Goal: Task Accomplishment & Management: Complete application form

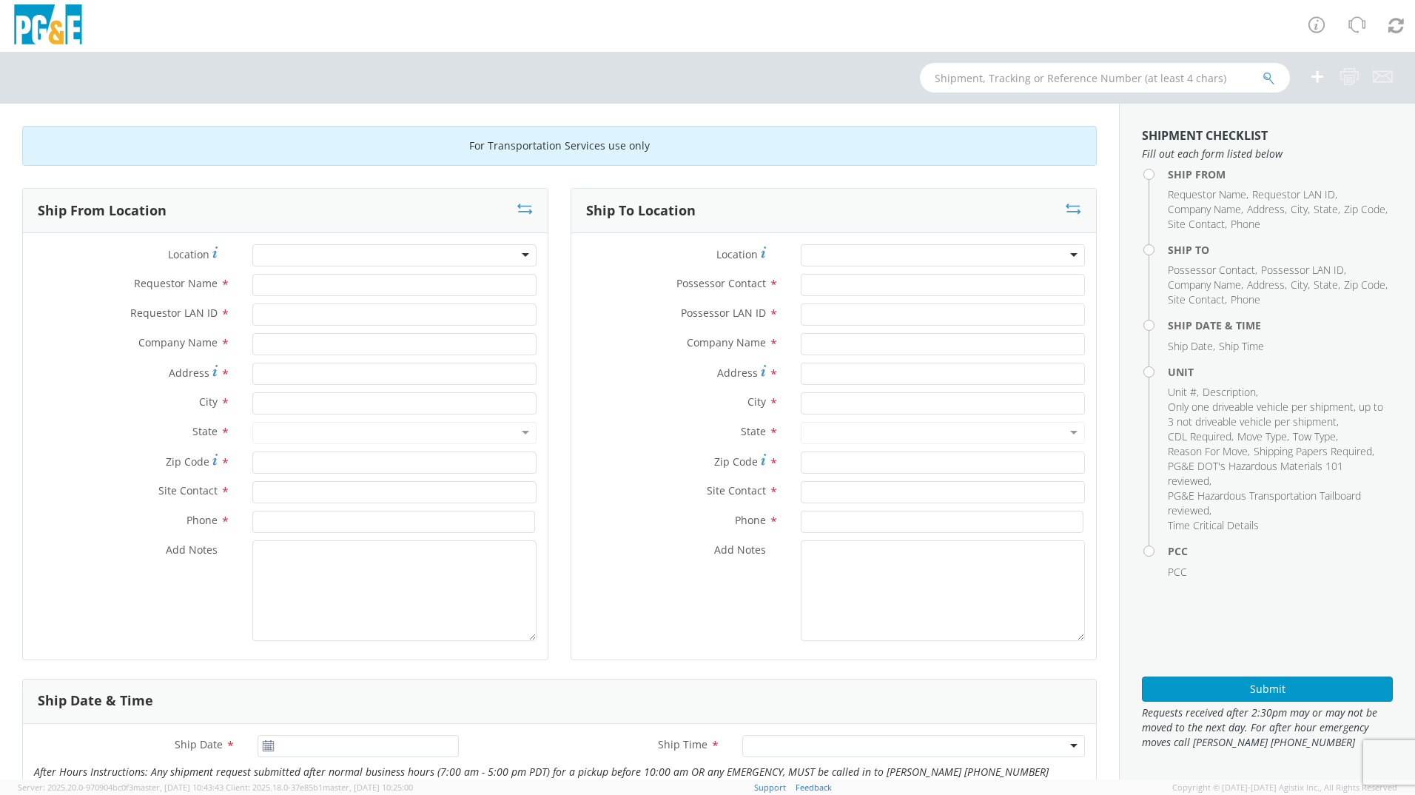
click at [389, 257] on div at bounding box center [394, 255] width 284 height 22
click at [521, 256] on div at bounding box center [394, 255] width 284 height 22
click at [510, 253] on div at bounding box center [394, 255] width 284 height 22
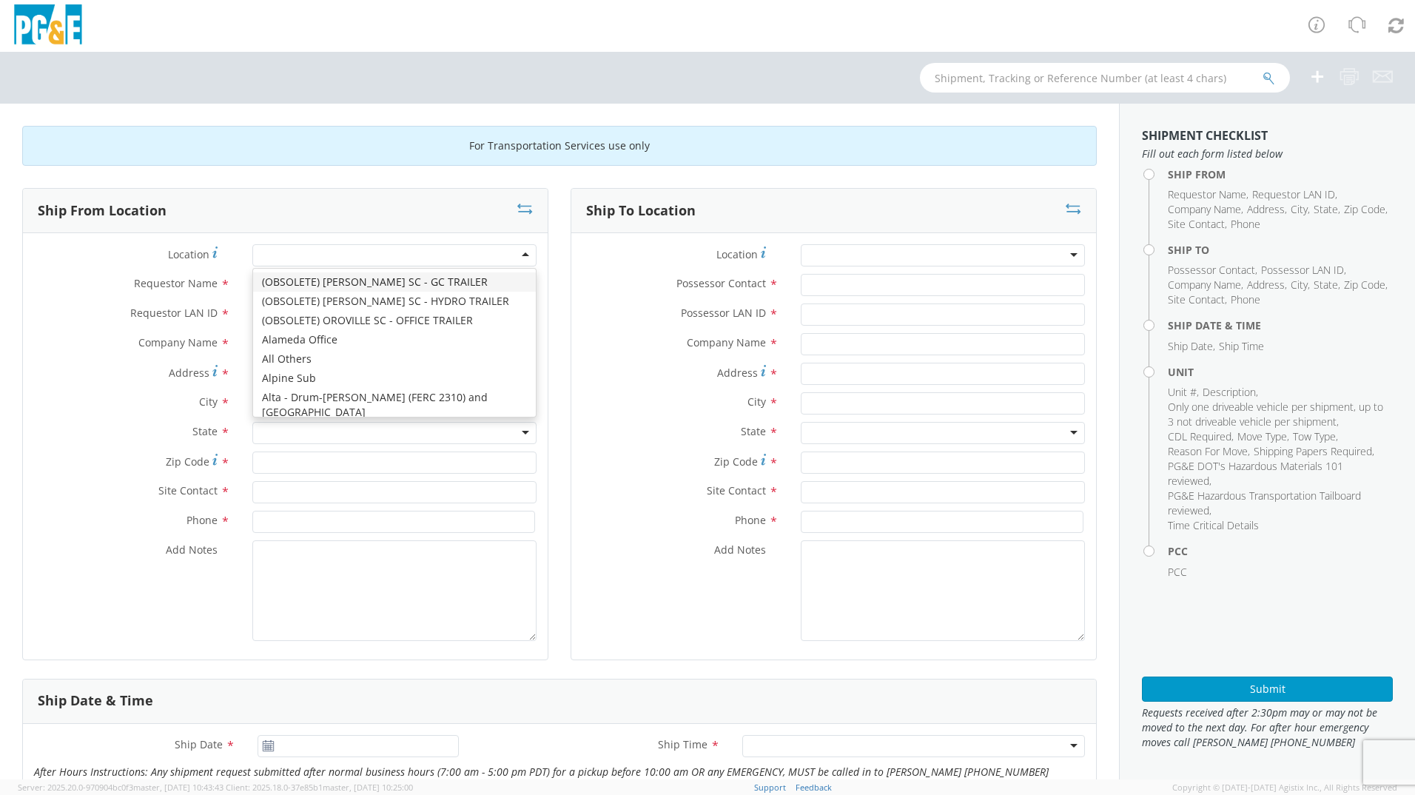
click at [510, 253] on div at bounding box center [394, 255] width 284 height 22
type input "hin"
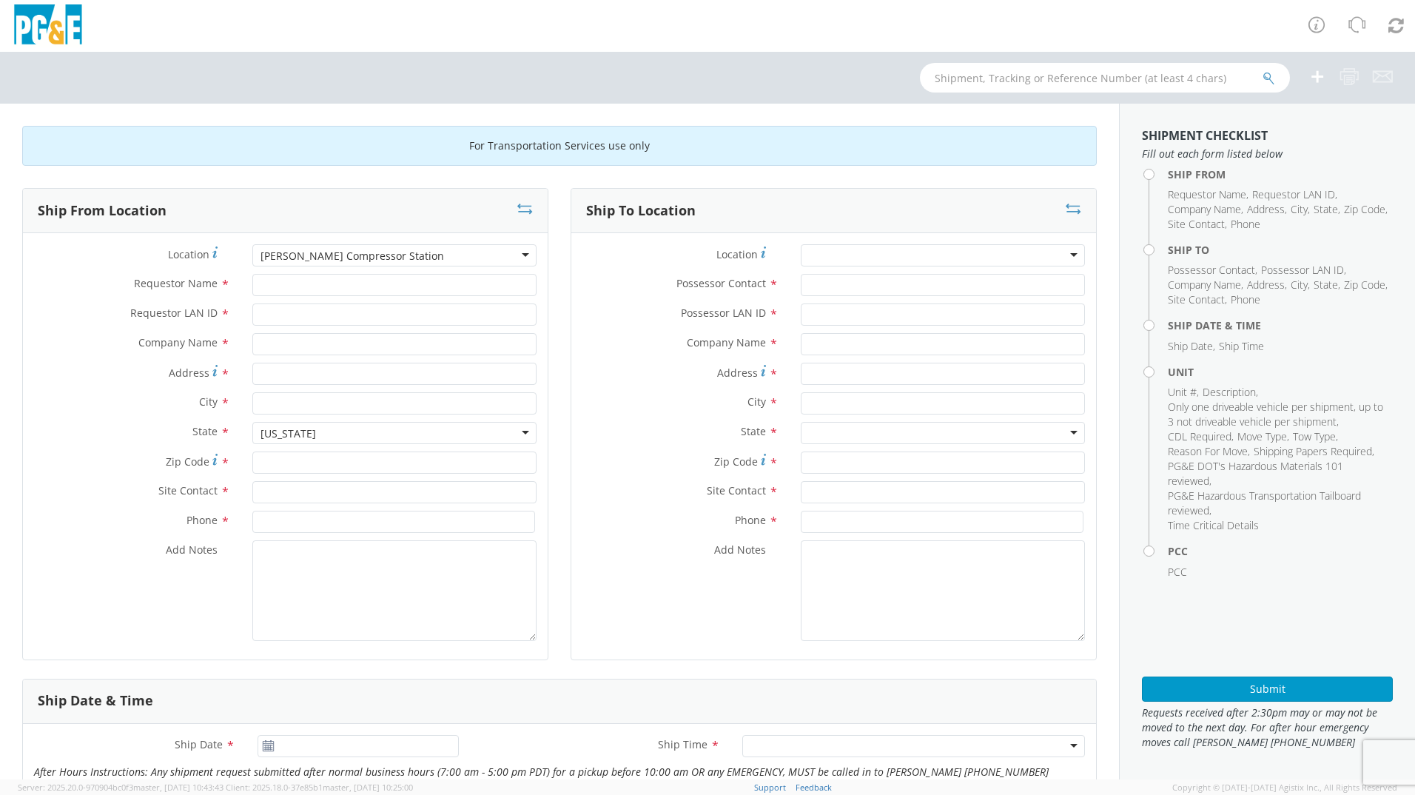
type input "PG&E"
type input "[STREET_ADDRESS]"
type input "[PERSON_NAME]"
type input "92347"
click at [346, 286] on input "Requestor Name *" at bounding box center [394, 285] width 284 height 22
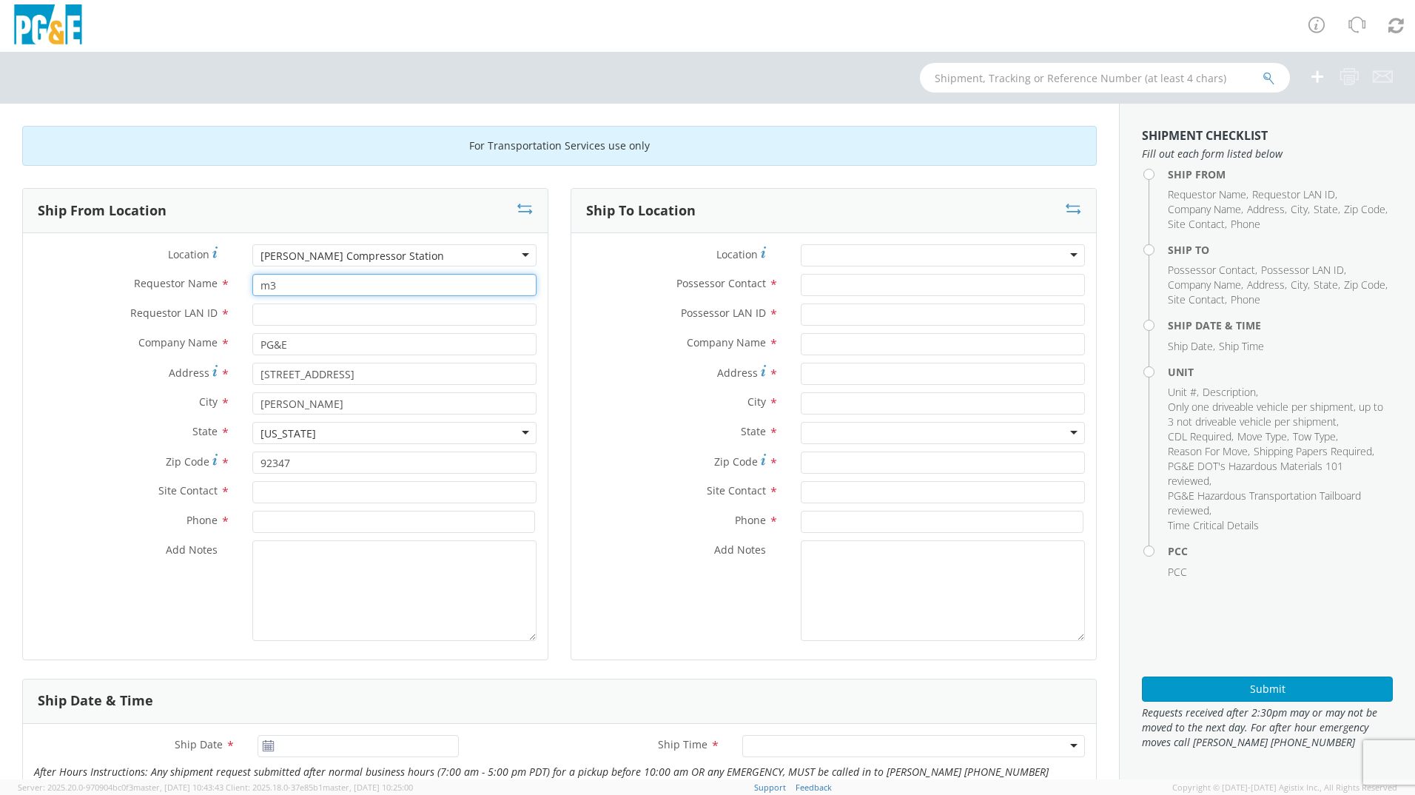
type input "m"
type input "[PERSON_NAME]"
click at [331, 317] on input "Requestor LAN ID *" at bounding box center [394, 314] width 284 height 22
type input "M3HV"
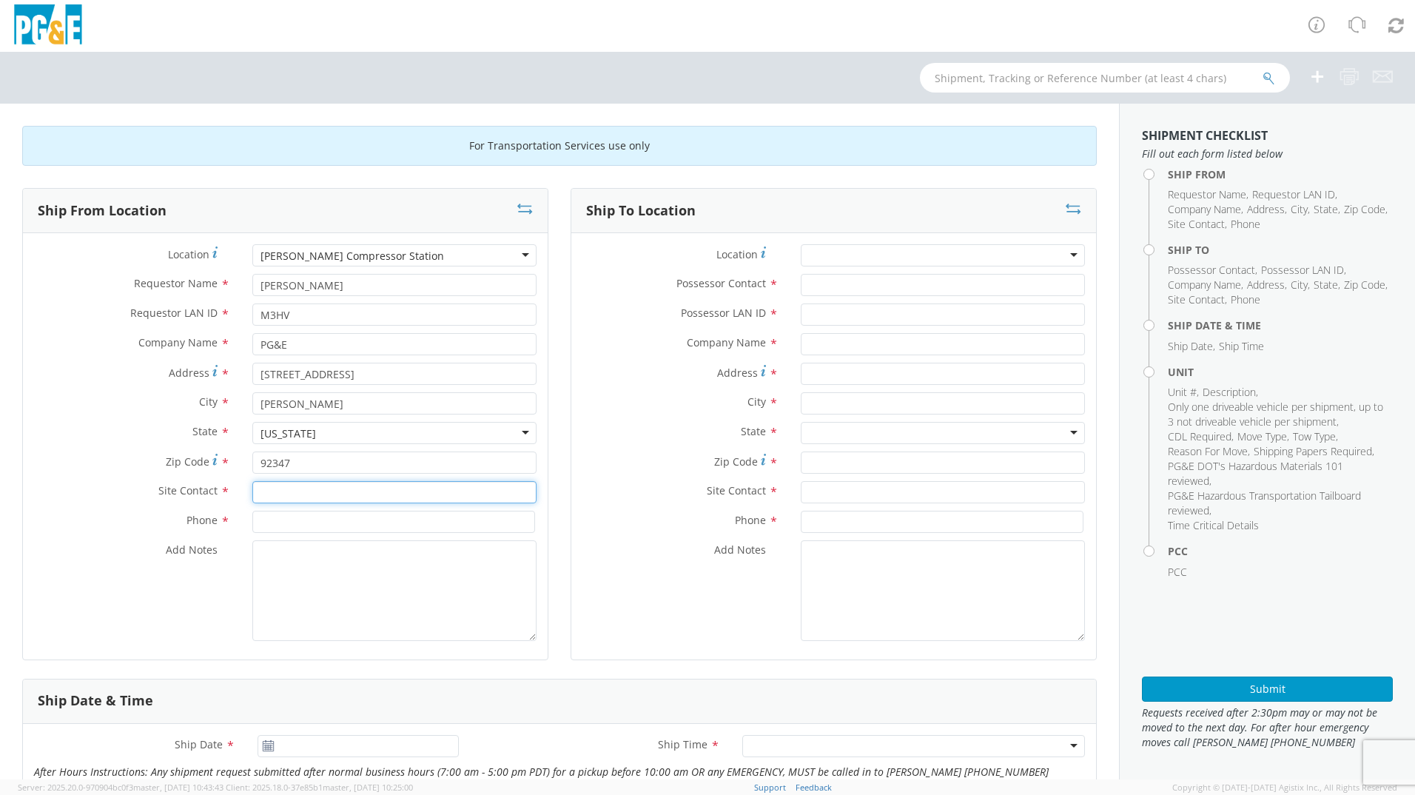
click at [300, 495] on input "text" at bounding box center [394, 492] width 284 height 22
click at [399, 492] on input "text" at bounding box center [394, 492] width 284 height 22
paste input "[PERSON_NAME]"
type input "[PERSON_NAME]"
click at [439, 526] on input at bounding box center [393, 521] width 283 height 22
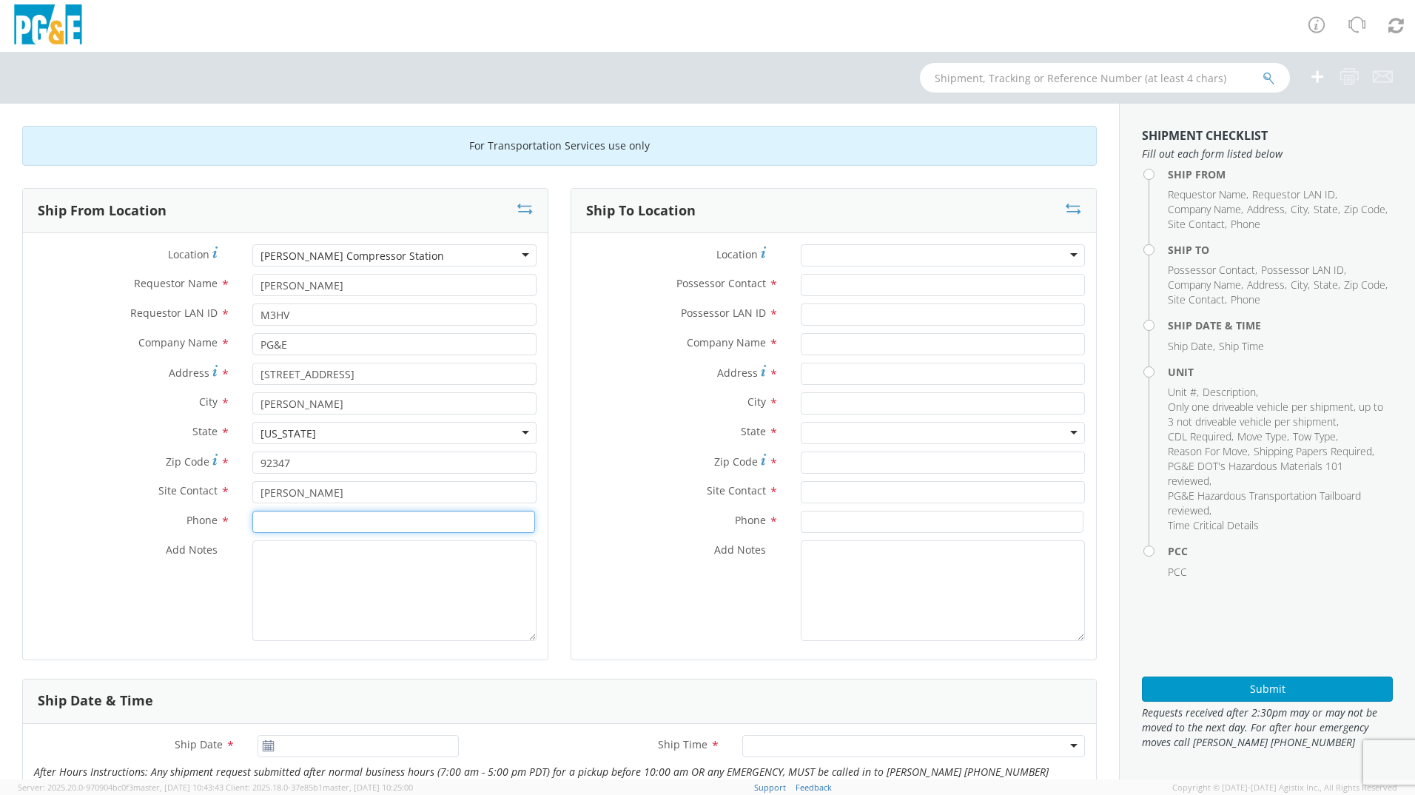
paste input "[PHONE_NUMBER]"
type input "[PHONE_NUMBER]"
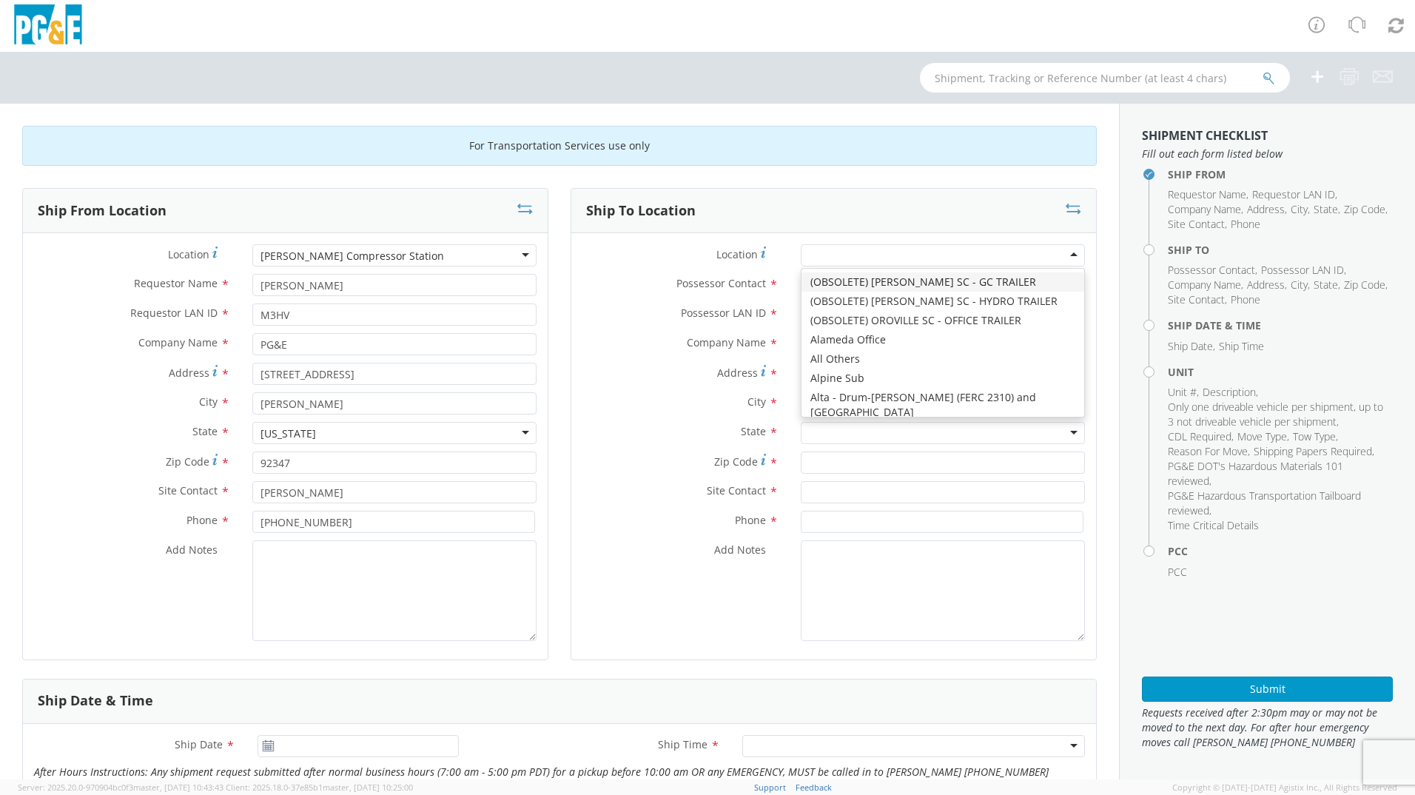
click at [928, 250] on div at bounding box center [943, 255] width 284 height 22
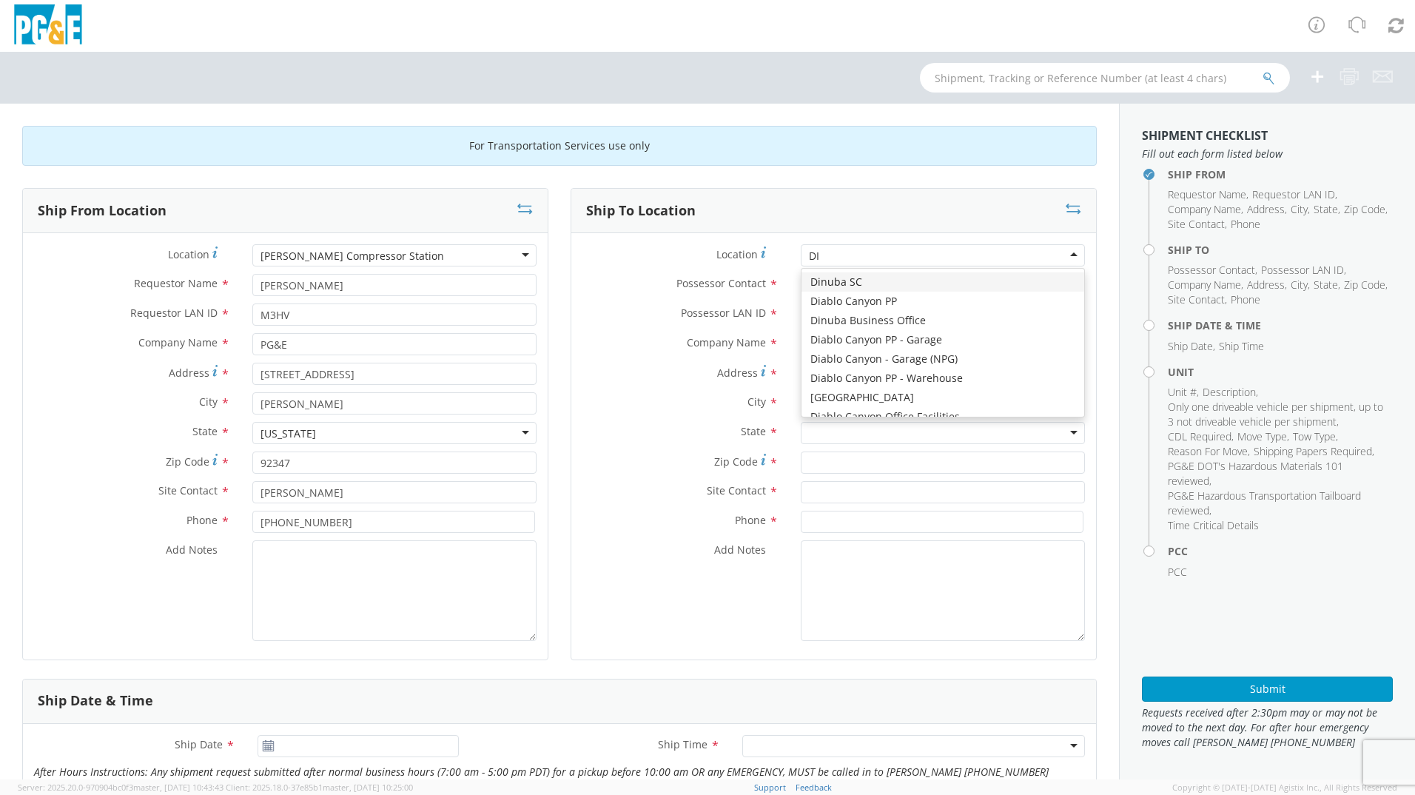
type input "[PERSON_NAME]"
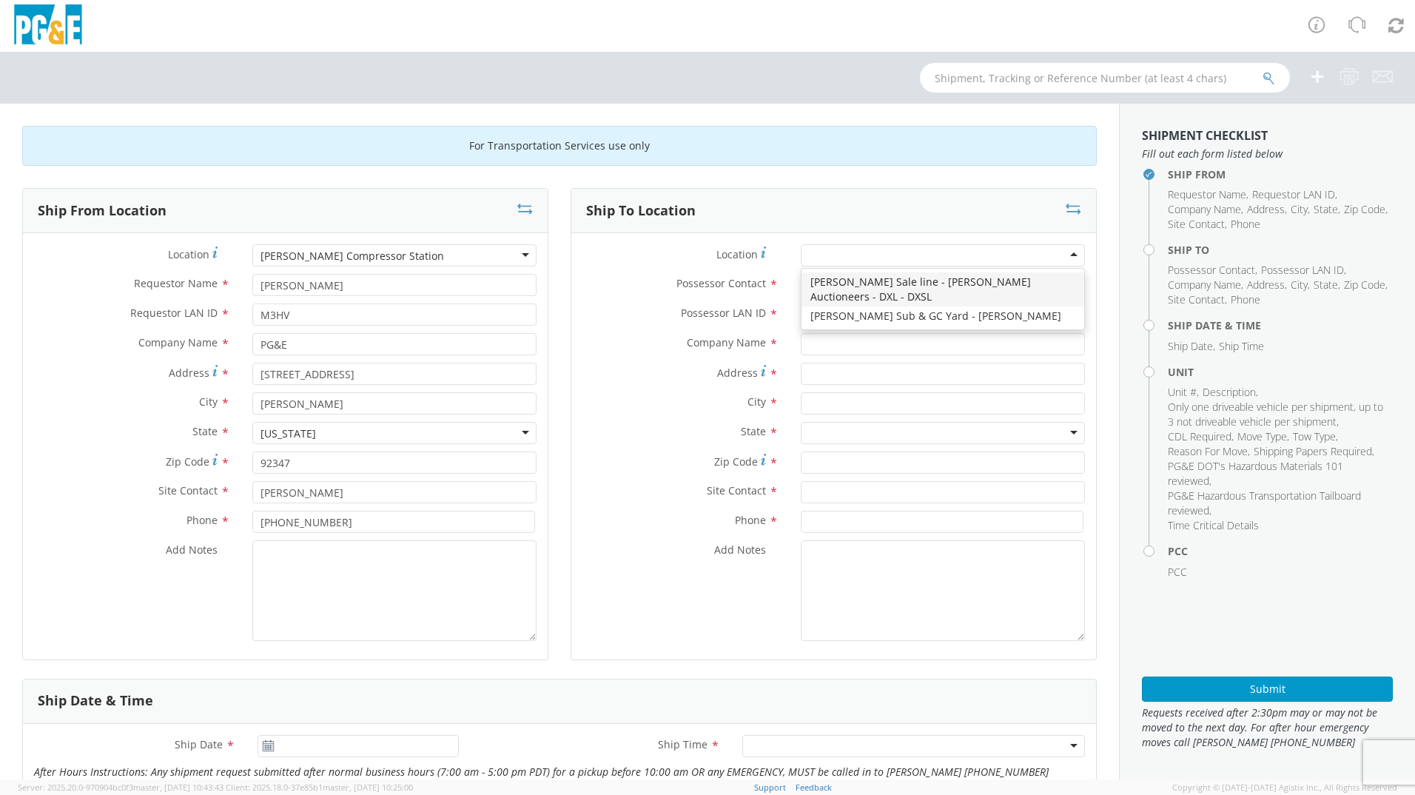
type input "PG&E"
type input "[STREET_ADDRESS][PERSON_NAME]"
type input "[PERSON_NAME]"
type input "95620"
type input "[PHONE_NUMBER]"
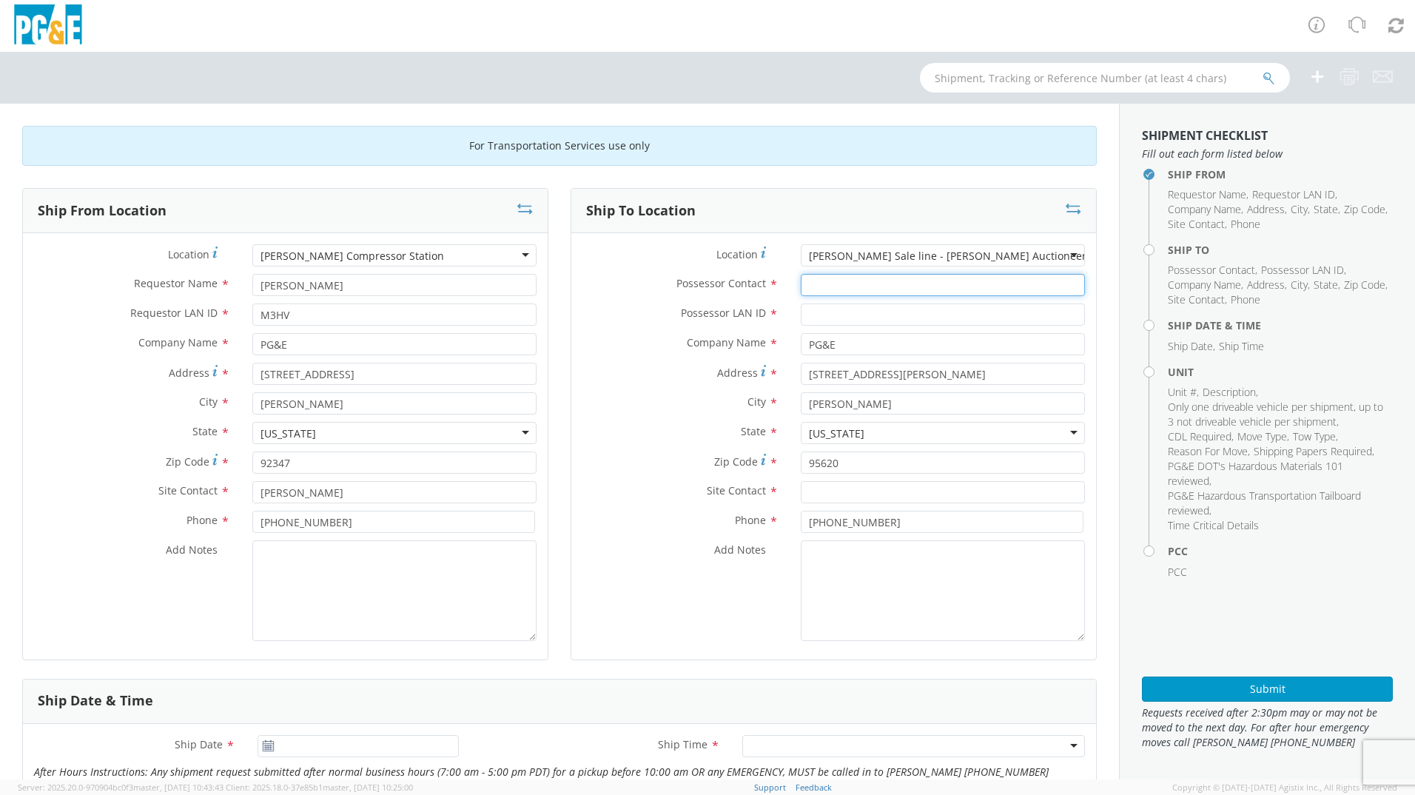
click at [905, 289] on input "Possessor Contact *" at bounding box center [943, 285] width 284 height 22
click at [865, 318] on input "Possessor LAN ID *" at bounding box center [943, 314] width 284 height 22
paste input "GRWE"
type input "GRWE"
click at [898, 283] on input "Possessor Contact *" at bounding box center [943, 285] width 284 height 22
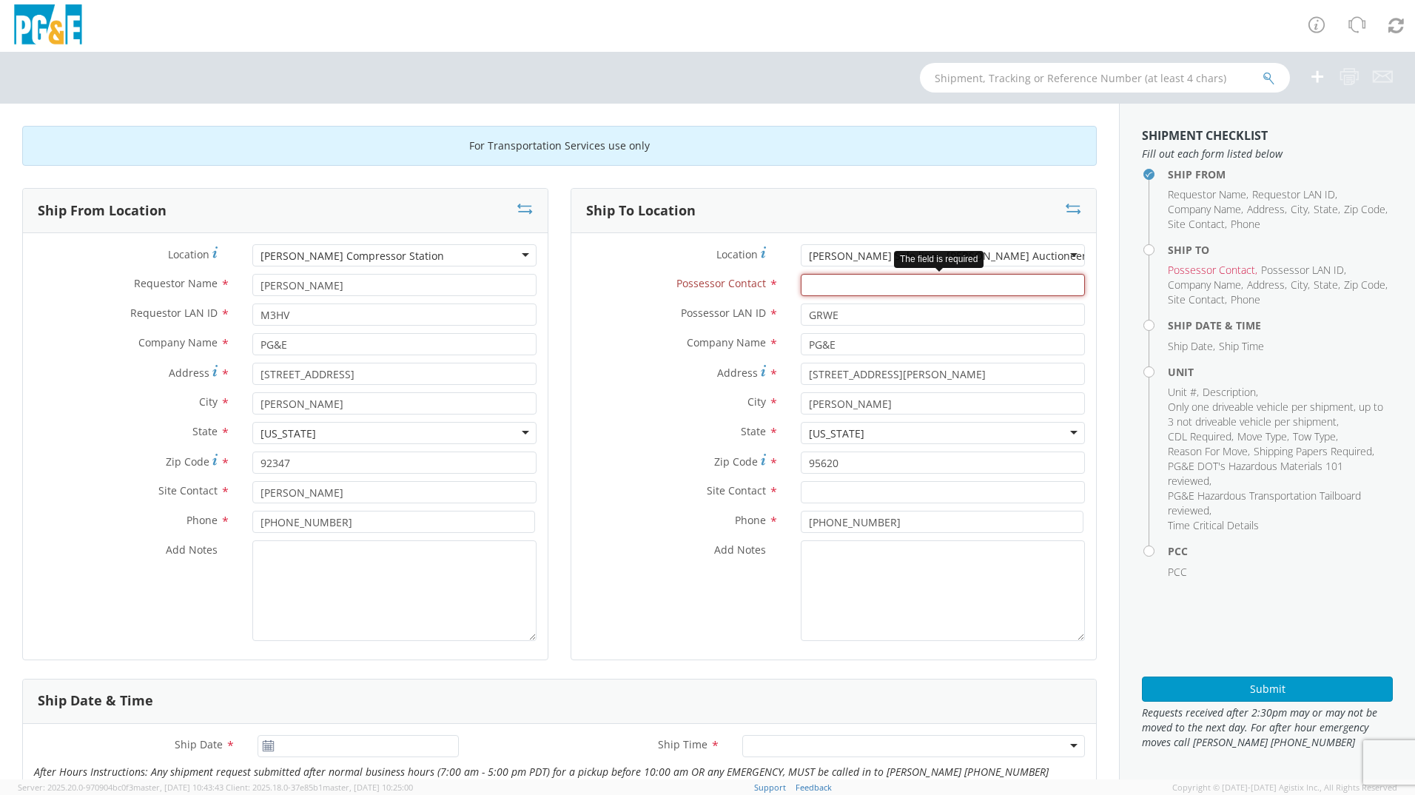
paste input "[PERSON_NAME]"
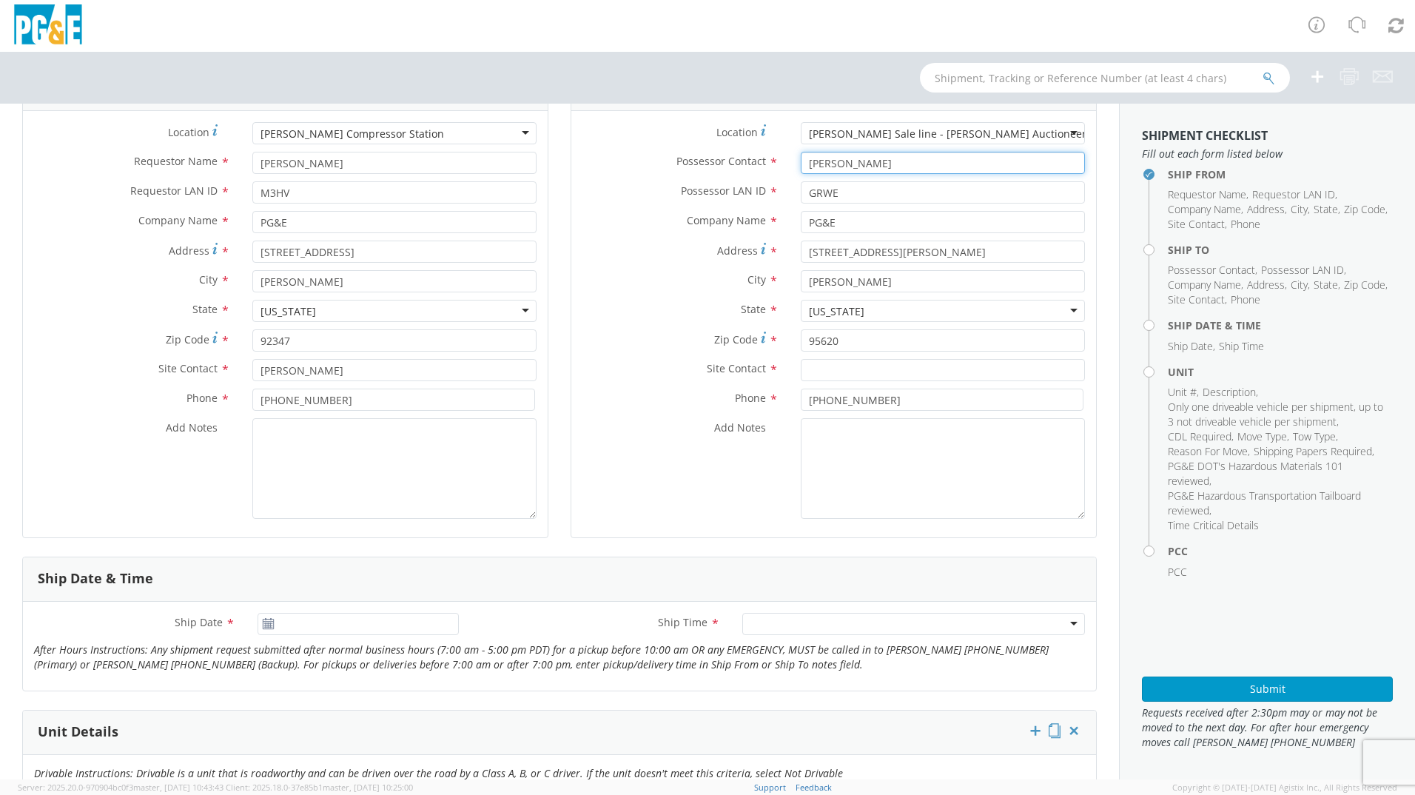
scroll to position [74, 0]
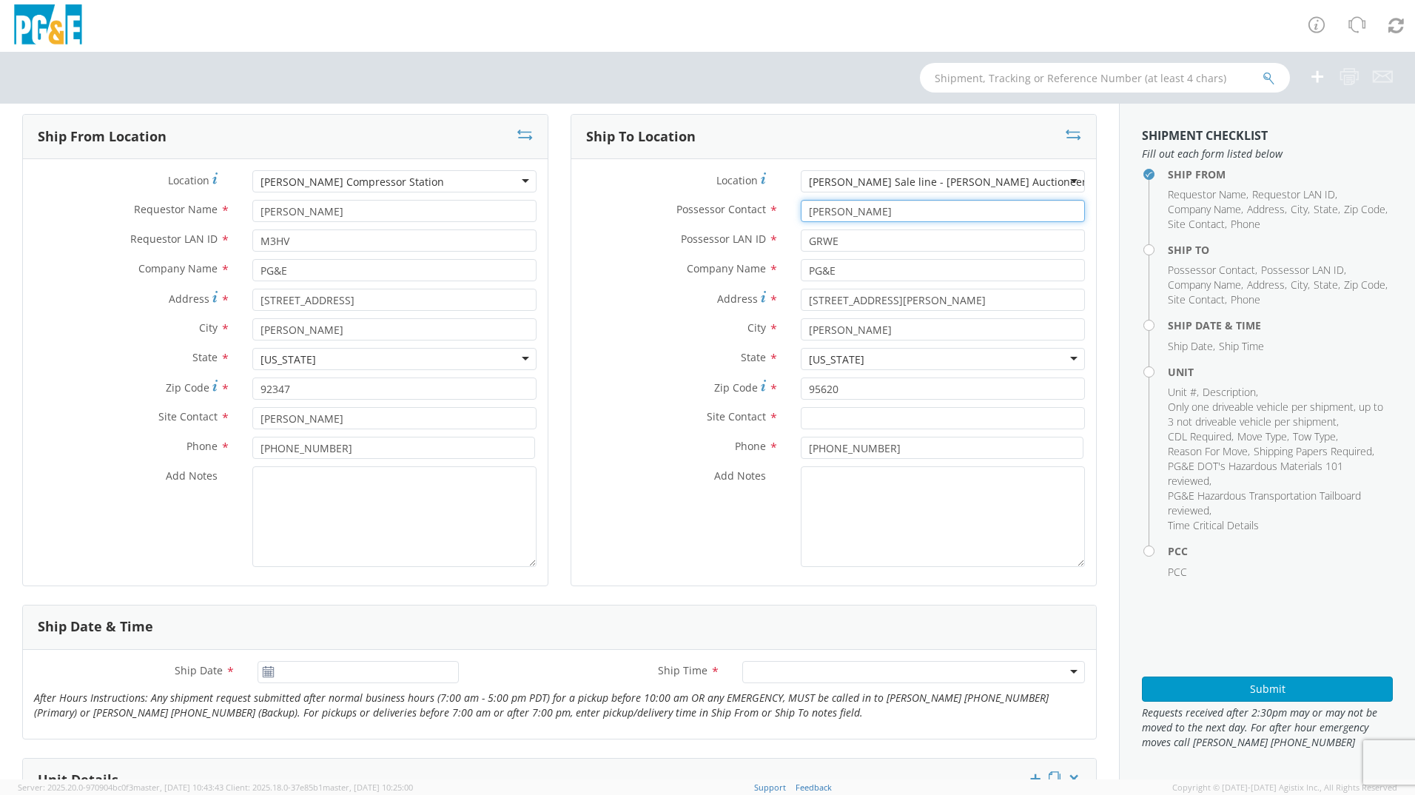
type input "[PERSON_NAME]"
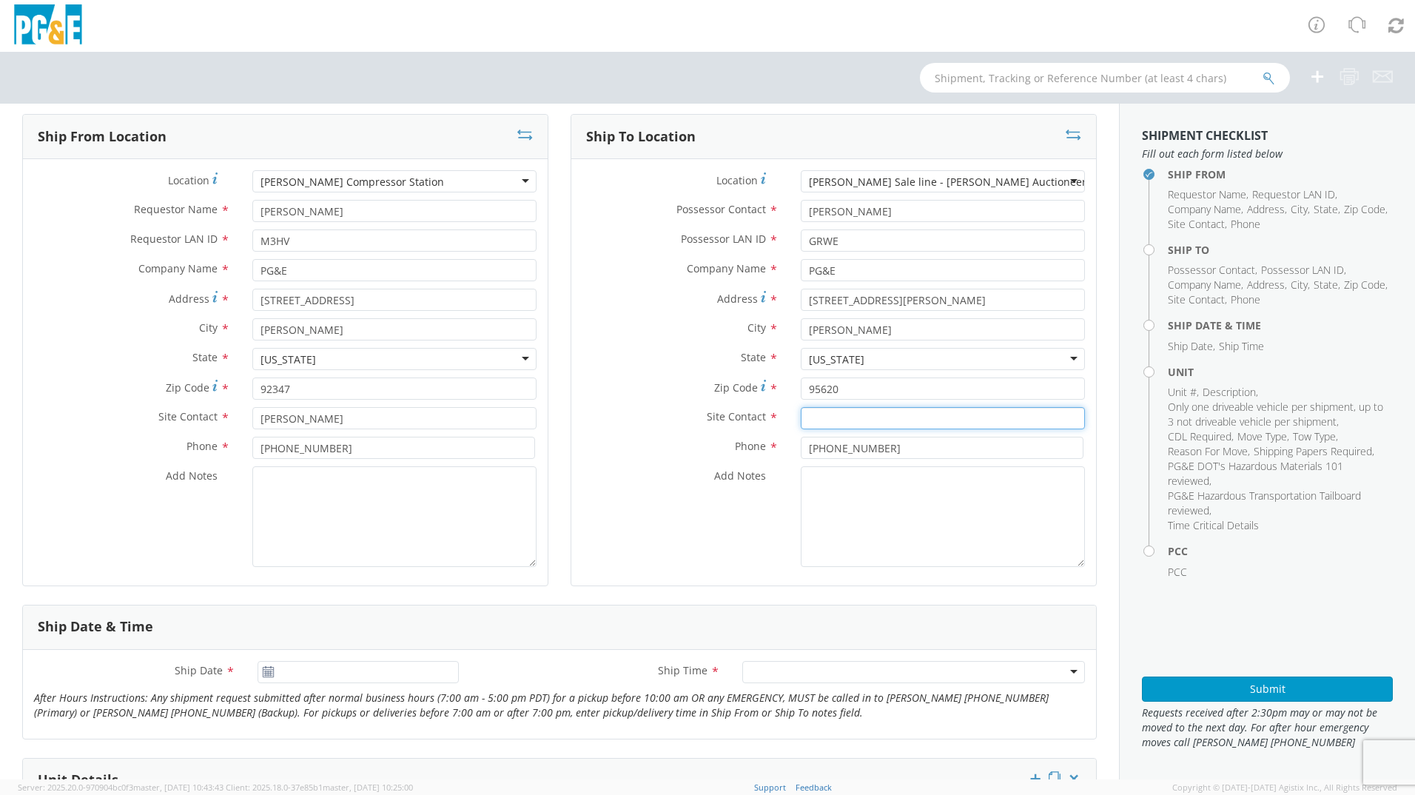
click at [860, 419] on input "text" at bounding box center [943, 418] width 284 height 22
paste input "[PERSON_NAME]"
type input "[PERSON_NAME]"
click at [643, 605] on div "Ship Date & Time" at bounding box center [559, 627] width 1073 height 44
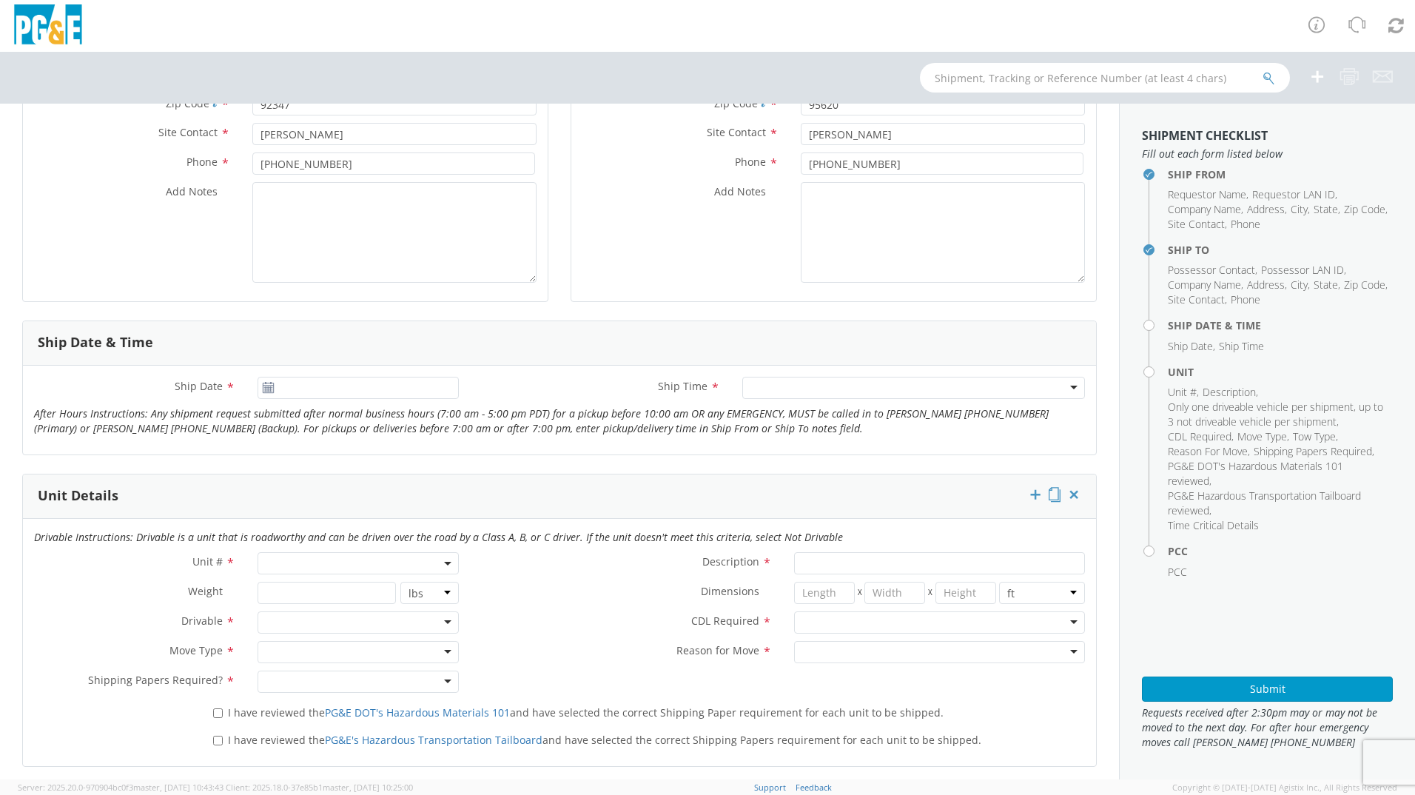
scroll to position [370, 0]
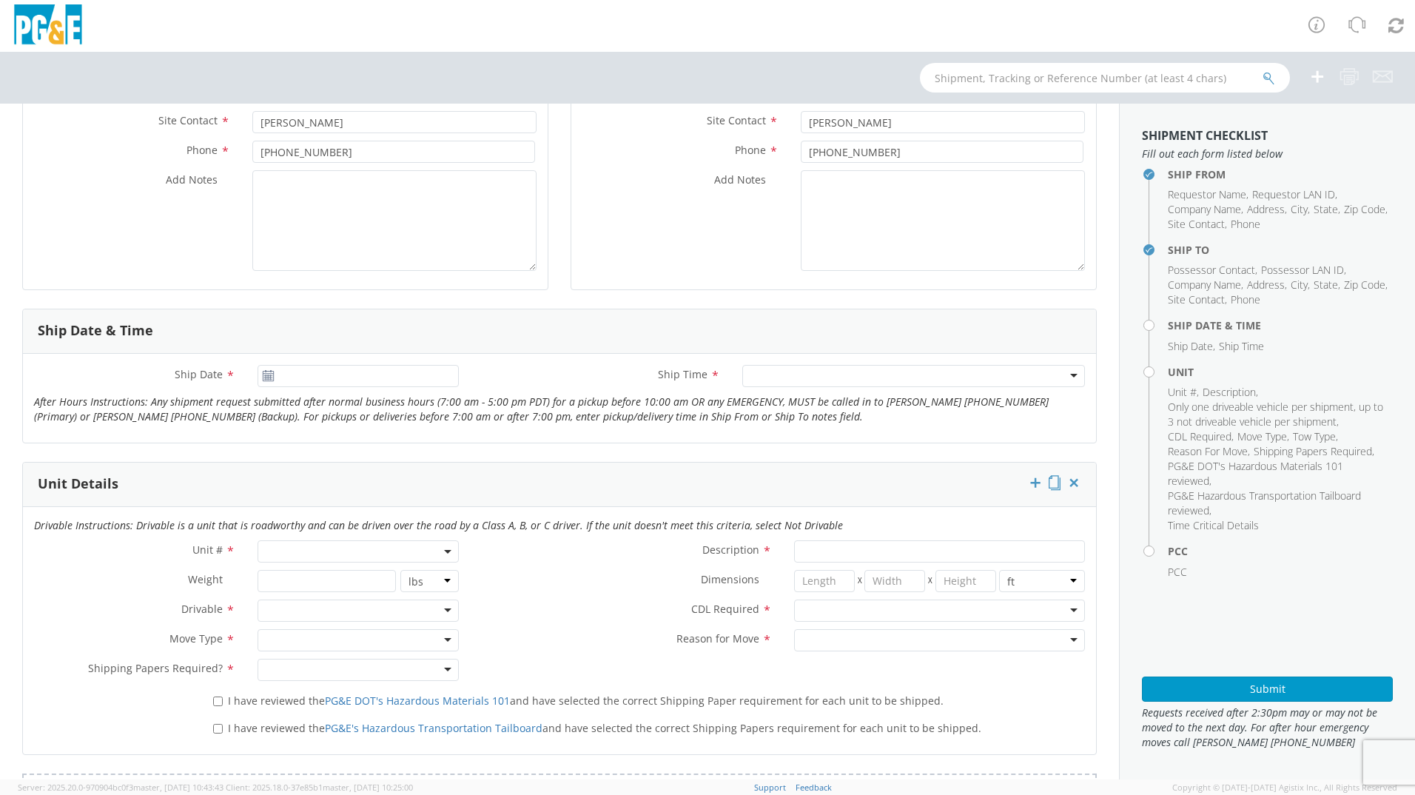
click at [268, 373] on use at bounding box center [268, 375] width 10 height 10
click at [268, 375] on use at bounding box center [268, 375] width 10 height 10
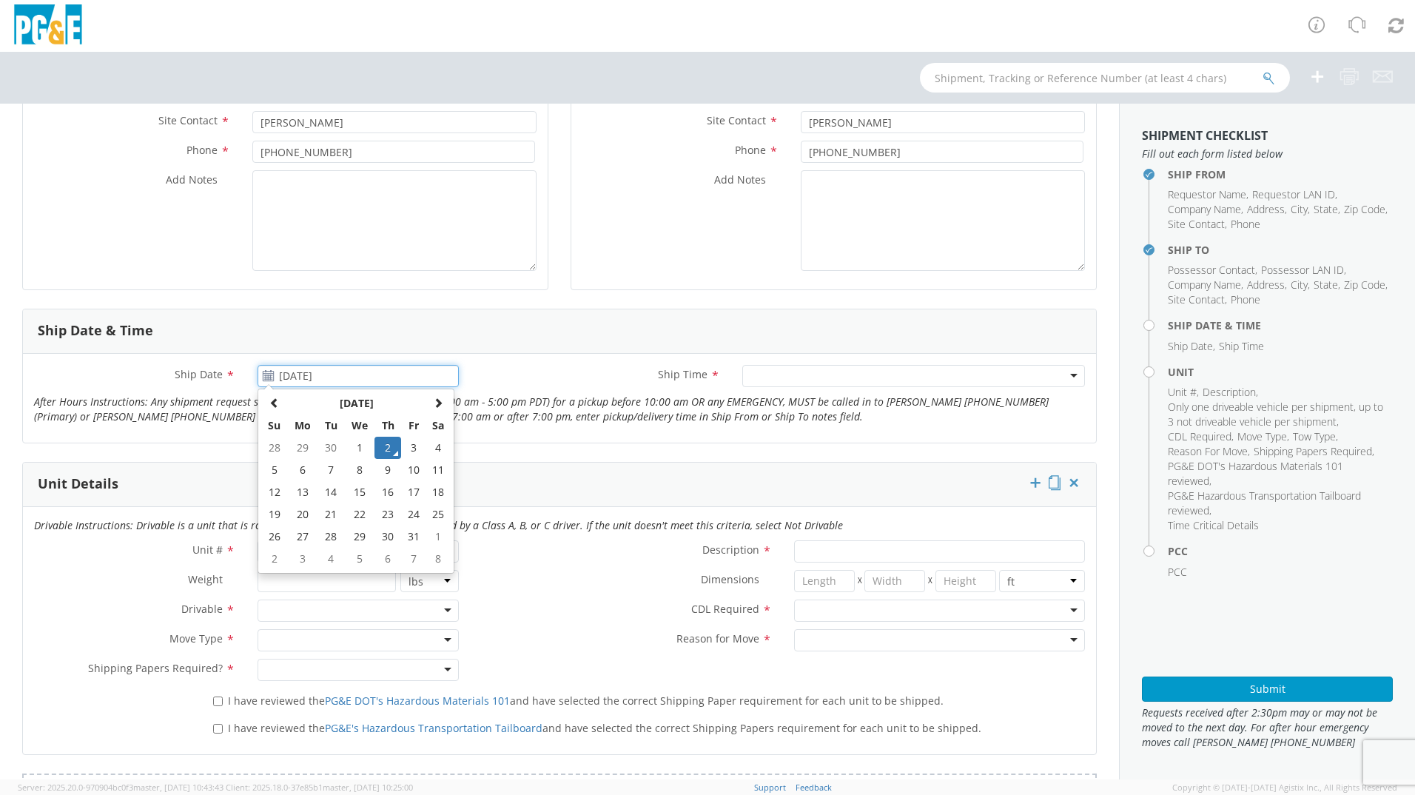
click at [311, 379] on input "[DATE]" at bounding box center [357, 376] width 201 height 22
click at [391, 443] on td "2" at bounding box center [387, 448] width 26 height 22
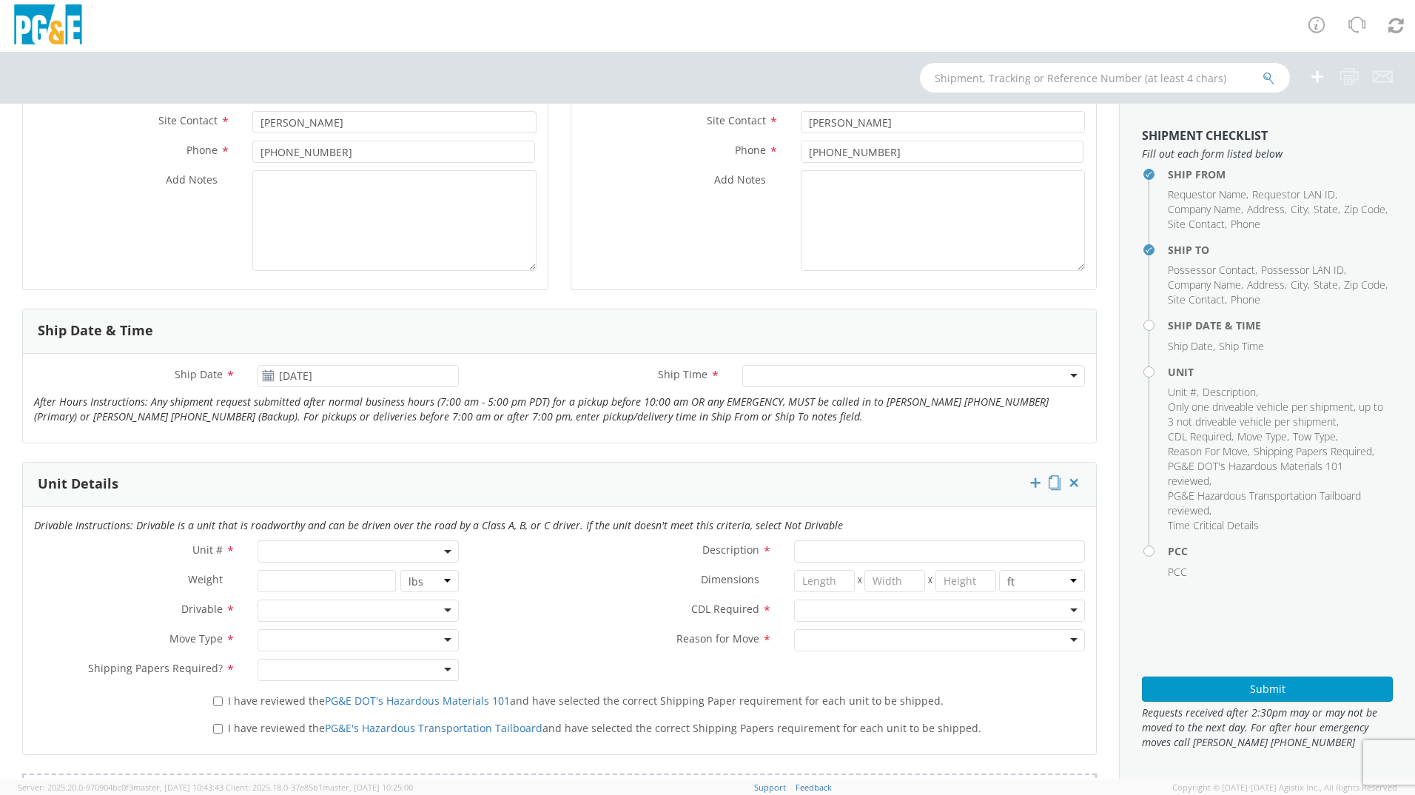
click at [766, 376] on div at bounding box center [913, 376] width 343 height 22
click at [323, 380] on input "[DATE]" at bounding box center [357, 376] width 201 height 22
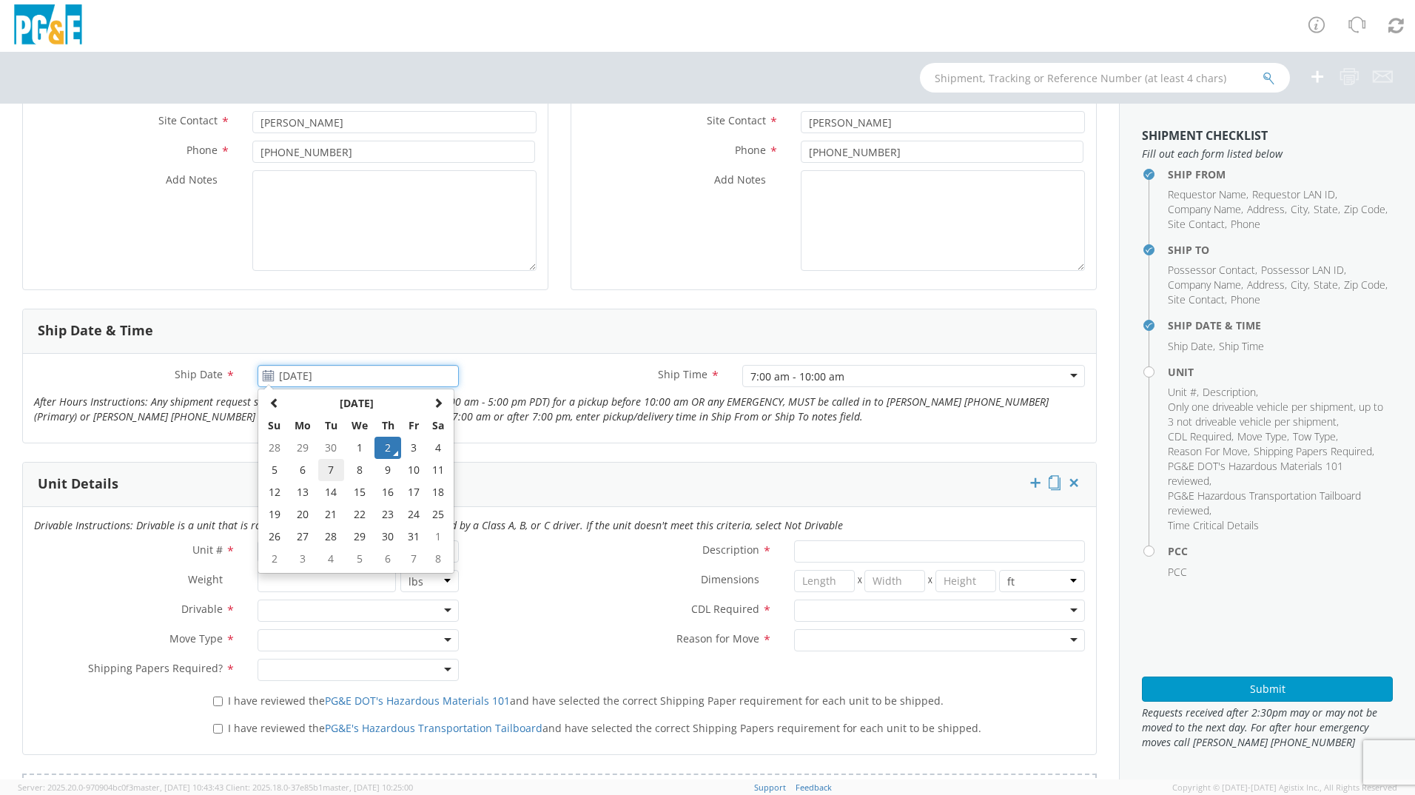
click at [320, 475] on td "7" at bounding box center [331, 470] width 26 height 22
type input "[DATE]"
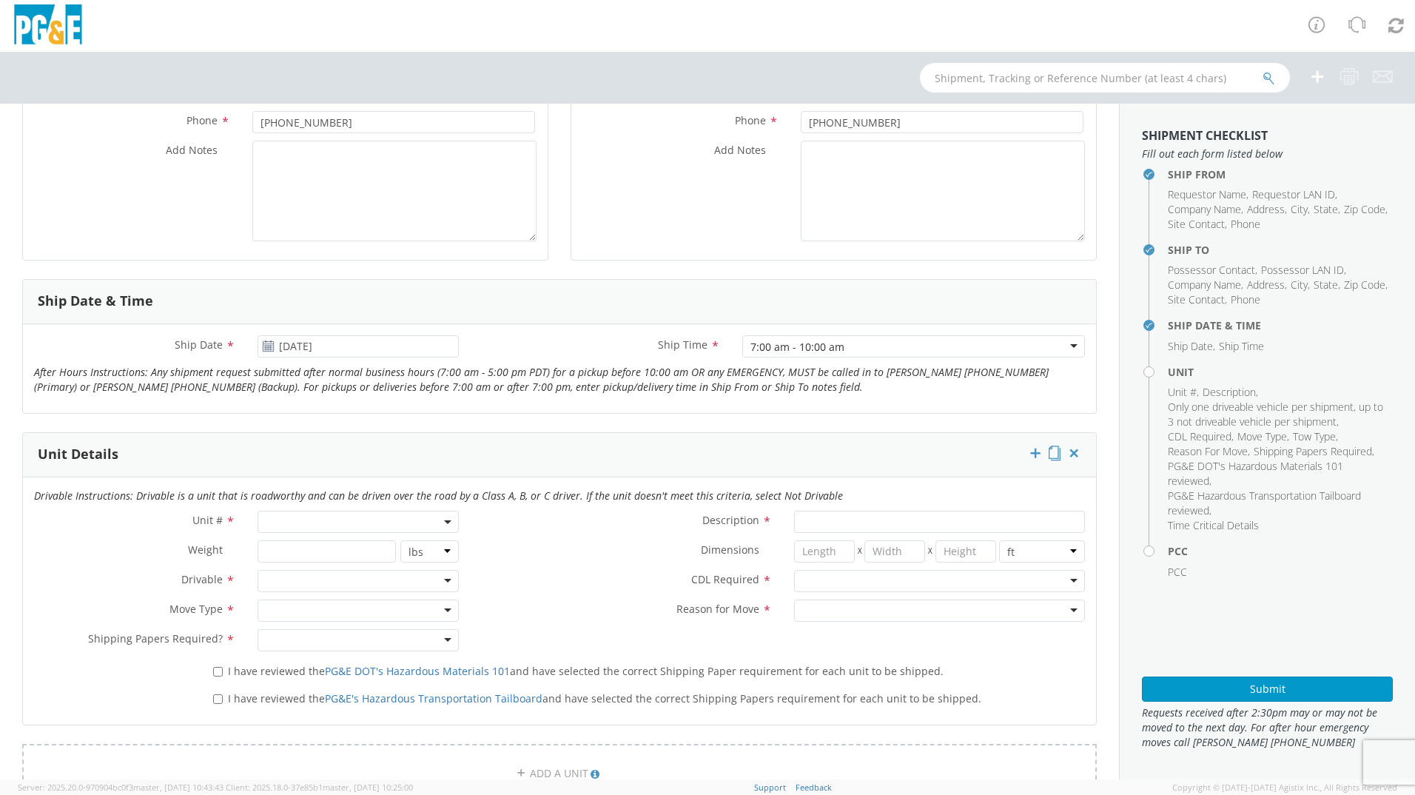
scroll to position [444, 0]
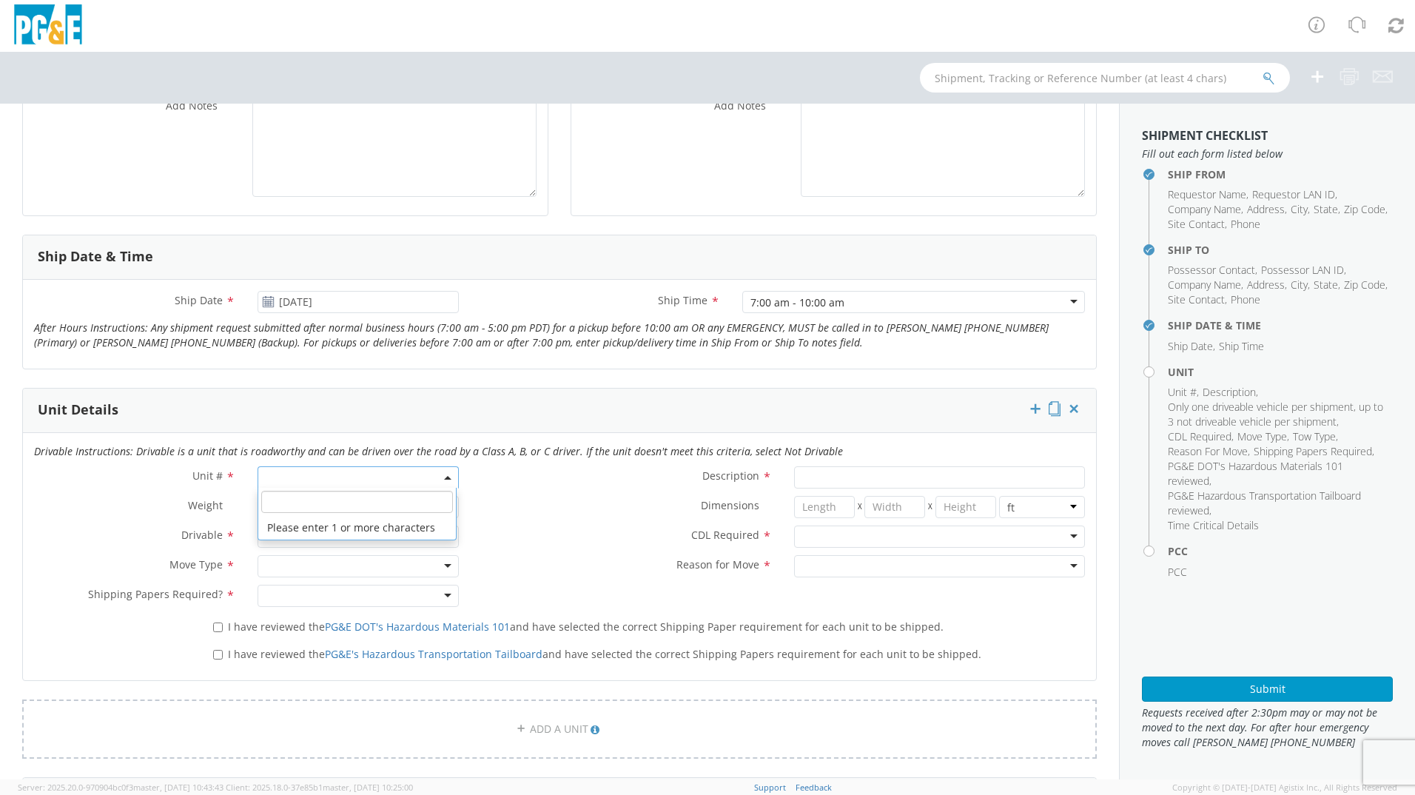
click at [317, 479] on span at bounding box center [357, 477] width 201 height 22
click at [314, 510] on input "search" at bounding box center [357, 502] width 192 height 22
type input "B30861"
drag, startPoint x: 306, startPoint y: 512, endPoint x: 296, endPoint y: 519, distance: 12.7
type input "PICKUP; 3/4T 4X4"
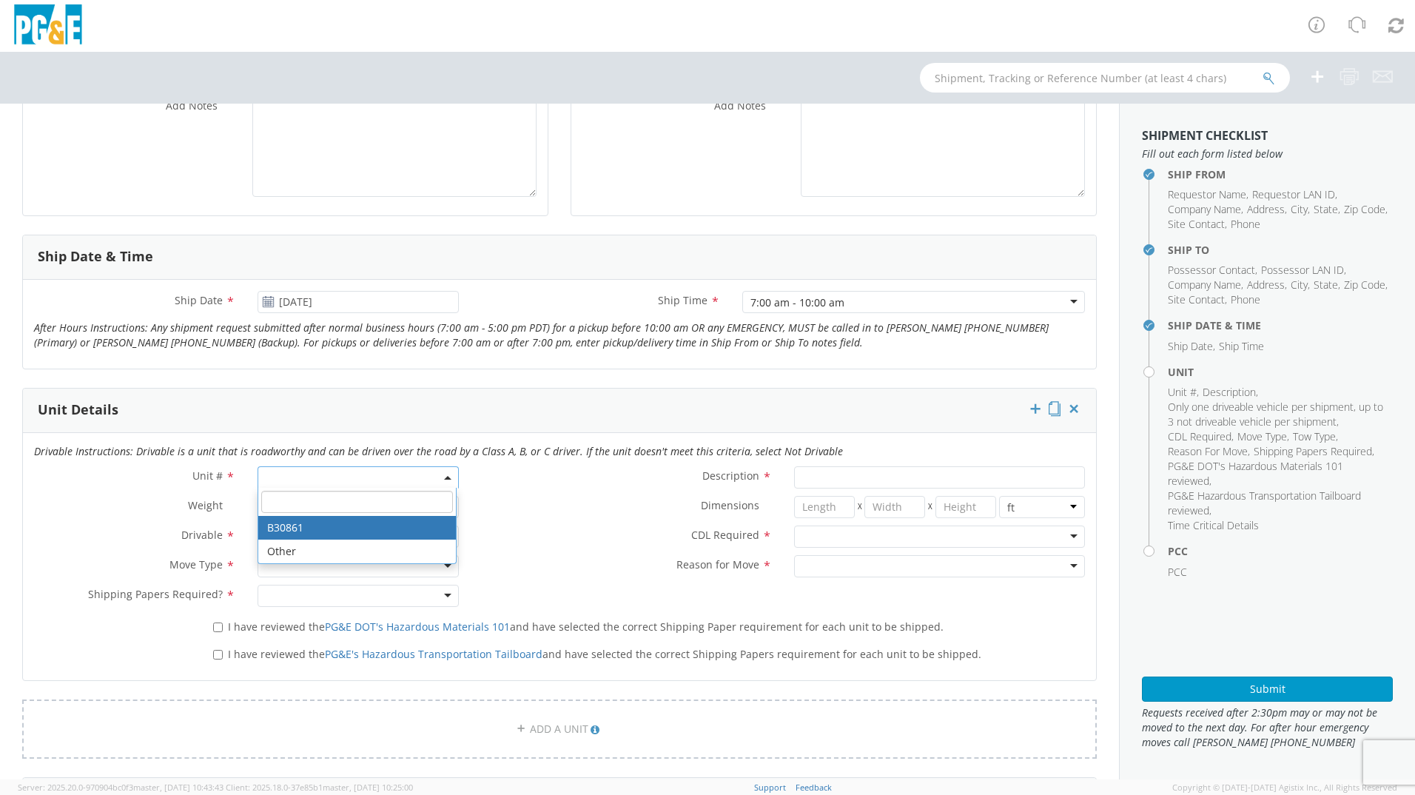
type input "9500"
select select "B30861"
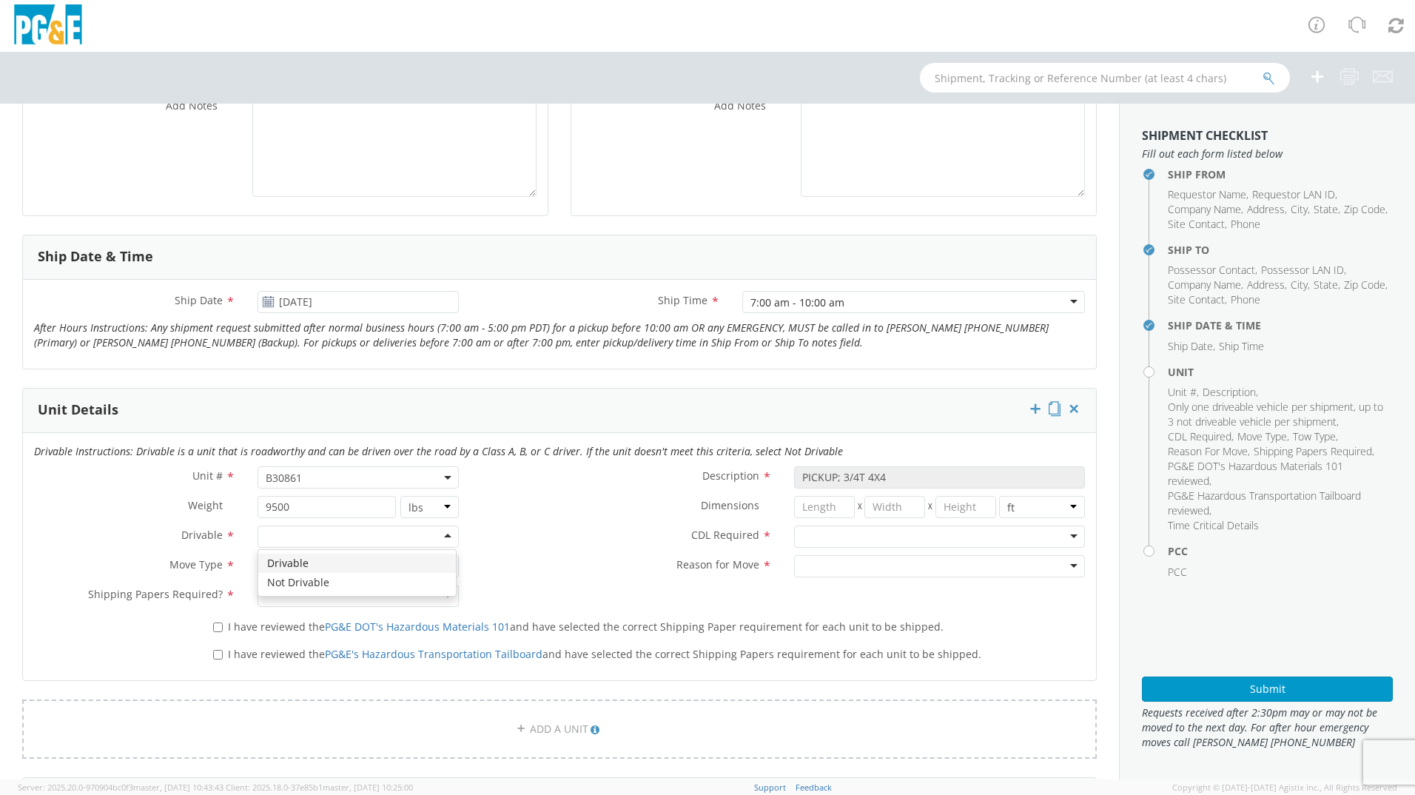
click at [280, 542] on div at bounding box center [357, 536] width 201 height 22
click at [291, 565] on div at bounding box center [357, 566] width 201 height 22
click at [289, 598] on div at bounding box center [357, 595] width 201 height 22
click at [217, 626] on input "I have reviewed the PG&E DOT's Hazardous Materials 101 and have selected the co…" at bounding box center [218, 627] width 10 height 10
checkbox input "true"
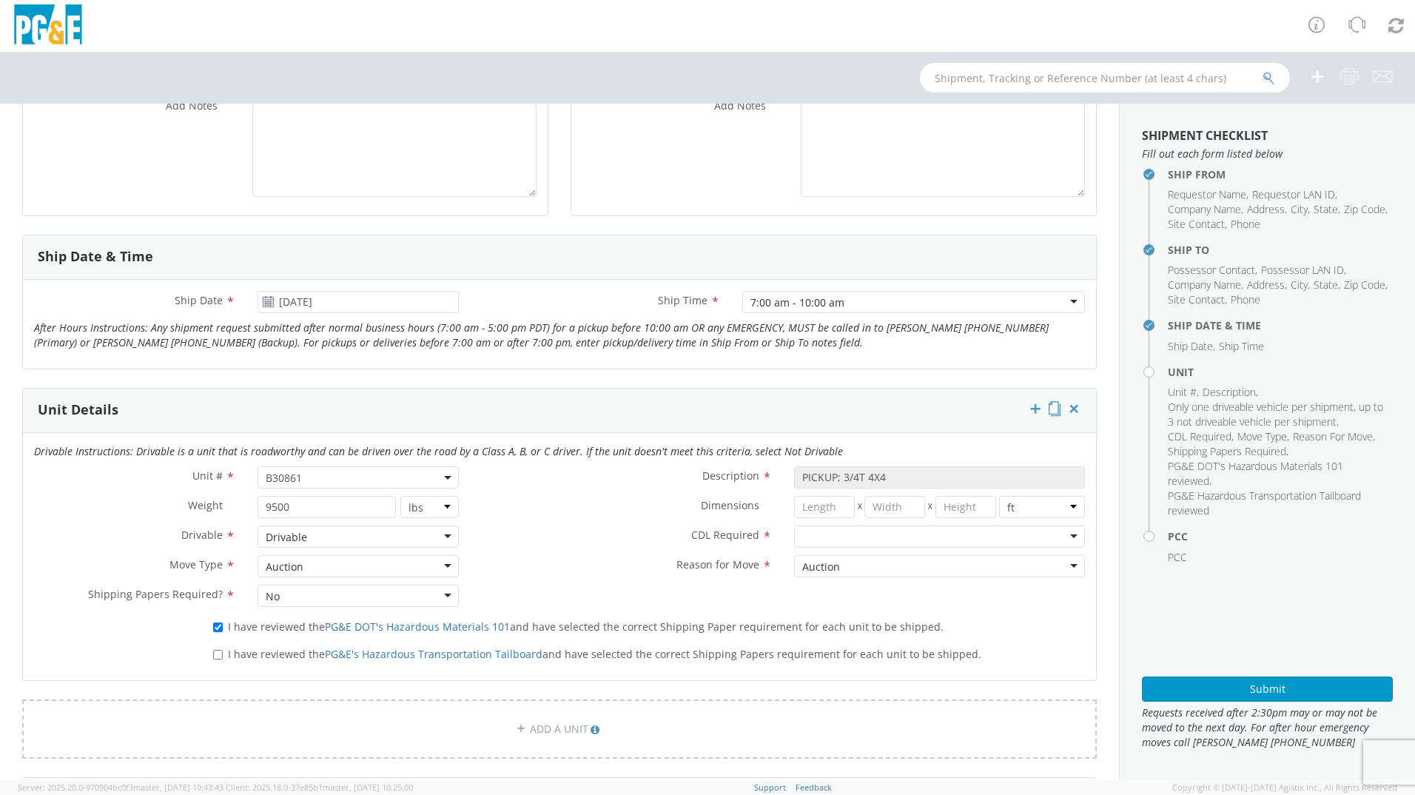
click at [210, 653] on div "I have reviewed the PG&E's Hazardous Transportation Tailboard and have selected…" at bounding box center [649, 651] width 894 height 20
click at [803, 542] on div at bounding box center [939, 536] width 291 height 22
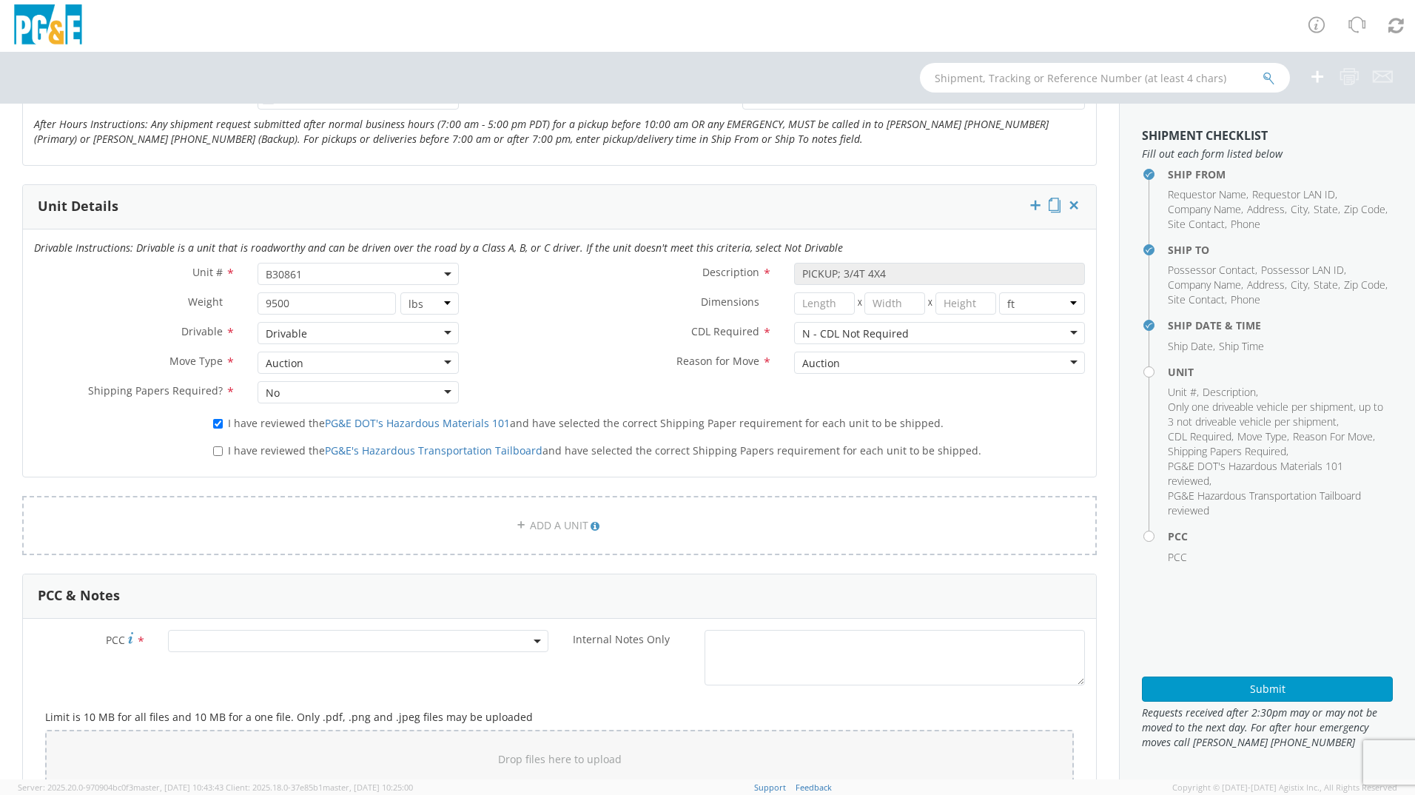
scroll to position [666, 0]
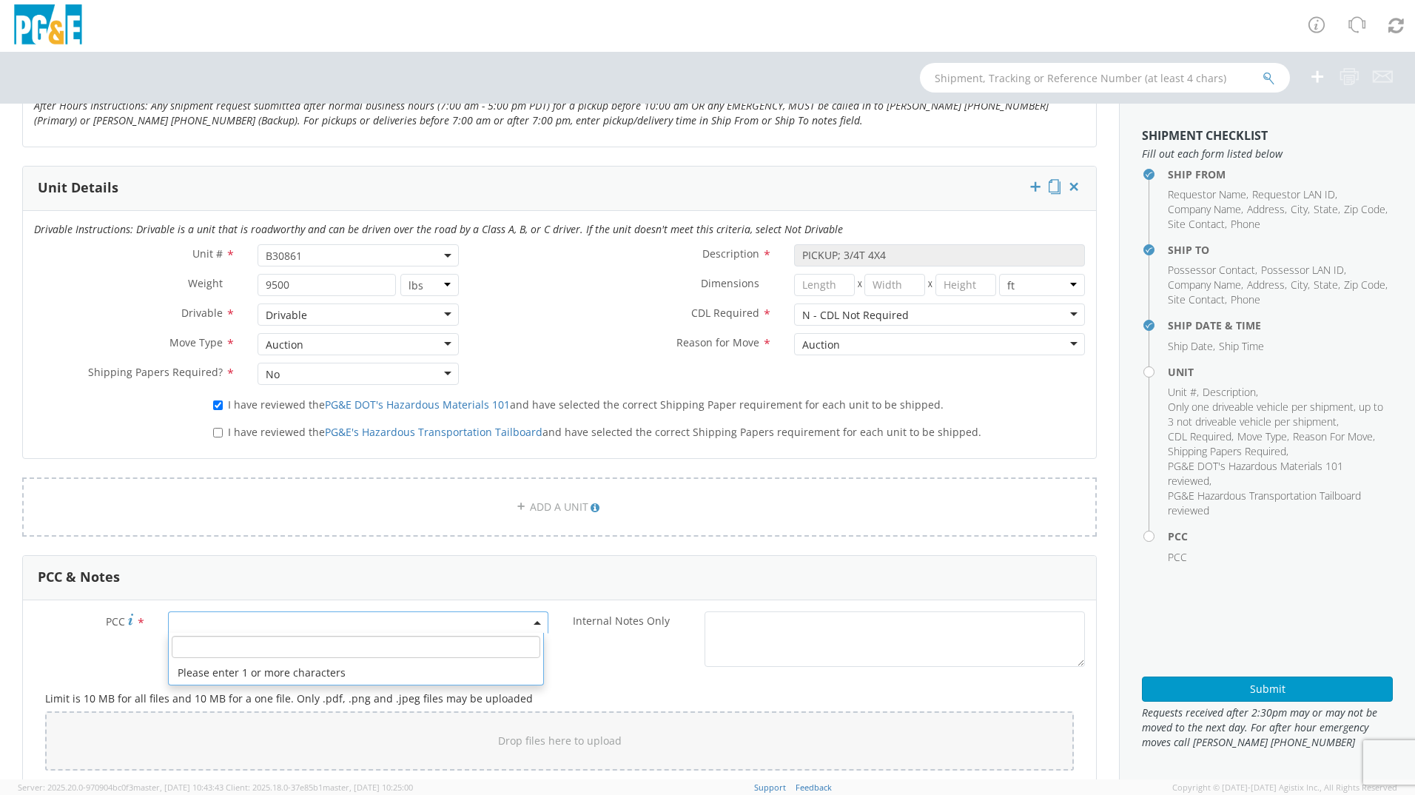
click at [253, 621] on span at bounding box center [358, 622] width 380 height 22
click at [259, 638] on input "number" at bounding box center [356, 647] width 368 height 22
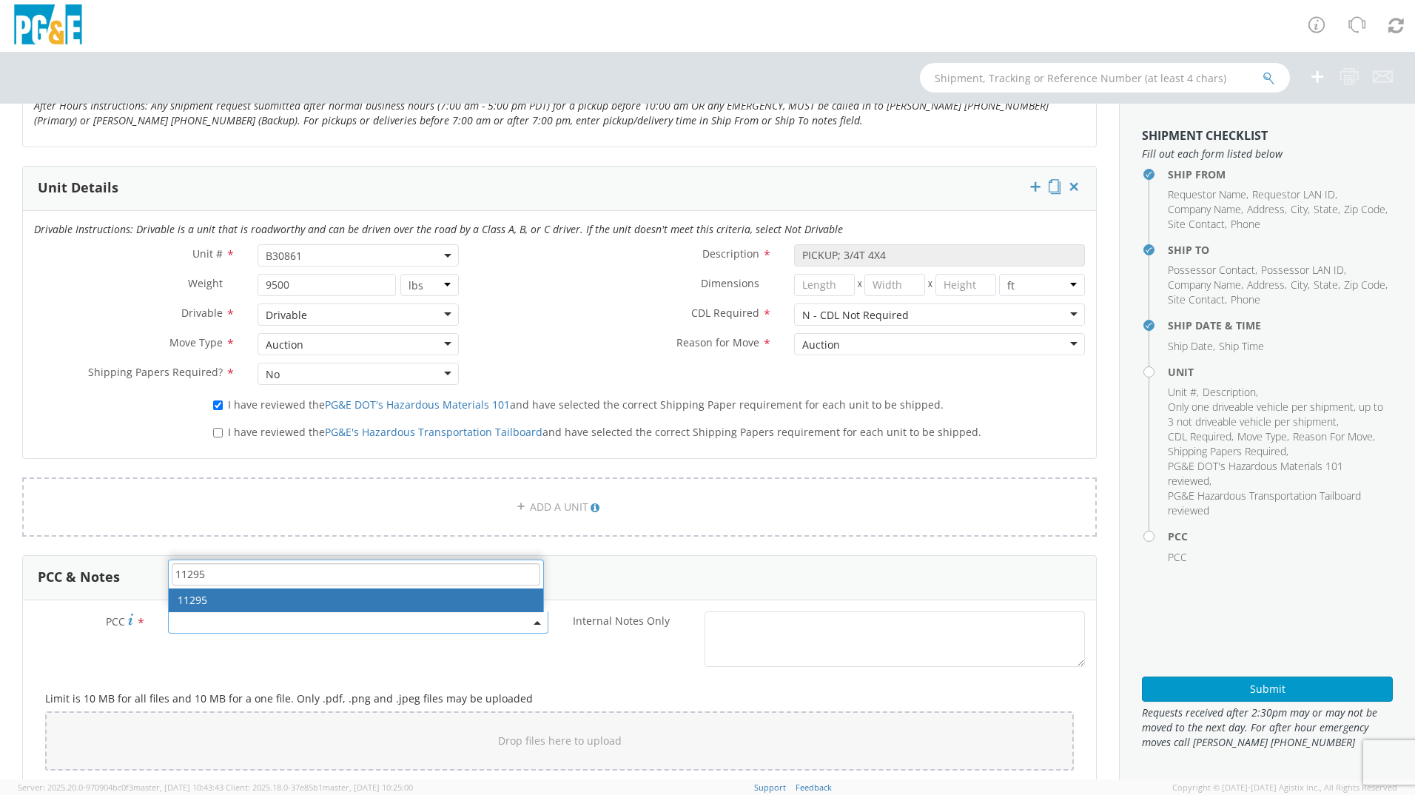
type input "11295"
select select "11295"
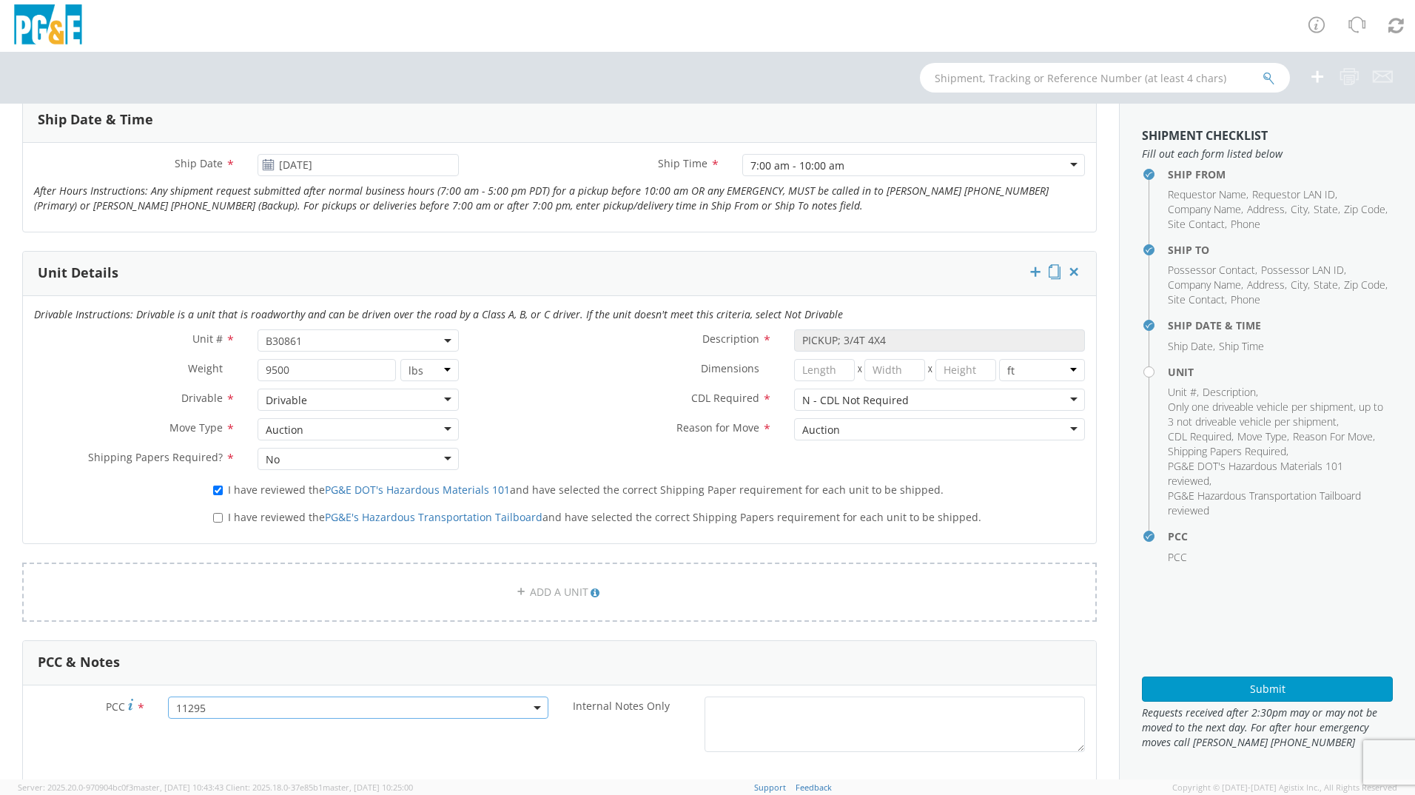
scroll to position [592, 0]
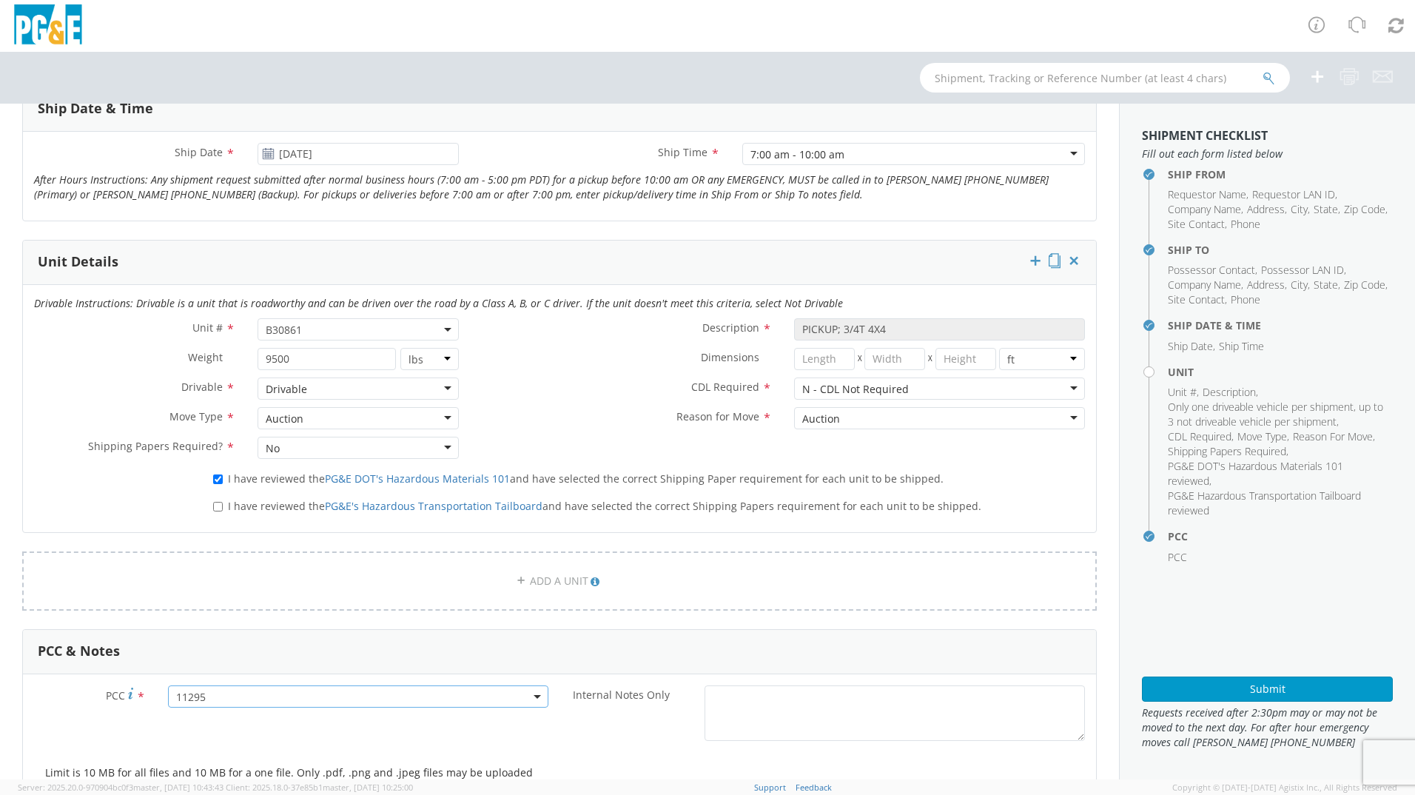
click at [223, 504] on label "I have reviewed the PG&E's Hazardous Transportation Tailboard and have selected…" at bounding box center [598, 504] width 771 height 17
click at [223, 504] on input "I have reviewed the PG&E's Hazardous Transportation Tailboard and have selected…" at bounding box center [218, 507] width 10 height 10
checkbox input "true"
click at [1287, 677] on button "Submit" at bounding box center [1267, 688] width 251 height 25
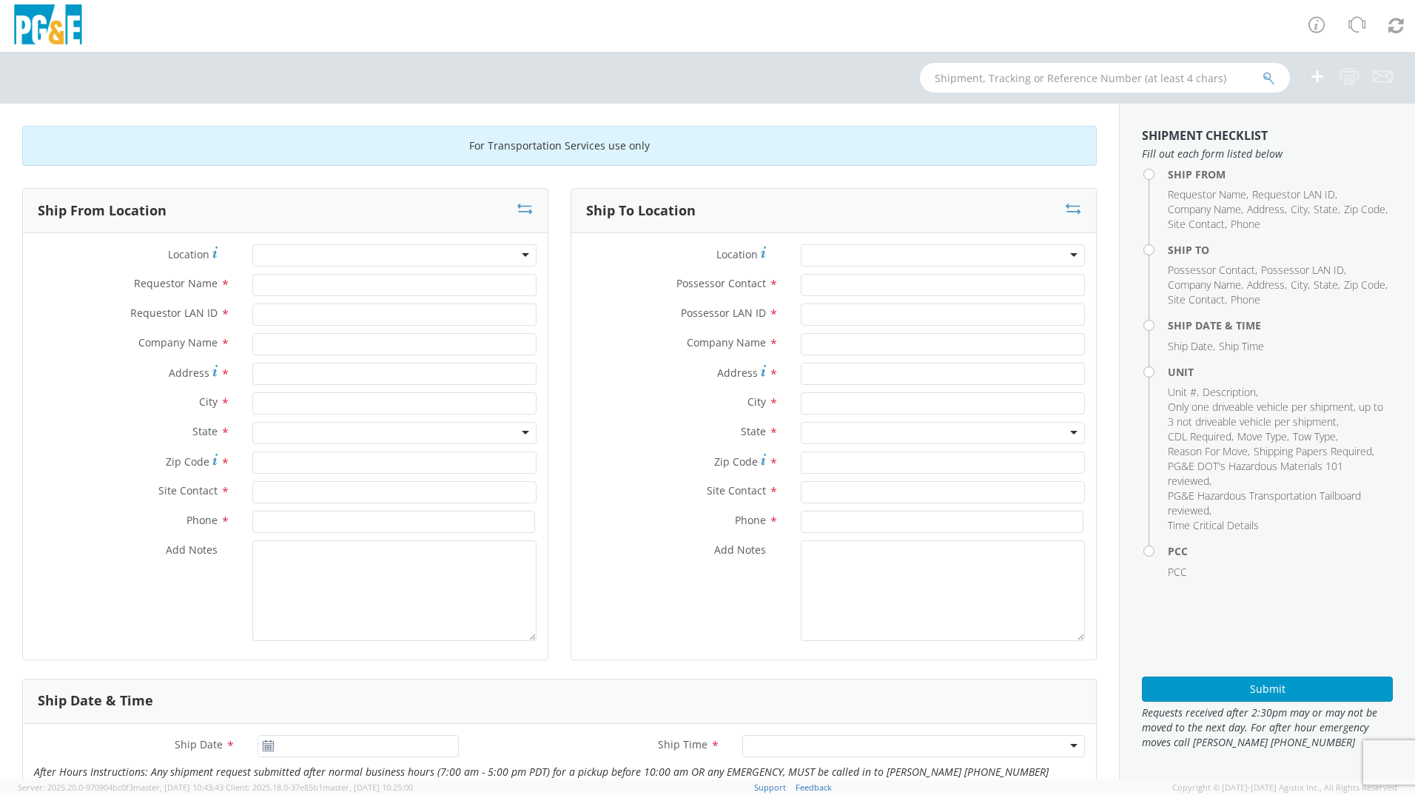
click at [370, 253] on div at bounding box center [394, 255] width 284 height 22
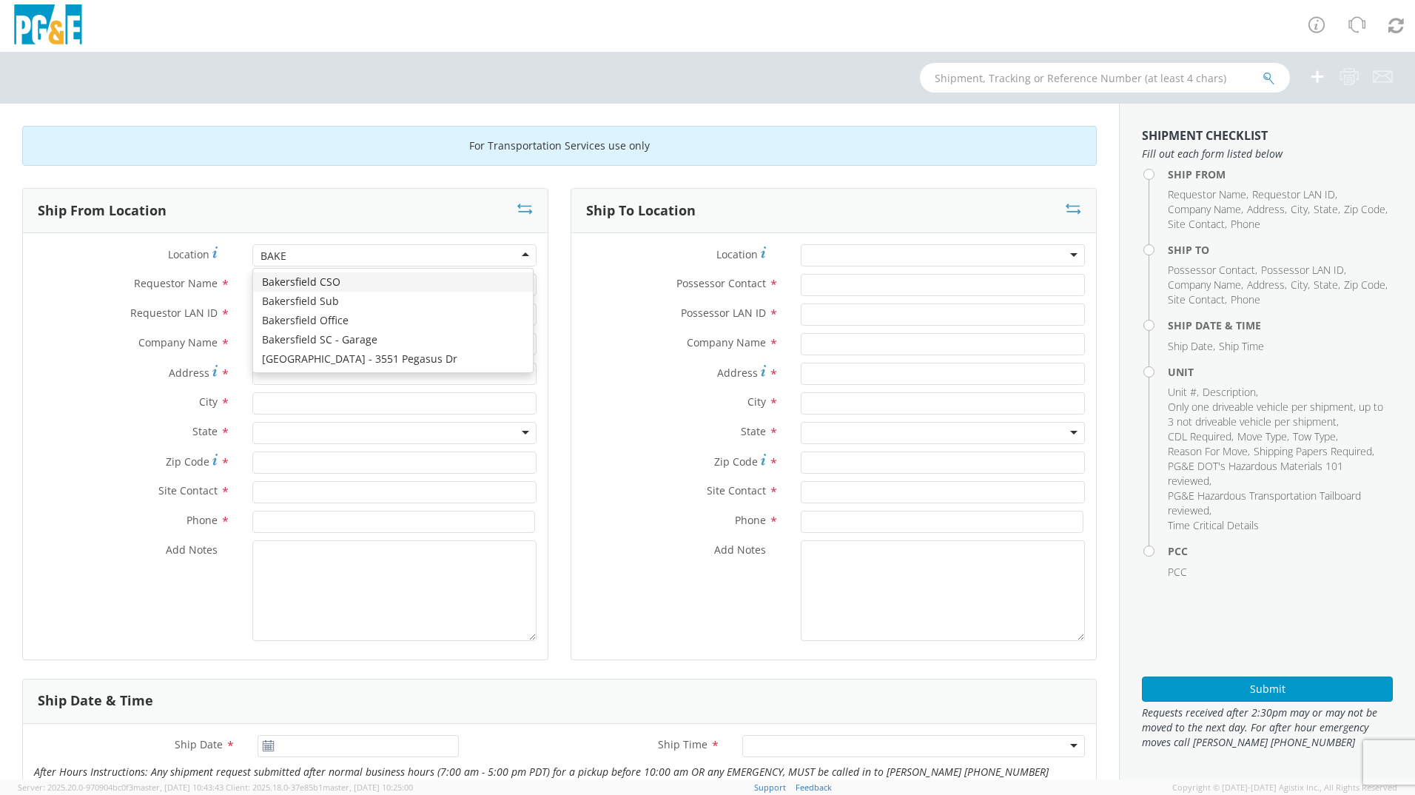
type input "BAKER"
type input "PG&E"
type input "4201 Arrow St"
type input "Bakersfield"
type input "93308"
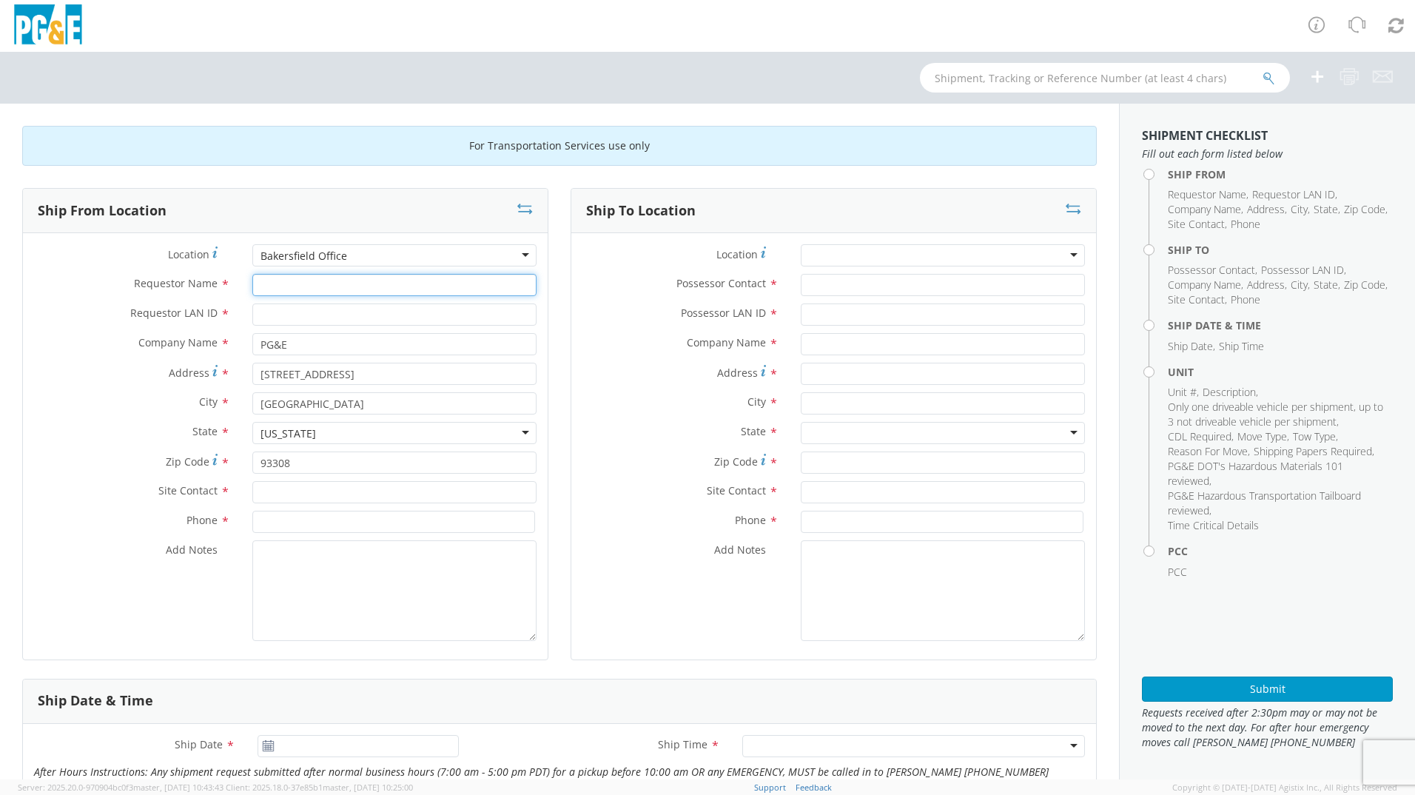
click at [339, 285] on input "Requestor Name *" at bounding box center [394, 285] width 284 height 22
type input "MICHEAL D HODGES"
click at [302, 318] on input "Requestor LAN ID *" at bounding box center [394, 314] width 284 height 22
type input "M3HV"
click at [289, 491] on input "text" at bounding box center [394, 492] width 284 height 22
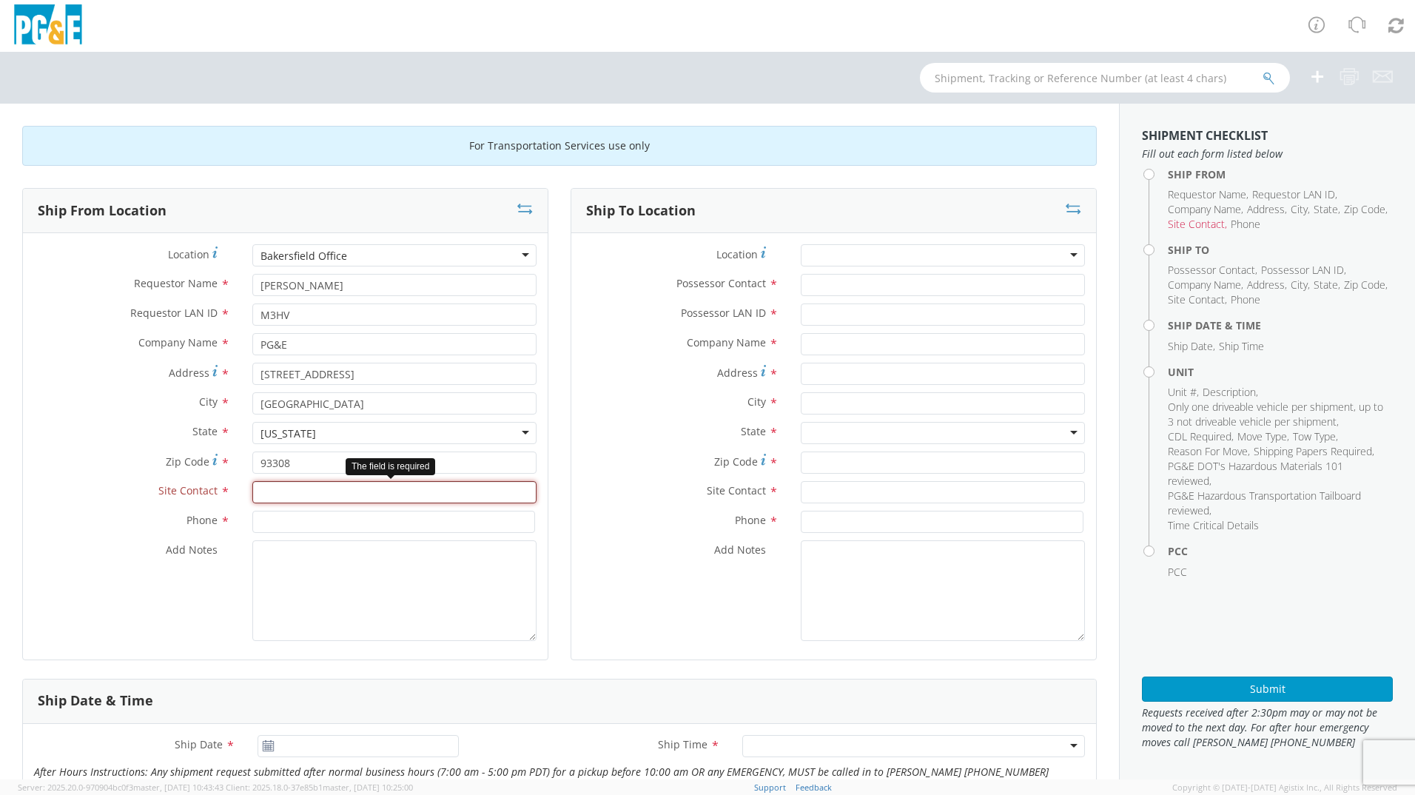
click at [348, 491] on input "text" at bounding box center [394, 492] width 284 height 22
click at [443, 496] on input "text" at bounding box center [394, 492] width 284 height 22
paste input "Tapia, Bert"
type input "Tapia, Bert"
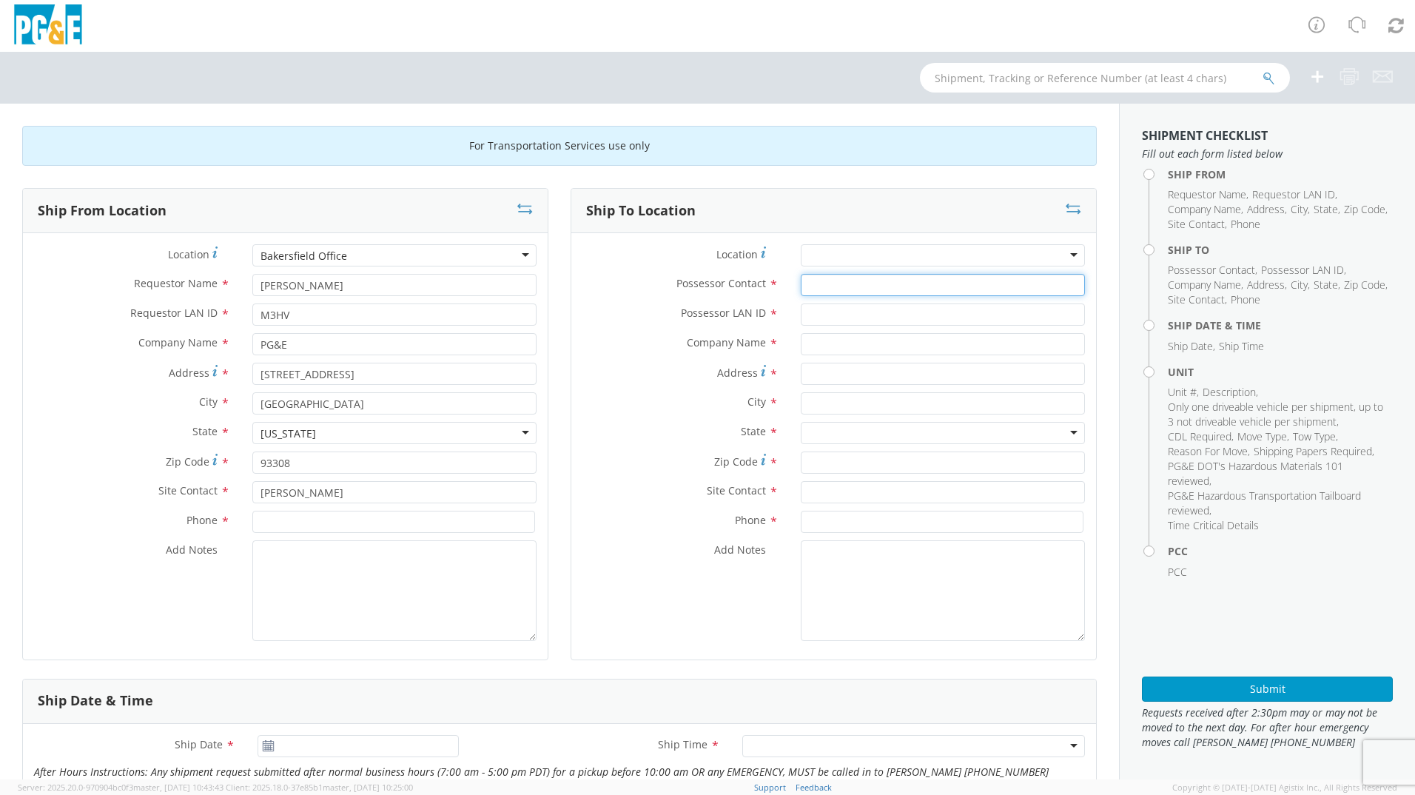
click at [848, 287] on input "Possessor Contact *" at bounding box center [943, 285] width 284 height 22
paste input "Tapia, Bert"
drag, startPoint x: 850, startPoint y: 286, endPoint x: 873, endPoint y: 303, distance: 28.6
click at [860, 295] on input "Tapia, Bert" at bounding box center [943, 285] width 284 height 22
type input "Tapia, Bert"
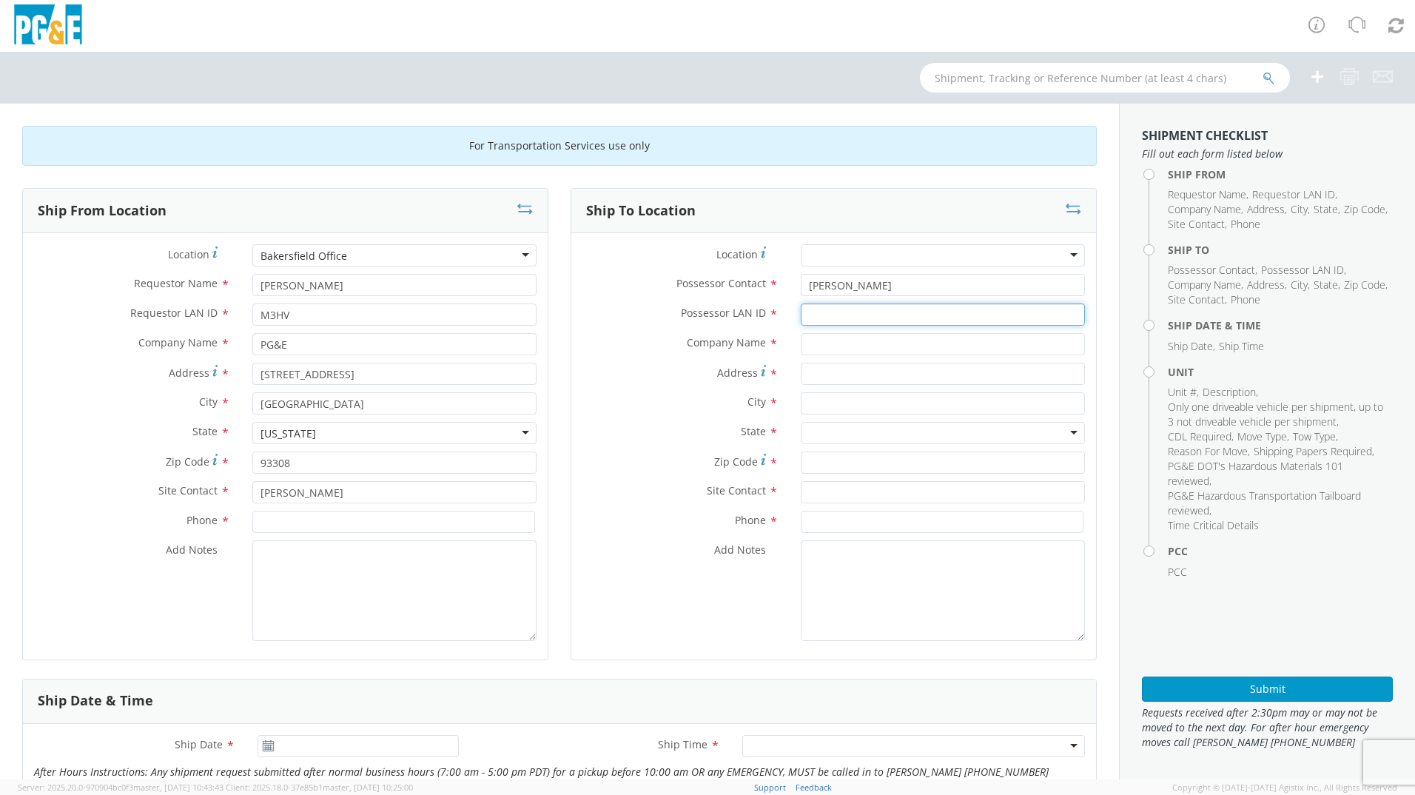
click at [920, 318] on input "Possessor LAN ID *" at bounding box center [943, 314] width 284 height 22
paste input "H1TA"
type input "H1TA"
click at [902, 255] on div at bounding box center [943, 255] width 284 height 22
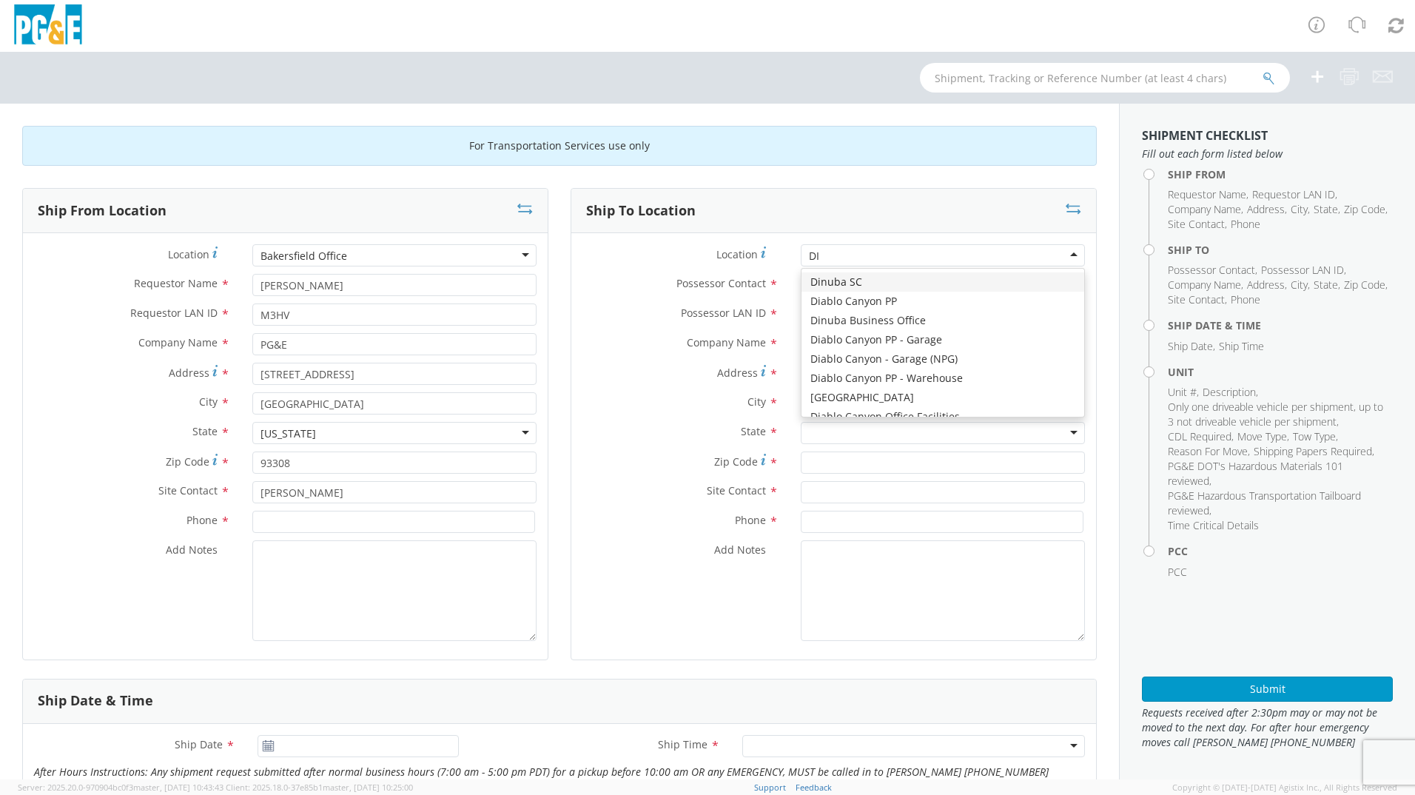
type input "[PERSON_NAME]"
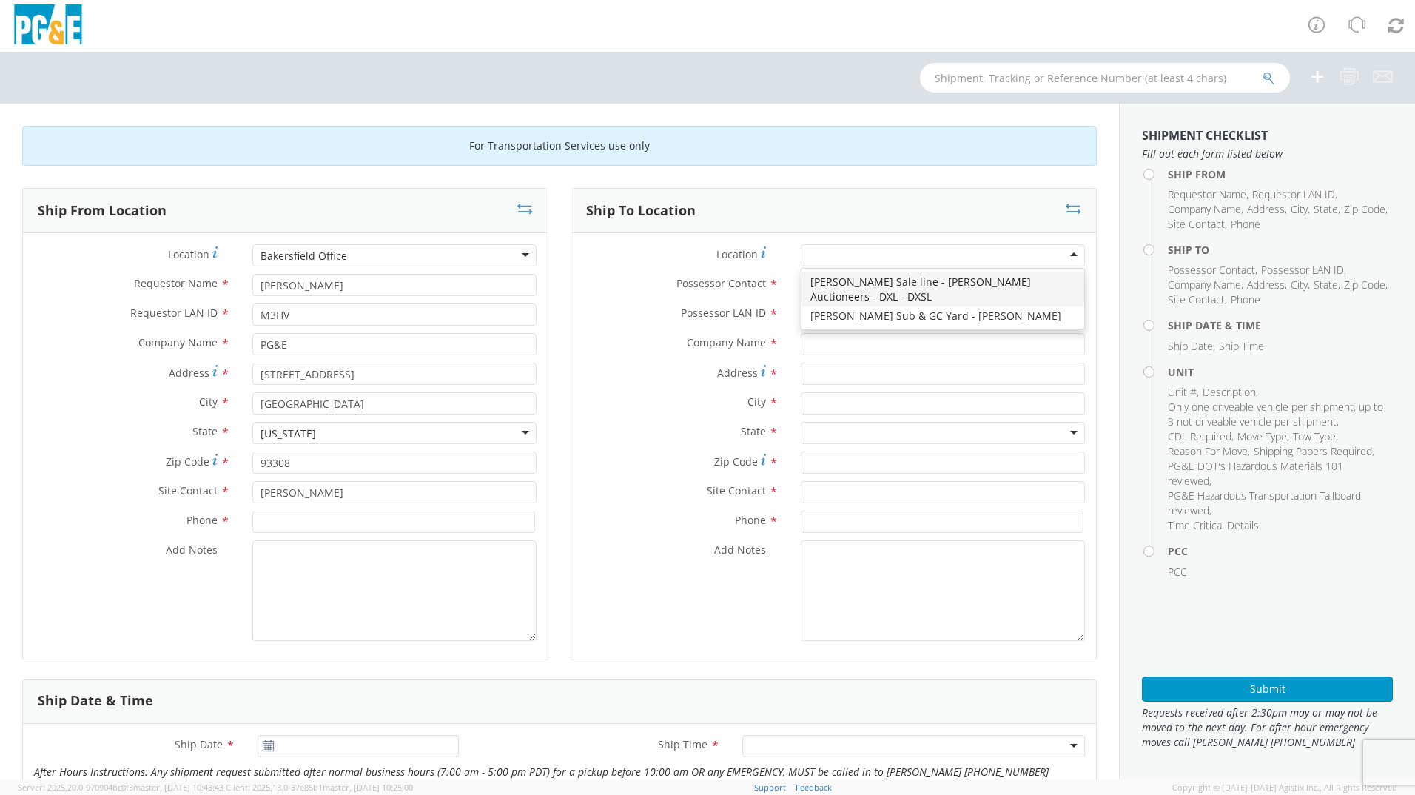
type input "PG&E"
type input "[STREET_ADDRESS][PERSON_NAME]"
type input "[PERSON_NAME]"
type input "95620"
type input "[PHONE_NUMBER]"
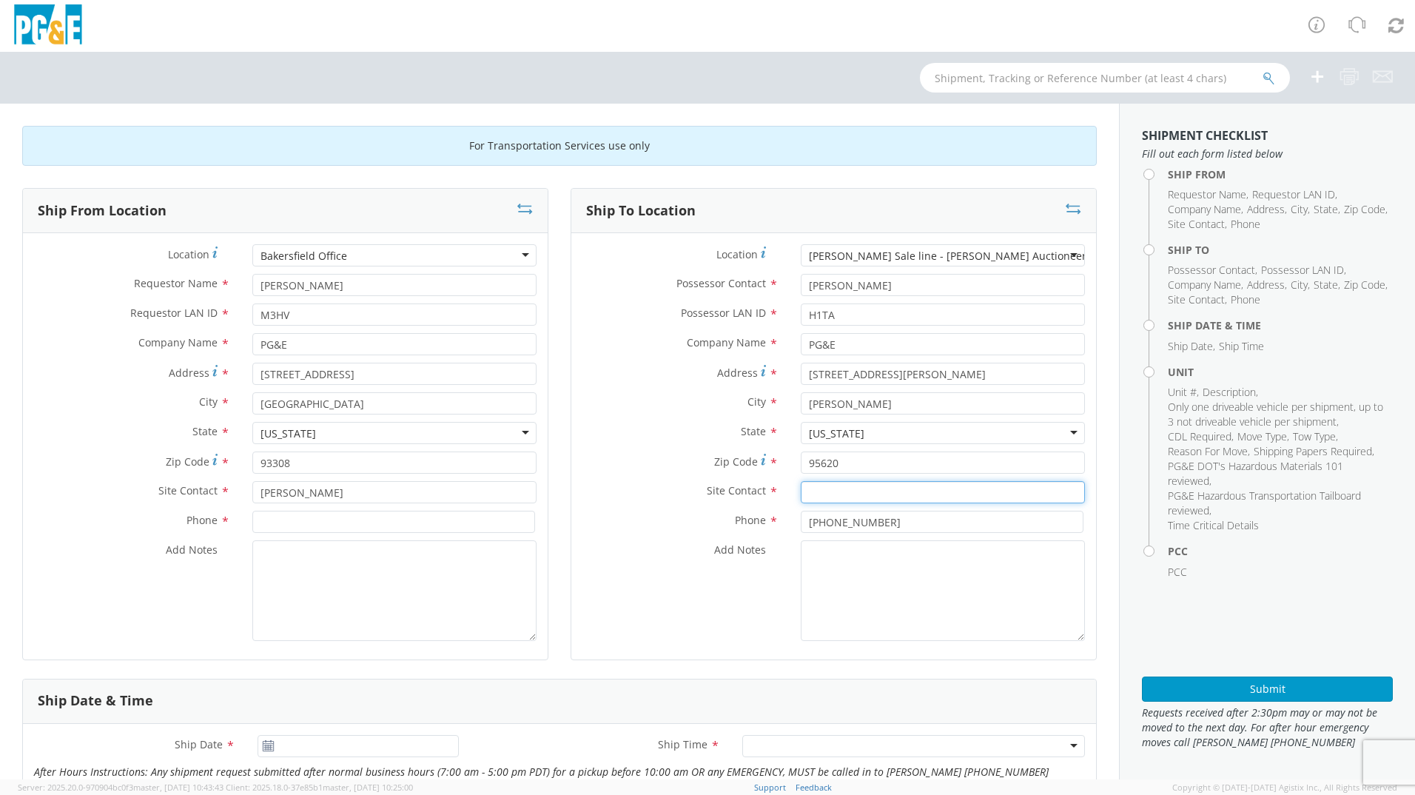
click at [860, 493] on input "text" at bounding box center [943, 492] width 284 height 22
paste input "[PERSON_NAME]"
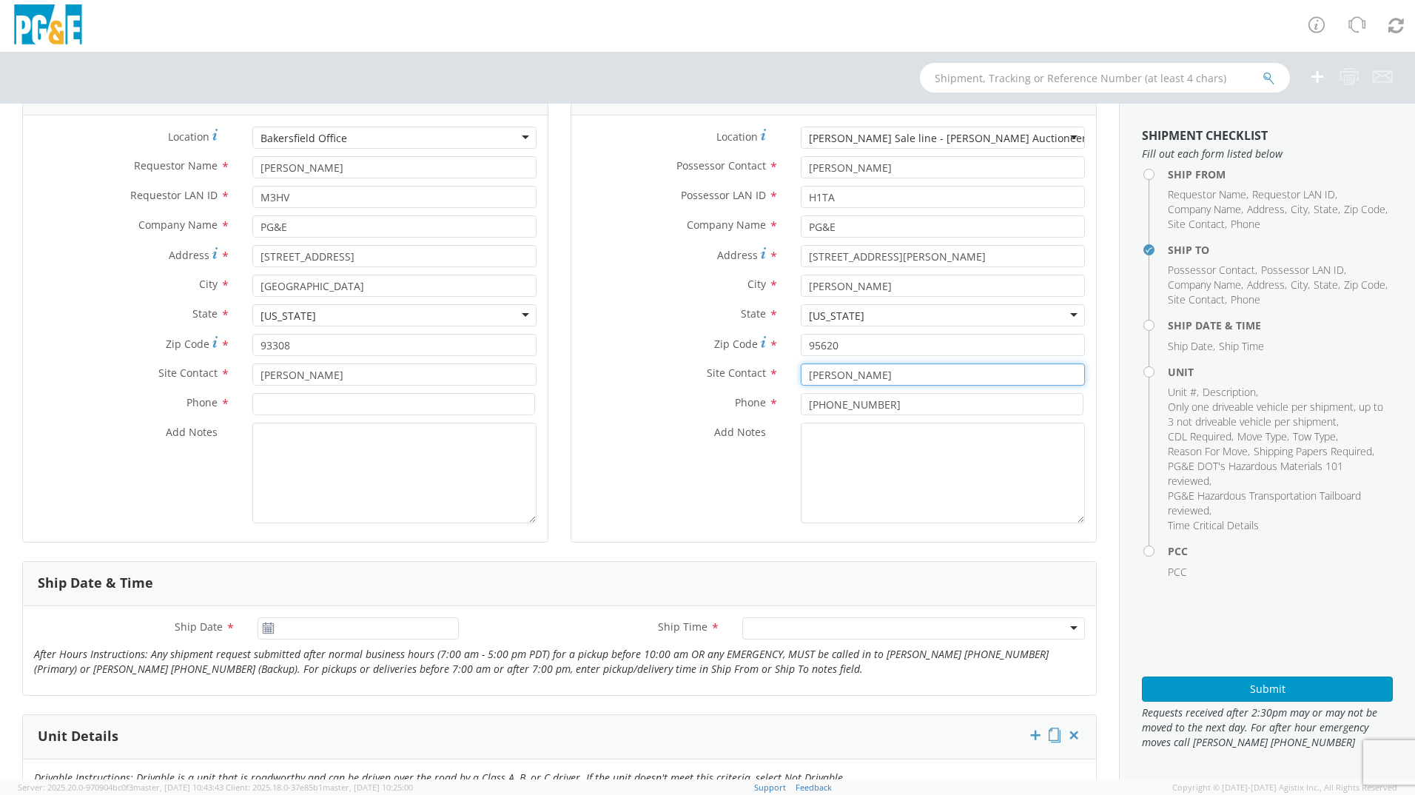
scroll to position [74, 0]
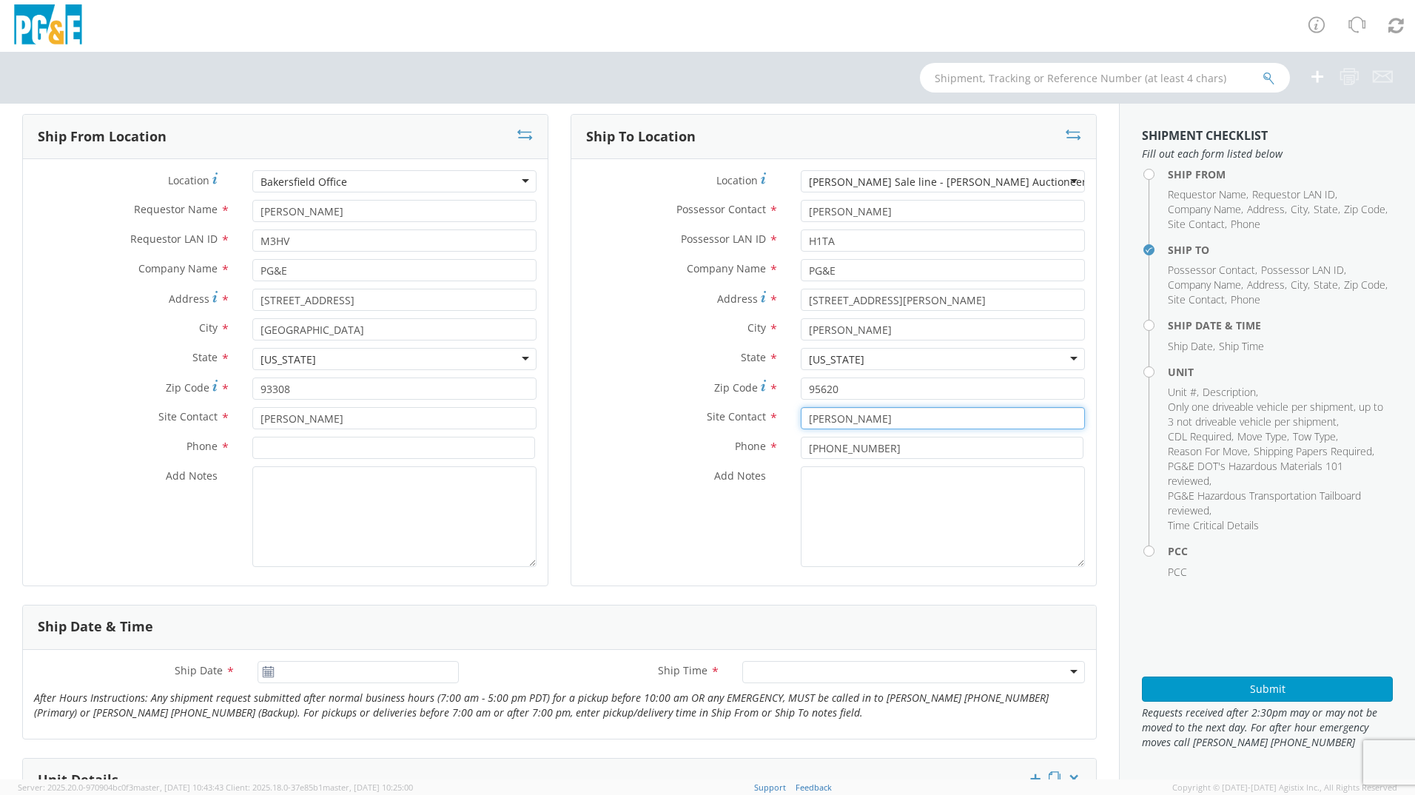
type input "[PERSON_NAME]"
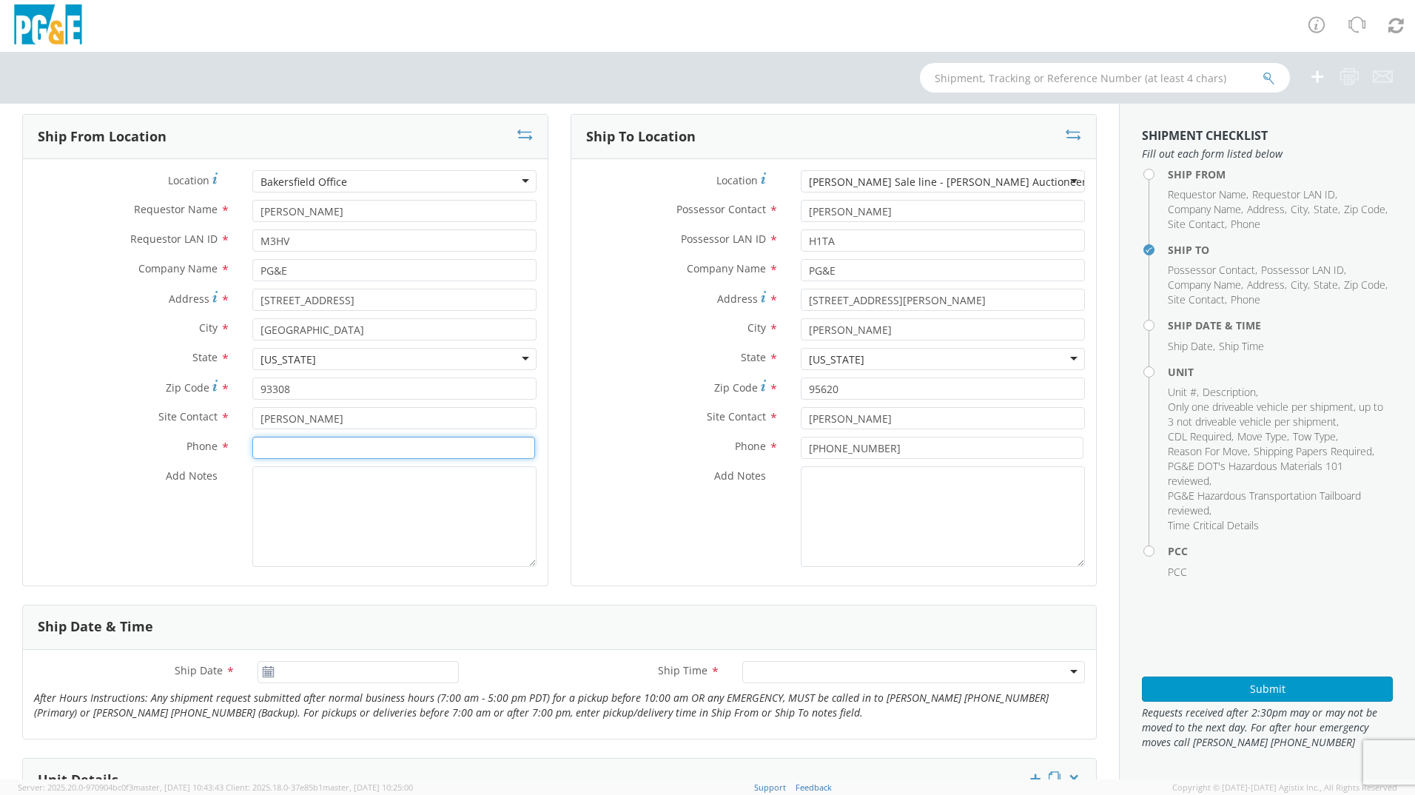
click at [395, 456] on input at bounding box center [393, 448] width 283 height 22
paste input "925-453-9743"
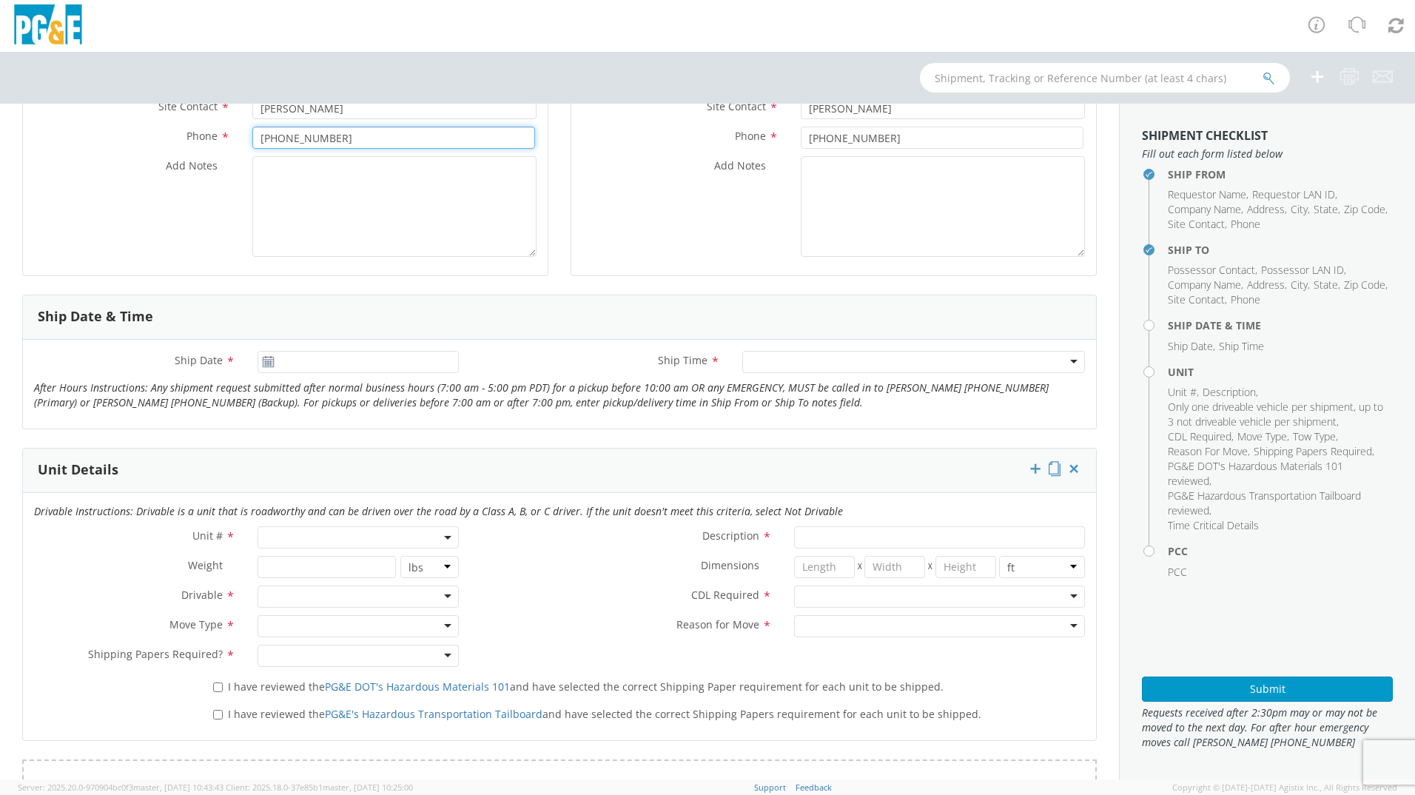
scroll to position [444, 0]
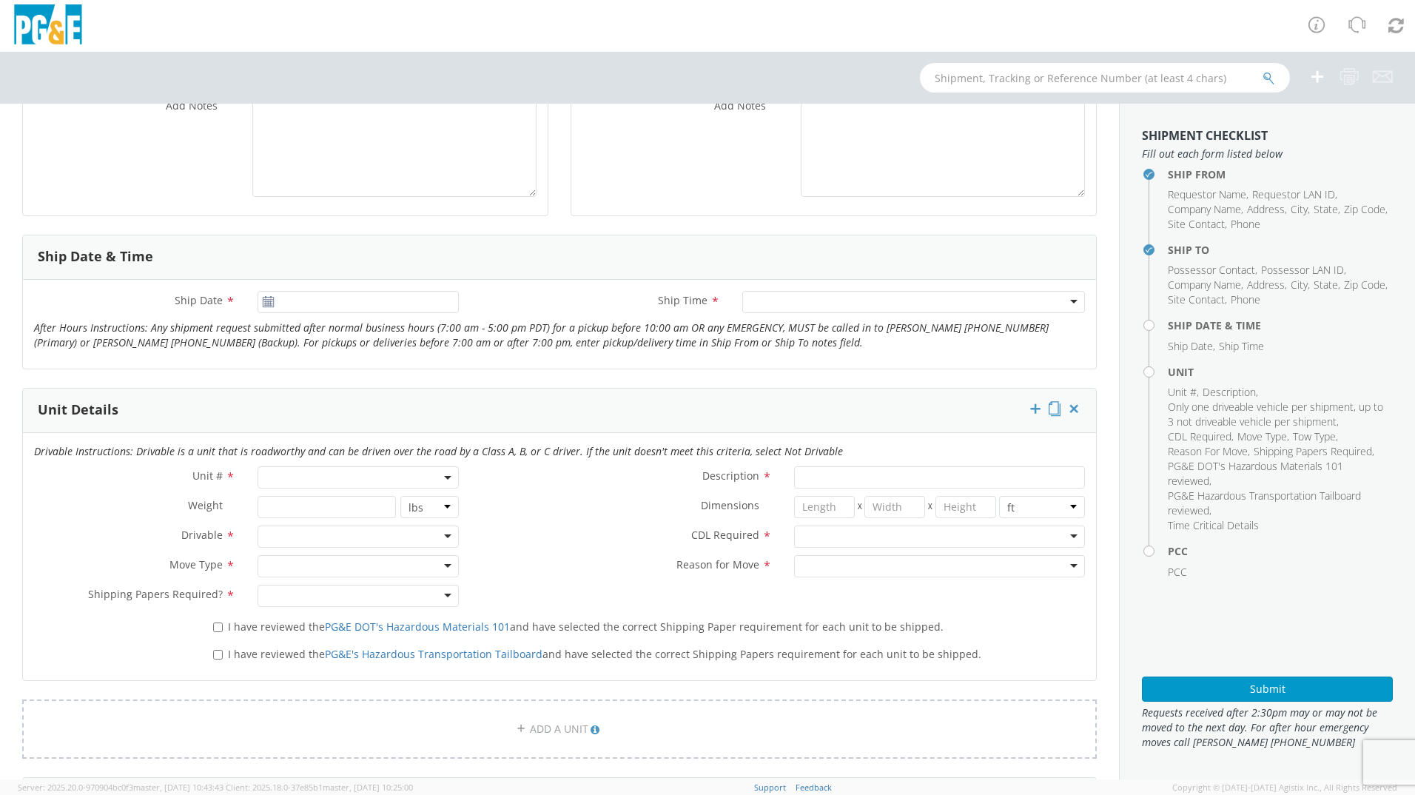
type input "925-453-9743"
click at [269, 302] on icon at bounding box center [268, 302] width 13 height 12
click at [266, 307] on icon at bounding box center [268, 302] width 13 height 12
click at [388, 300] on input "[DATE]" at bounding box center [357, 302] width 201 height 22
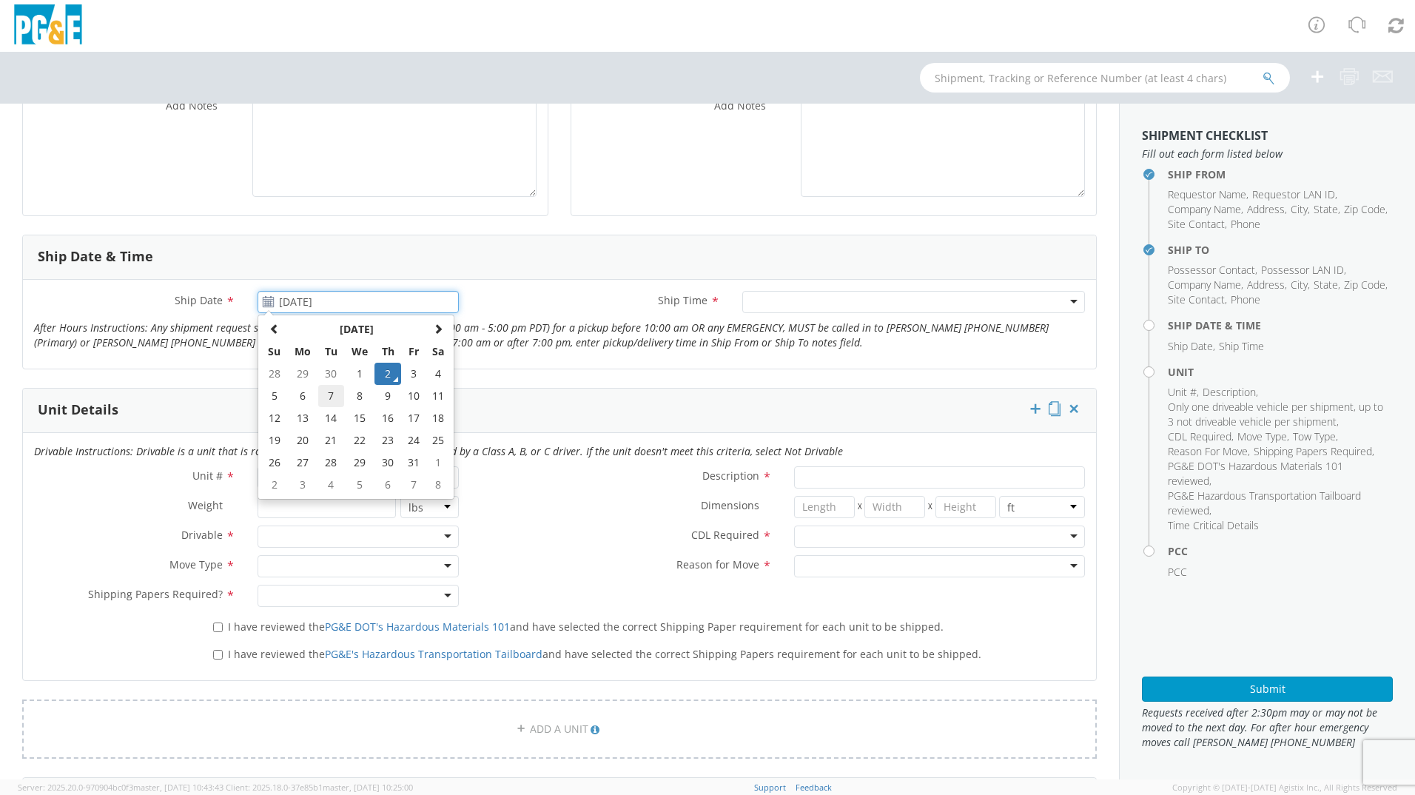
click at [318, 402] on td "7" at bounding box center [331, 396] width 26 height 22
type input "[DATE]"
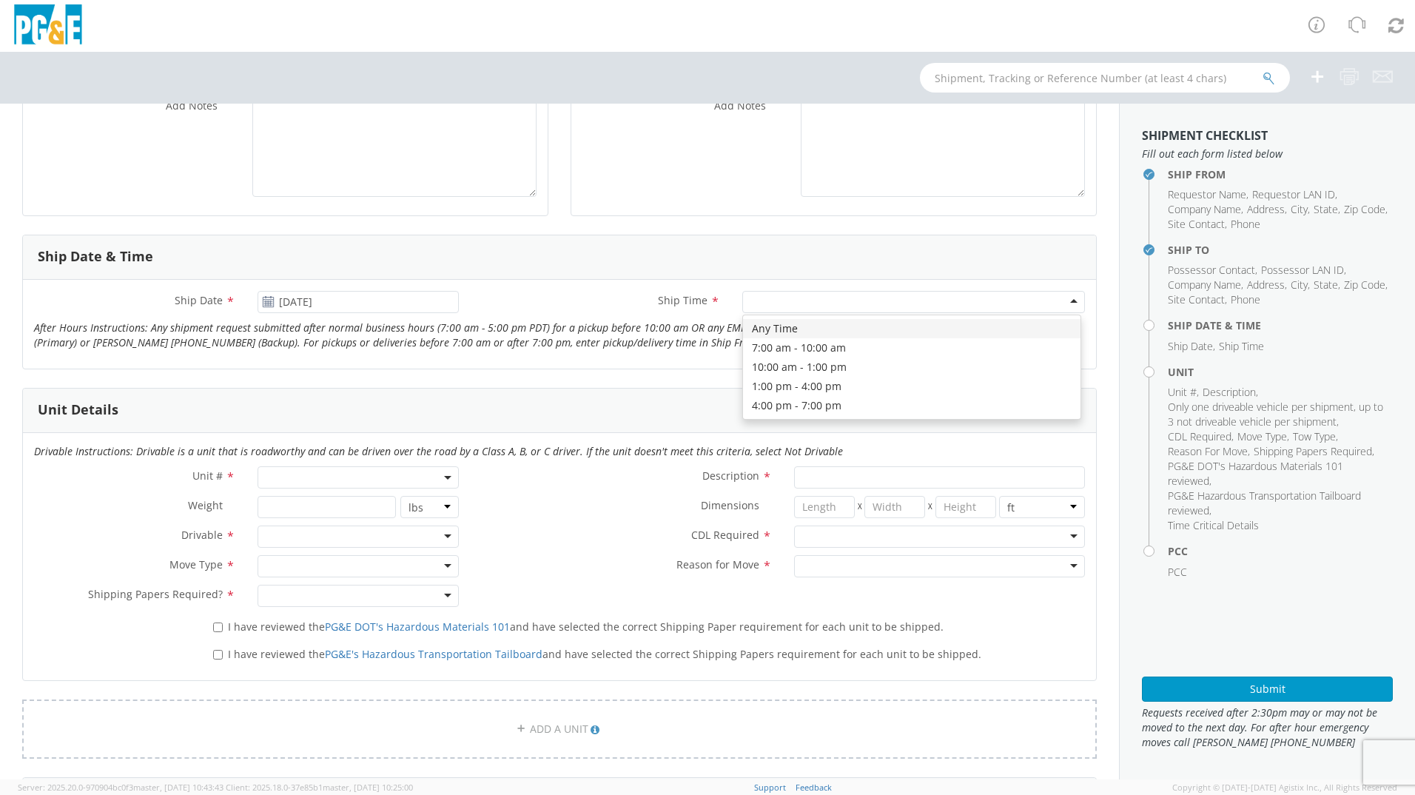
click at [771, 303] on div at bounding box center [913, 302] width 343 height 22
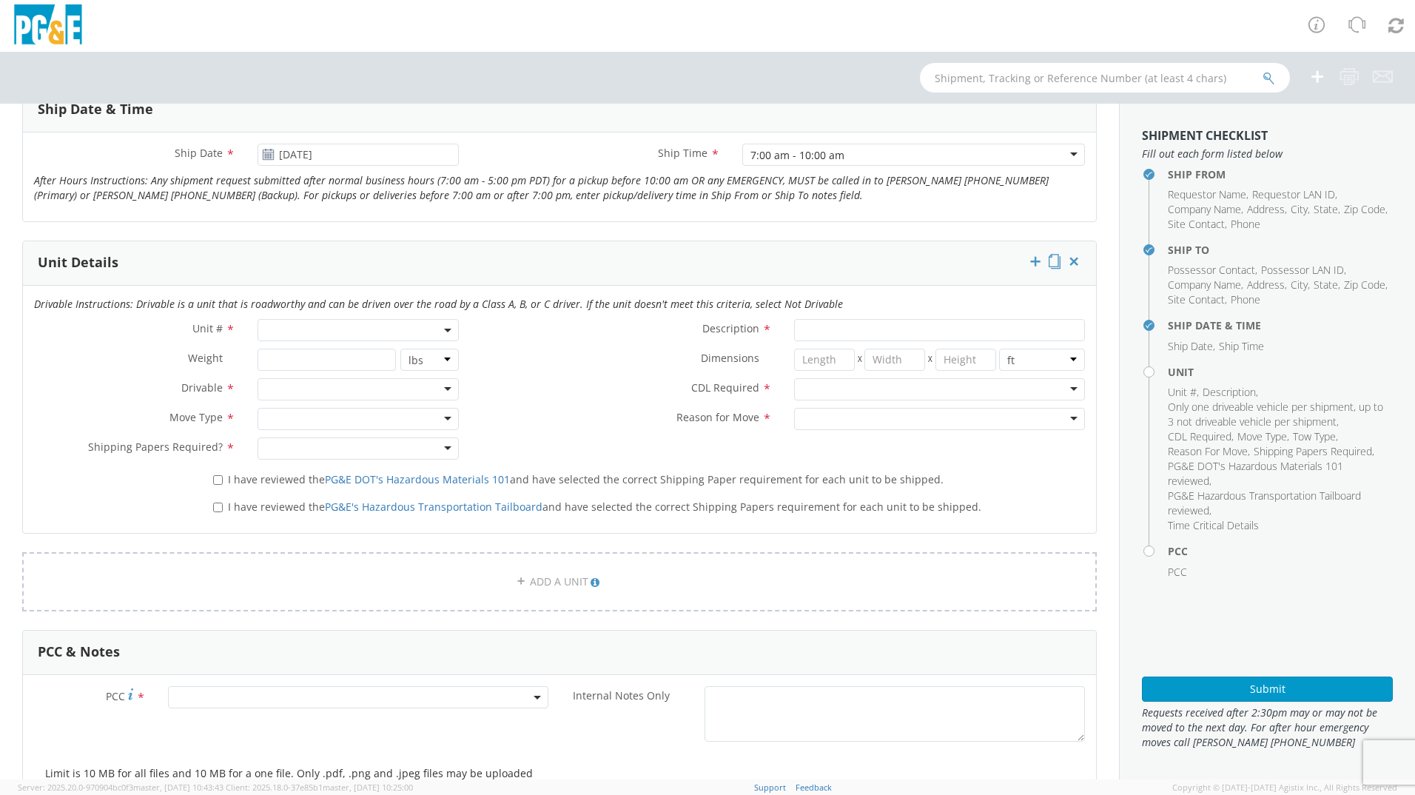
scroll to position [592, 0]
click at [325, 330] on span at bounding box center [357, 329] width 201 height 22
click at [324, 337] on span at bounding box center [357, 329] width 201 height 22
drag, startPoint x: 317, startPoint y: 344, endPoint x: 317, endPoint y: 354, distance: 9.6
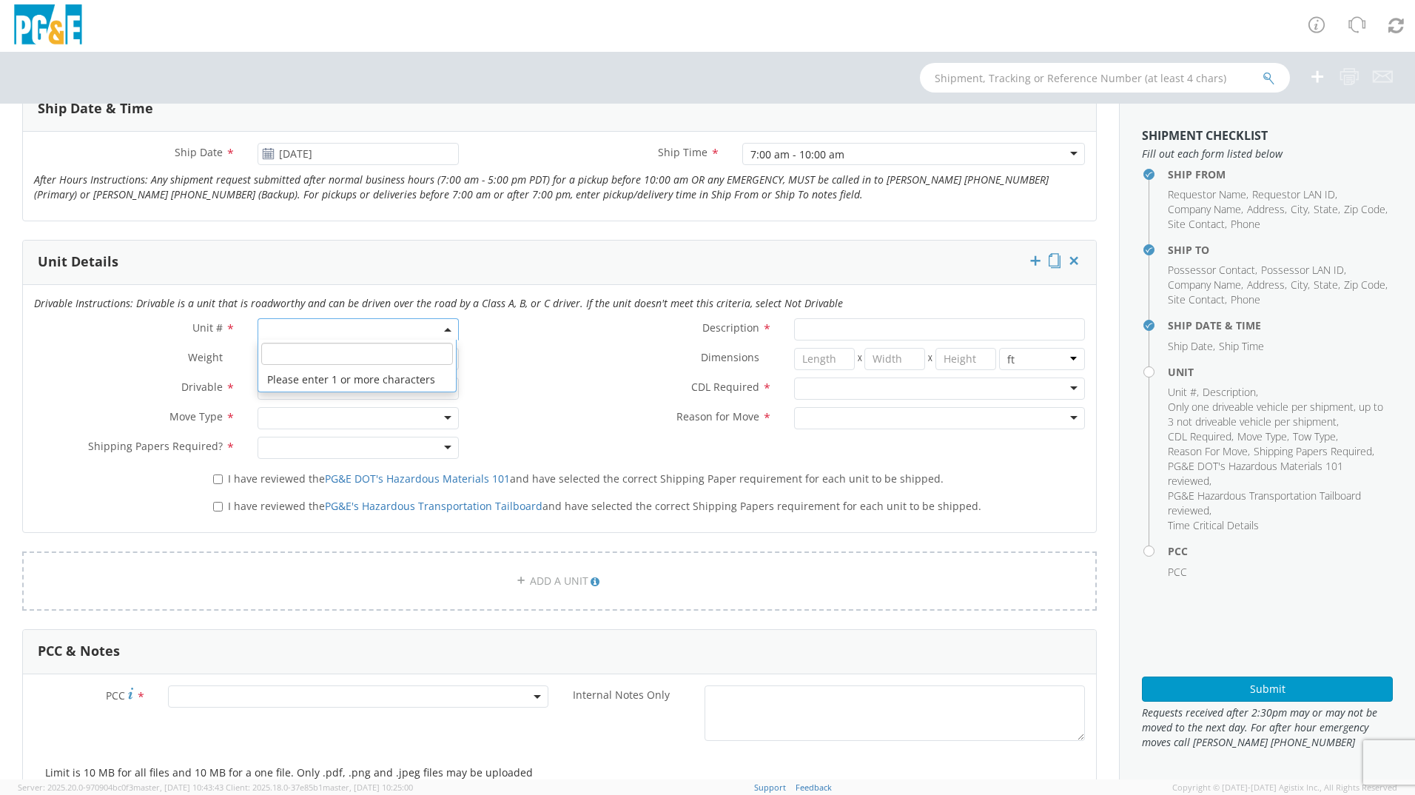
click at [317, 354] on input "search" at bounding box center [357, 354] width 192 height 22
type input "B25238"
click at [318, 474] on span "I have reviewed the PG&E DOT's Hazardous Materials 101 and have selected the co…" at bounding box center [585, 478] width 715 height 14
click at [223, 474] on input "I have reviewed the PG&E DOT's Hazardous Materials 101 and have selected the co…" at bounding box center [218, 479] width 10 height 10
checkbox input "true"
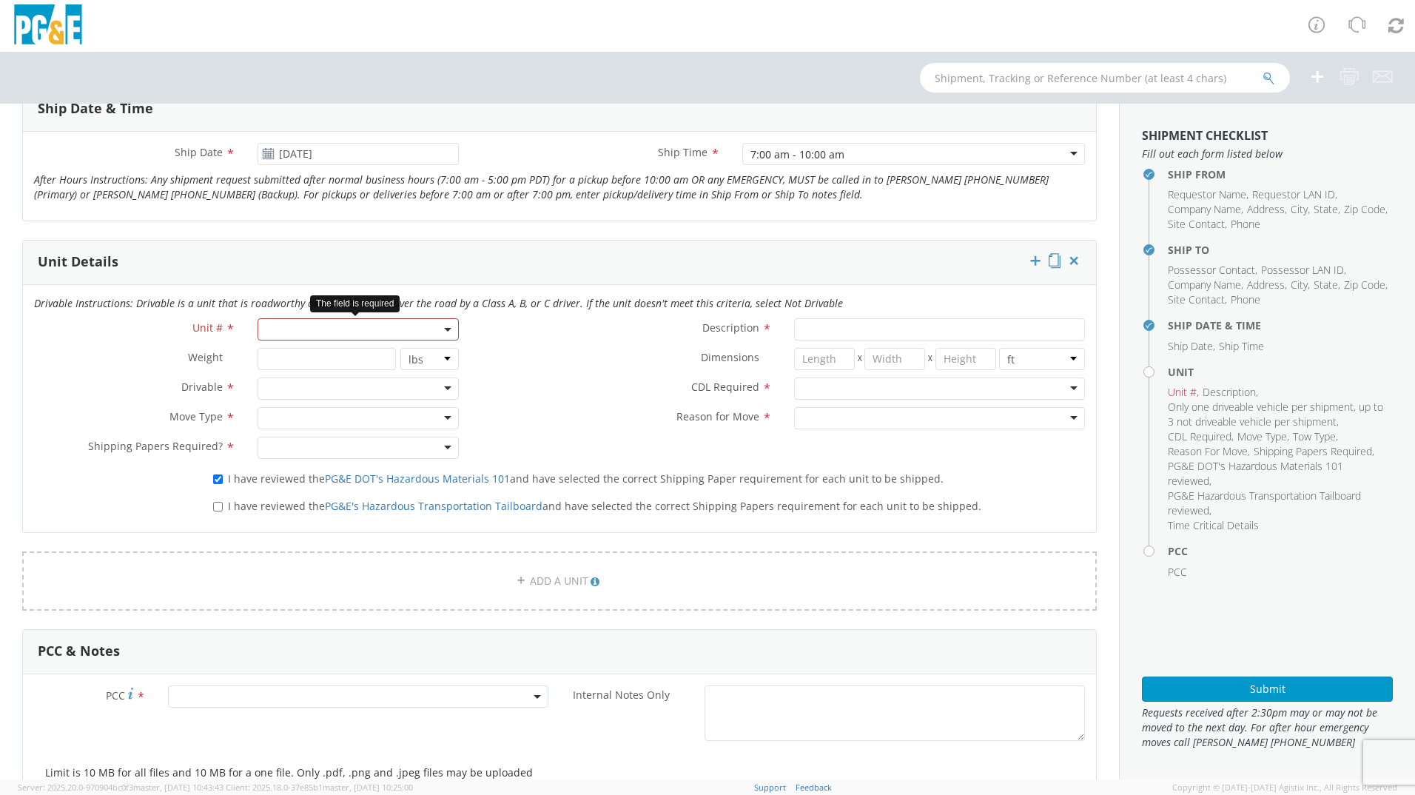
click at [310, 338] on span at bounding box center [357, 329] width 201 height 22
click at [308, 350] on input "search" at bounding box center [357, 354] width 192 height 22
click at [307, 350] on input "B28238" at bounding box center [357, 354] width 192 height 22
type input "B28238"
click at [326, 374] on li "The results could not be loaded." at bounding box center [357, 380] width 198 height 24
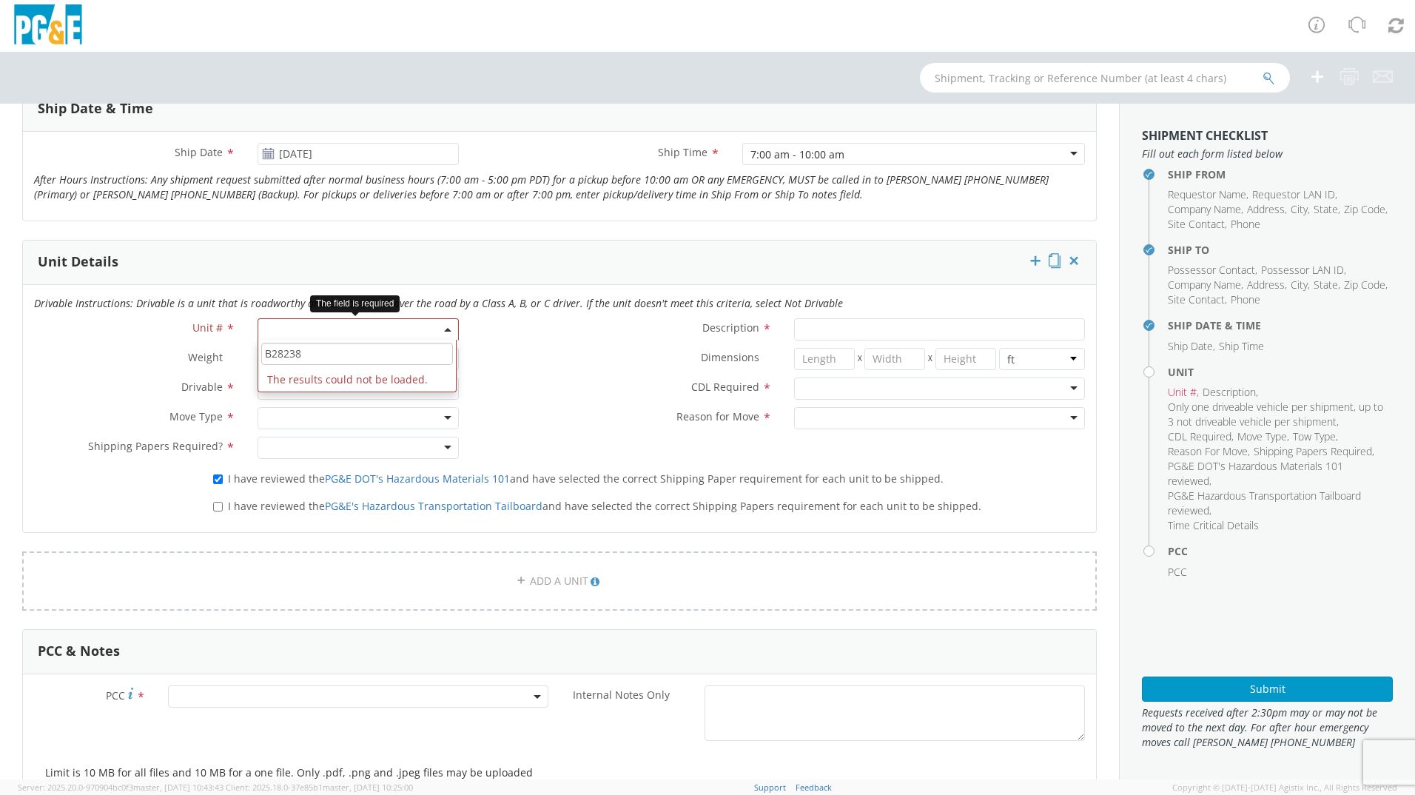
drag, startPoint x: 326, startPoint y: 374, endPoint x: 332, endPoint y: 381, distance: 10.0
click at [332, 381] on li "The results could not be loaded." at bounding box center [357, 380] width 198 height 24
click at [447, 330] on span at bounding box center [357, 329] width 201 height 22
click at [379, 365] on span at bounding box center [357, 354] width 198 height 28
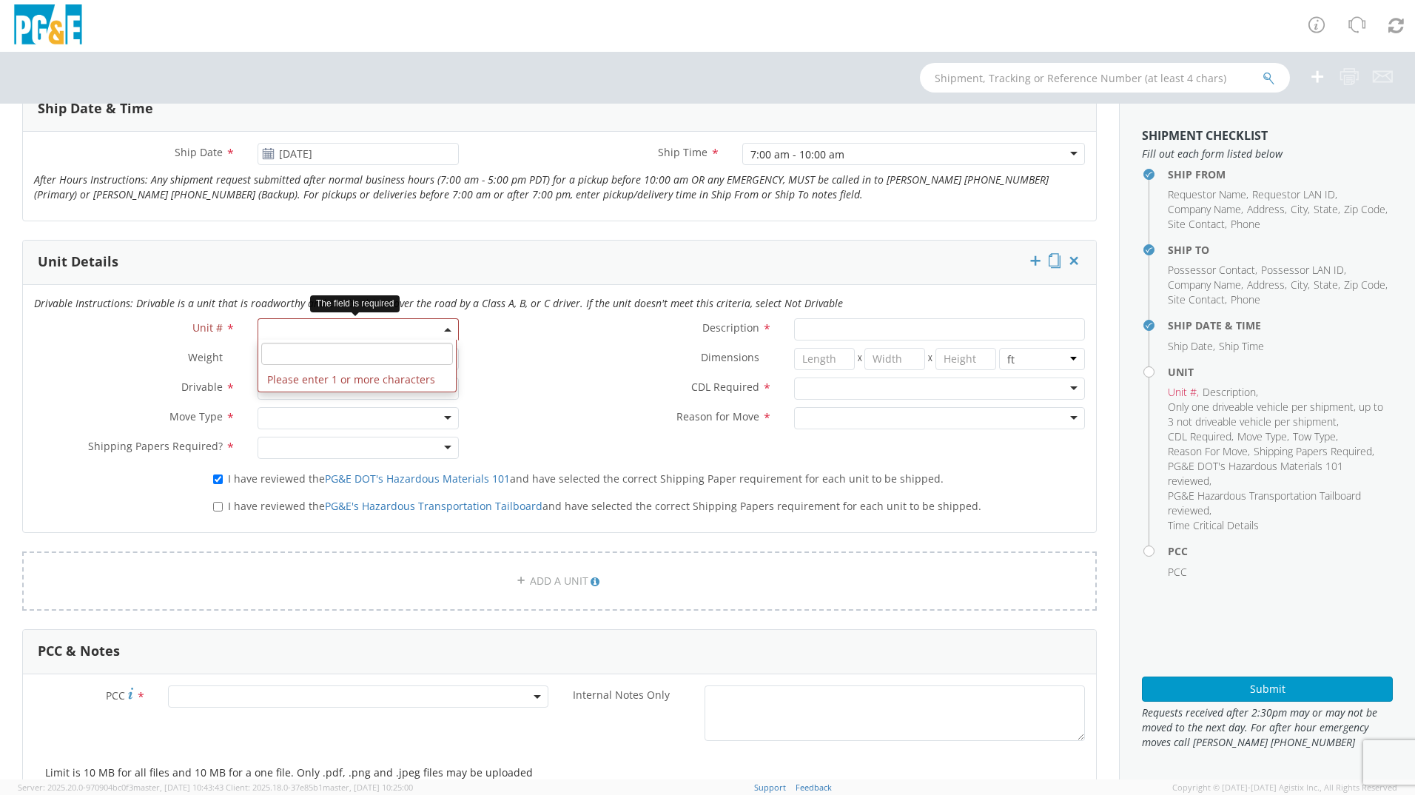
click at [364, 356] on input "search" at bounding box center [357, 354] width 192 height 22
type input "B29"
click at [476, 339] on div "Description *" at bounding box center [783, 329] width 626 height 22
drag, startPoint x: 545, startPoint y: 482, endPoint x: 553, endPoint y: 488, distance: 10.1
click at [553, 488] on div "I have reviewed the PG&E DOT's Hazardous Materials 101 and have selected the co…" at bounding box center [649, 479] width 894 height 27
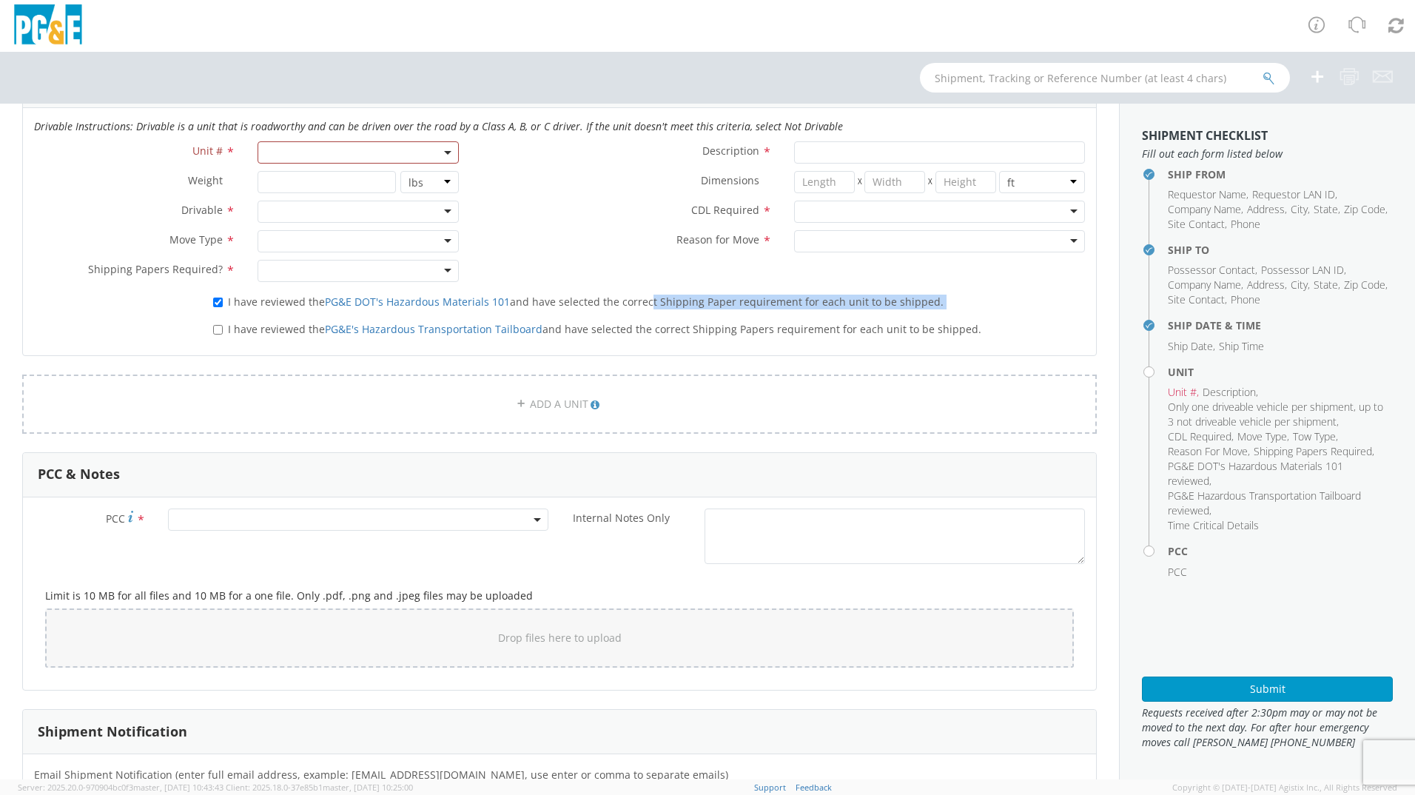
scroll to position [518, 0]
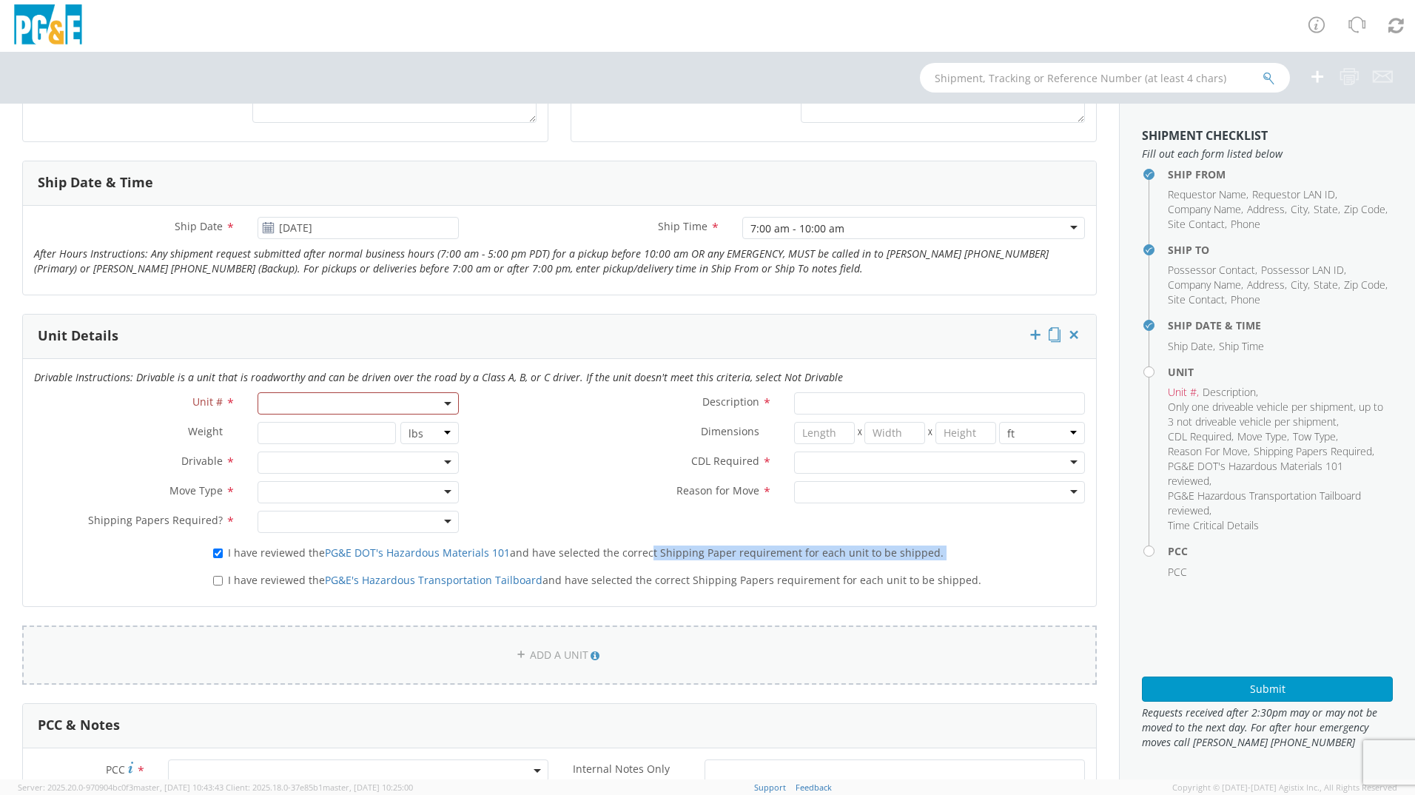
click at [560, 626] on link "ADD A UNIT" at bounding box center [559, 654] width 1074 height 59
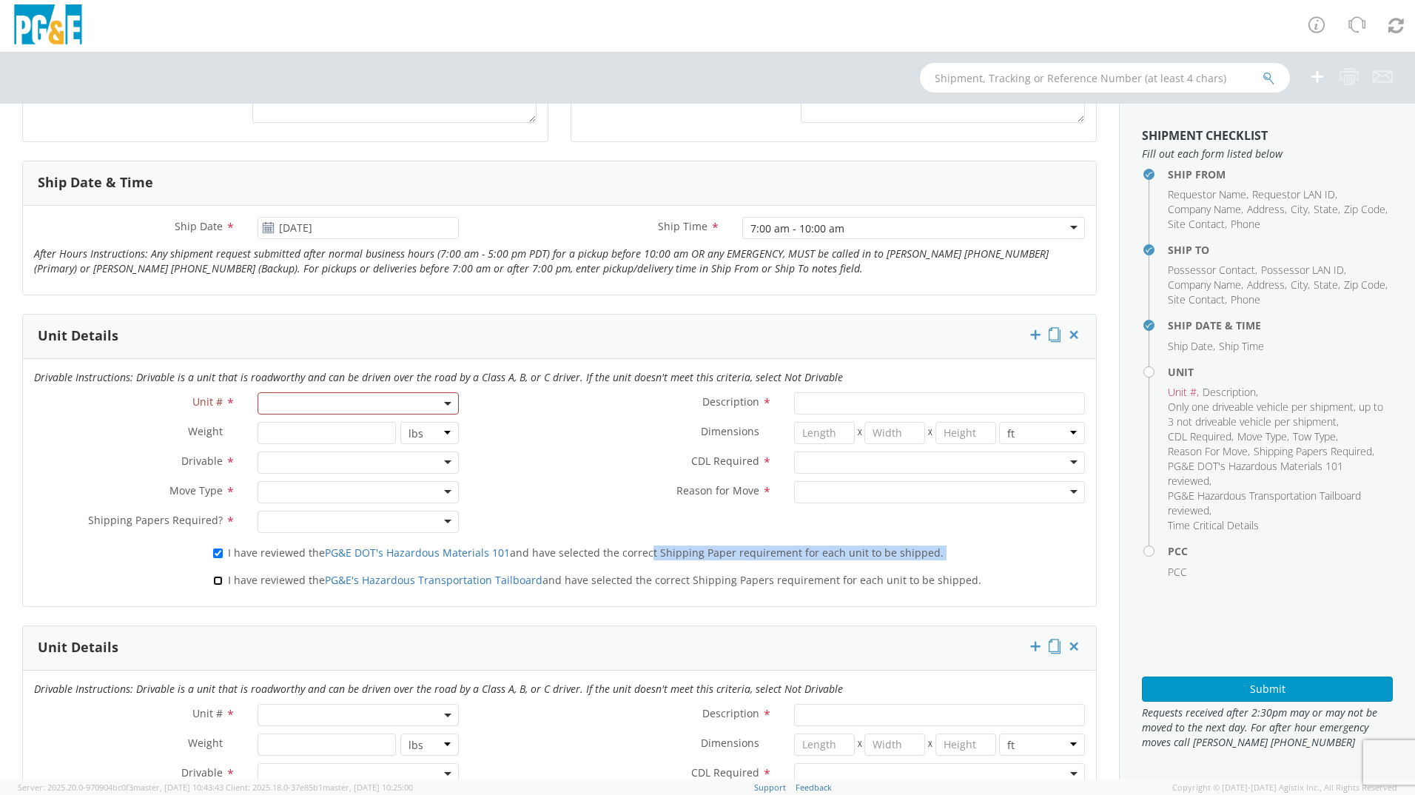
click at [215, 583] on input "I have reviewed the PG&E's Hazardous Transportation Tailboard and have selected…" at bounding box center [218, 581] width 10 height 10
checkbox input "true"
click at [320, 403] on span at bounding box center [357, 403] width 201 height 22
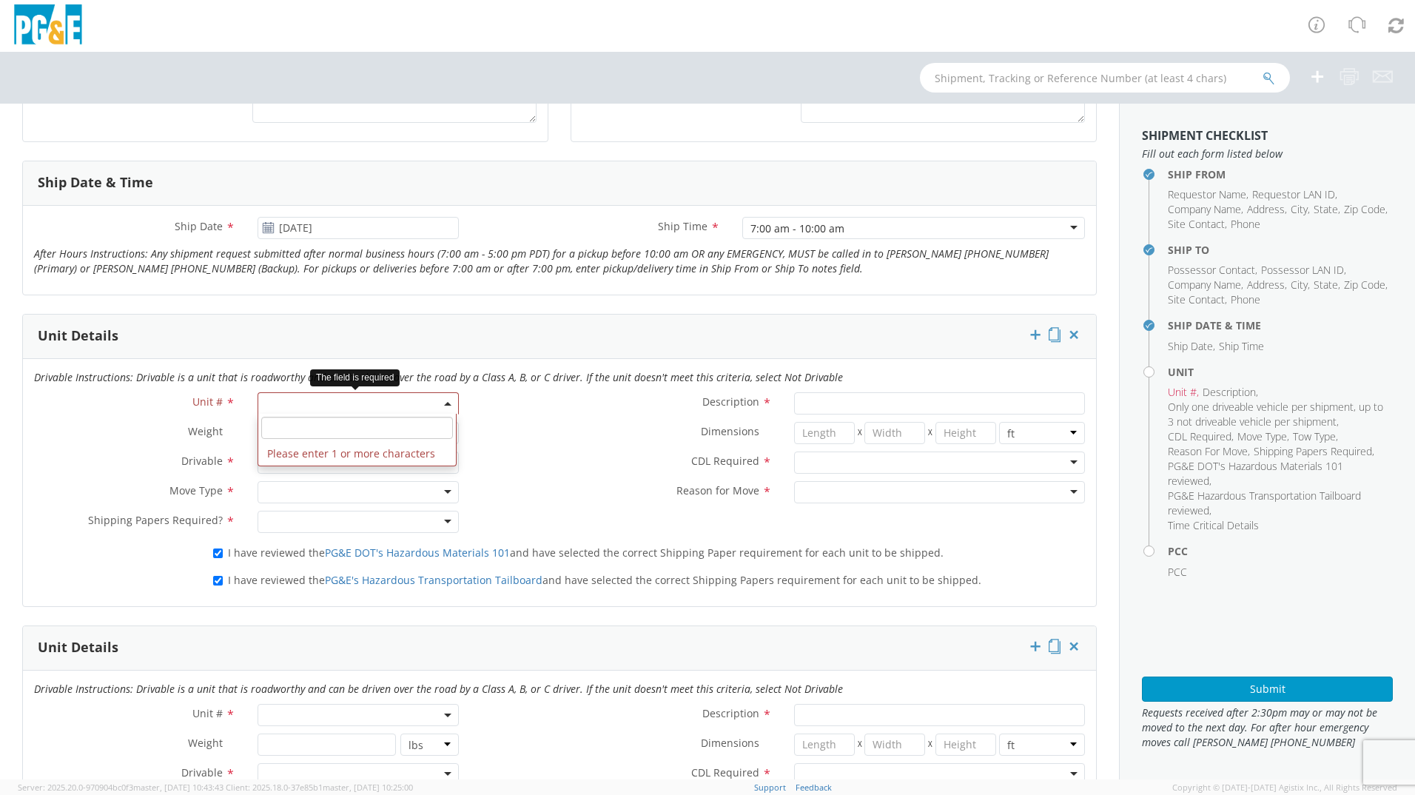
click at [321, 433] on input "search" at bounding box center [357, 428] width 192 height 22
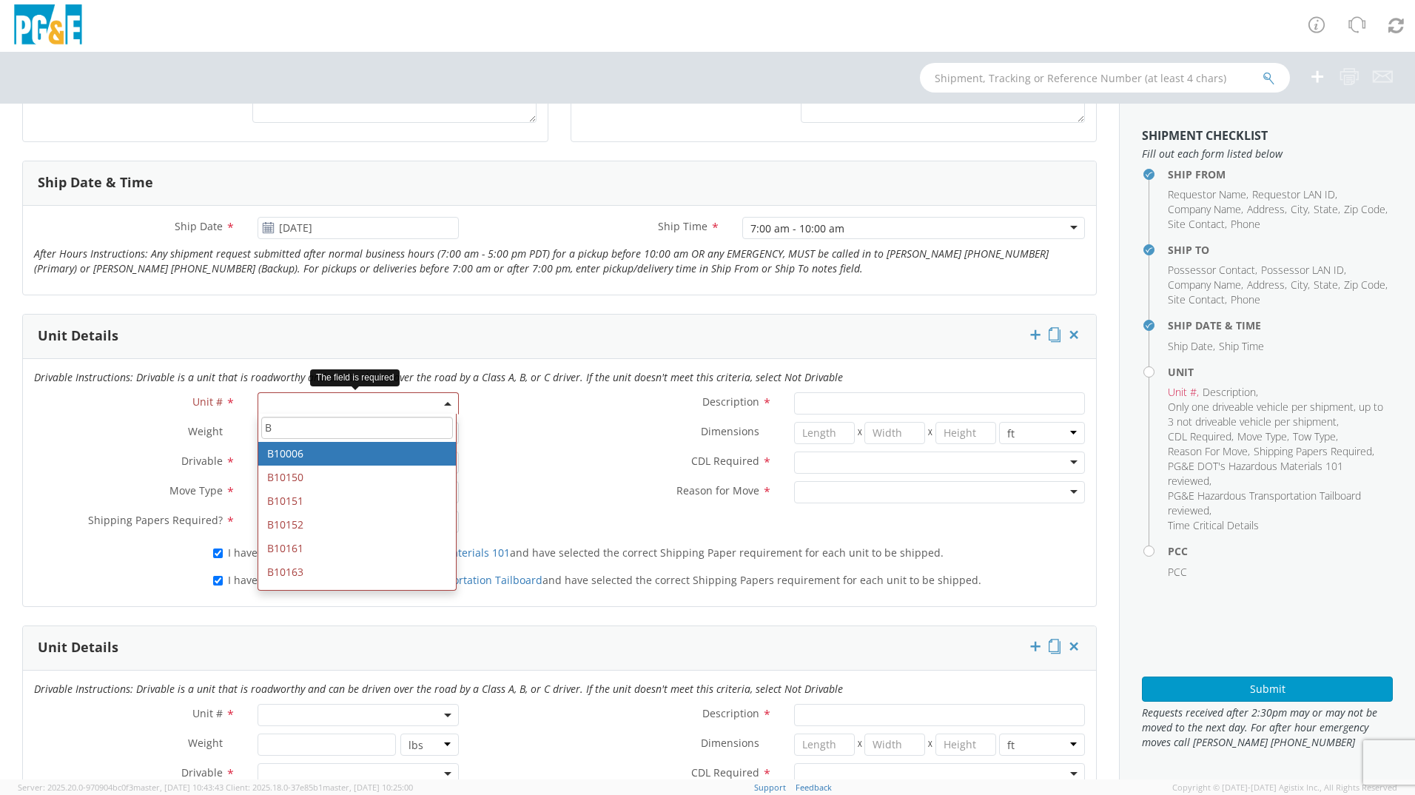
type input "B2"
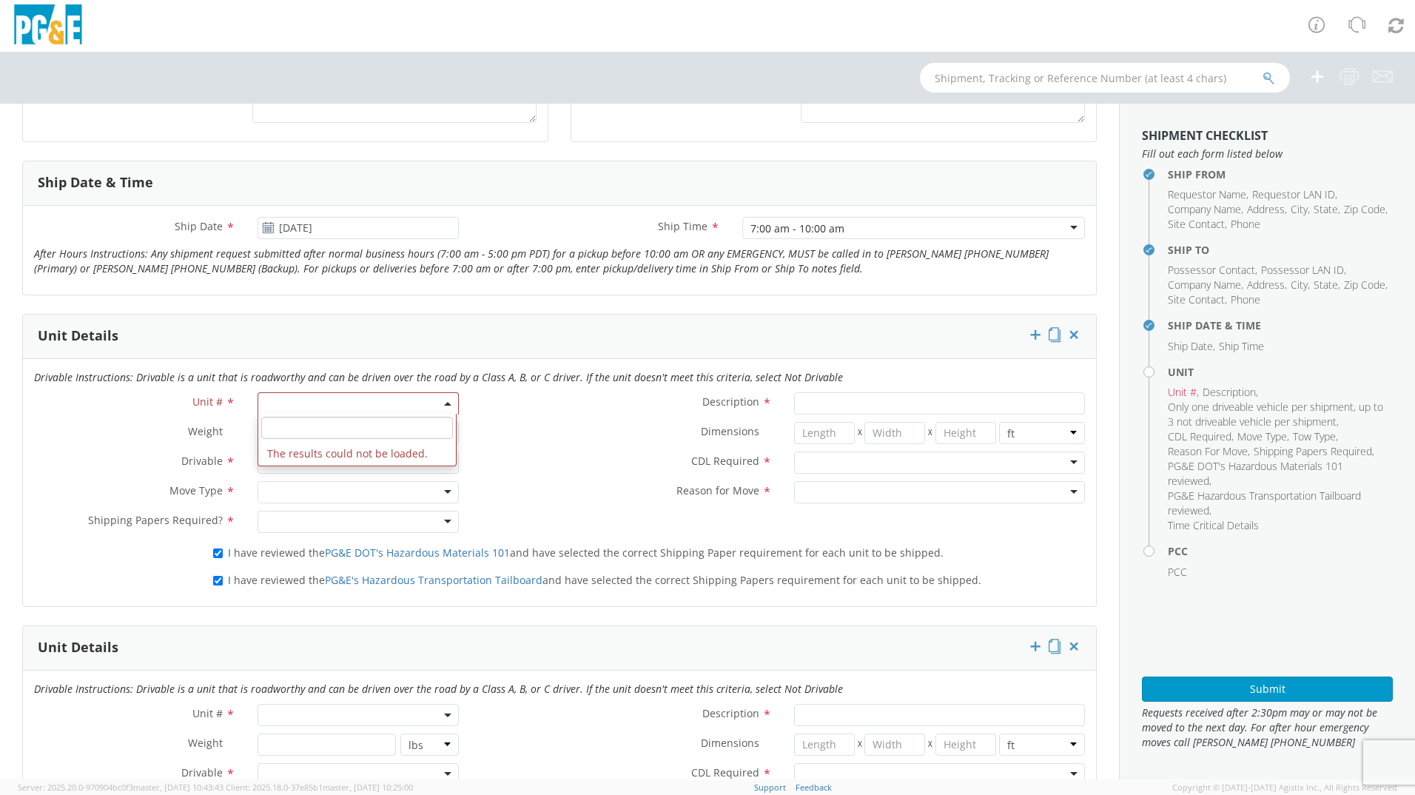
click at [508, 340] on div "Unit Details" at bounding box center [559, 336] width 1073 height 44
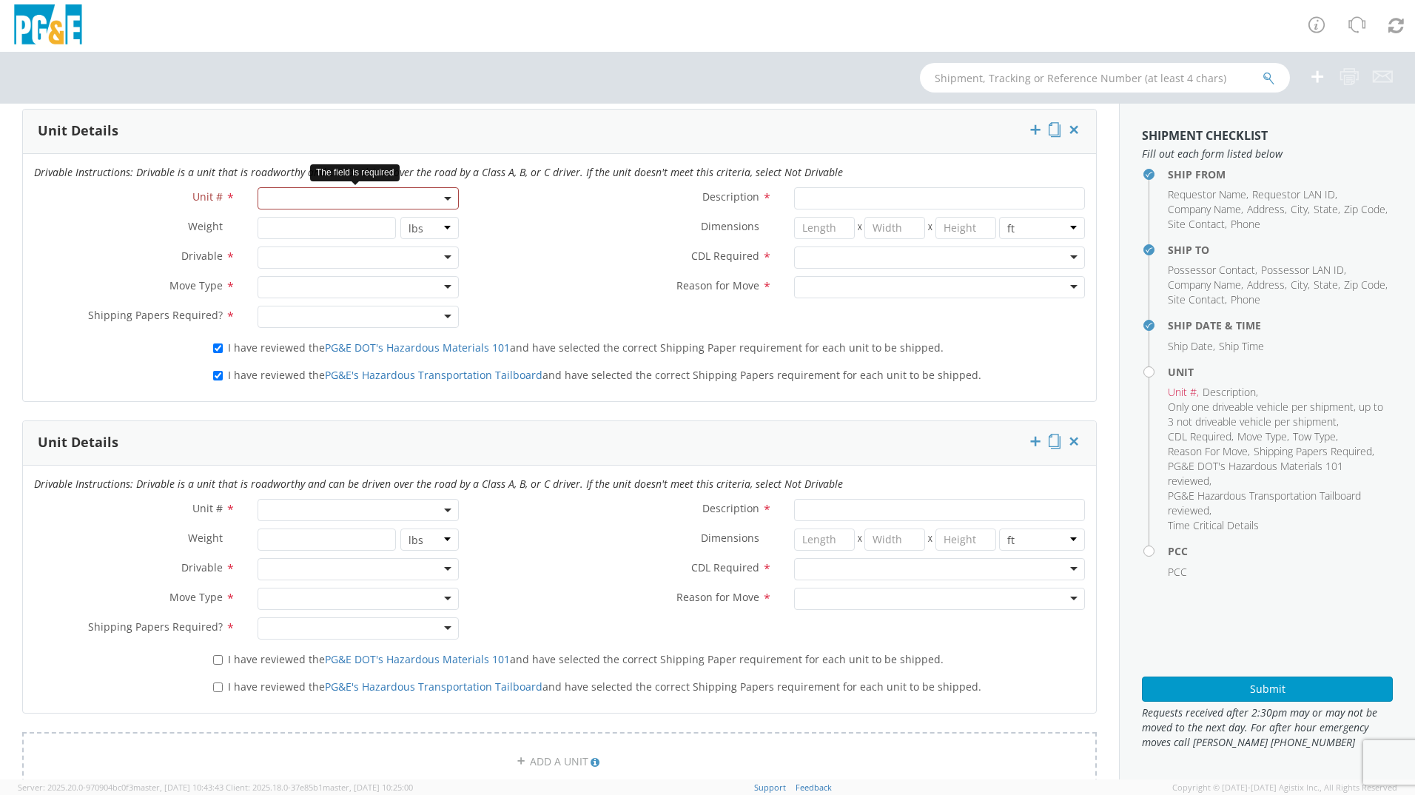
scroll to position [740, 0]
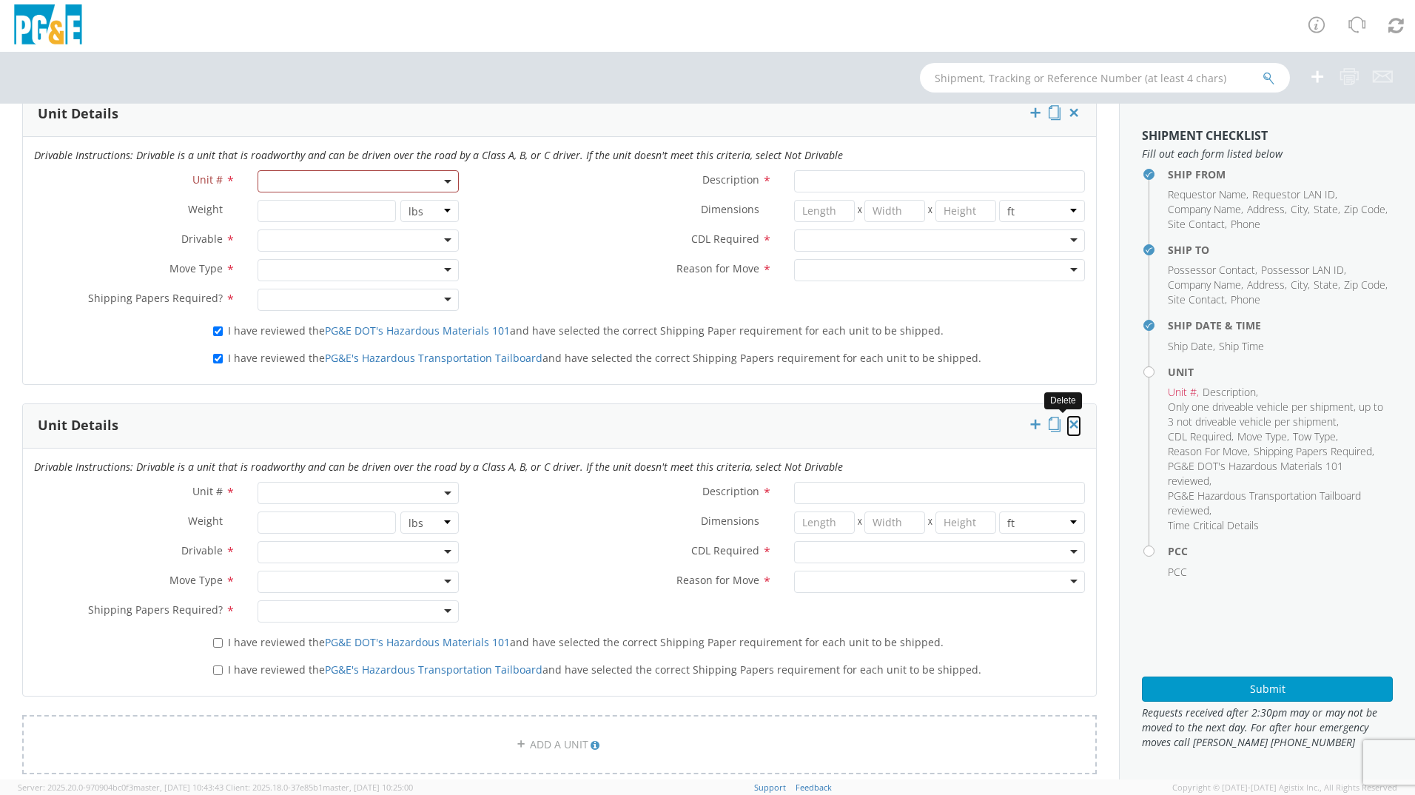
click at [1066, 425] on icon at bounding box center [1073, 424] width 15 height 15
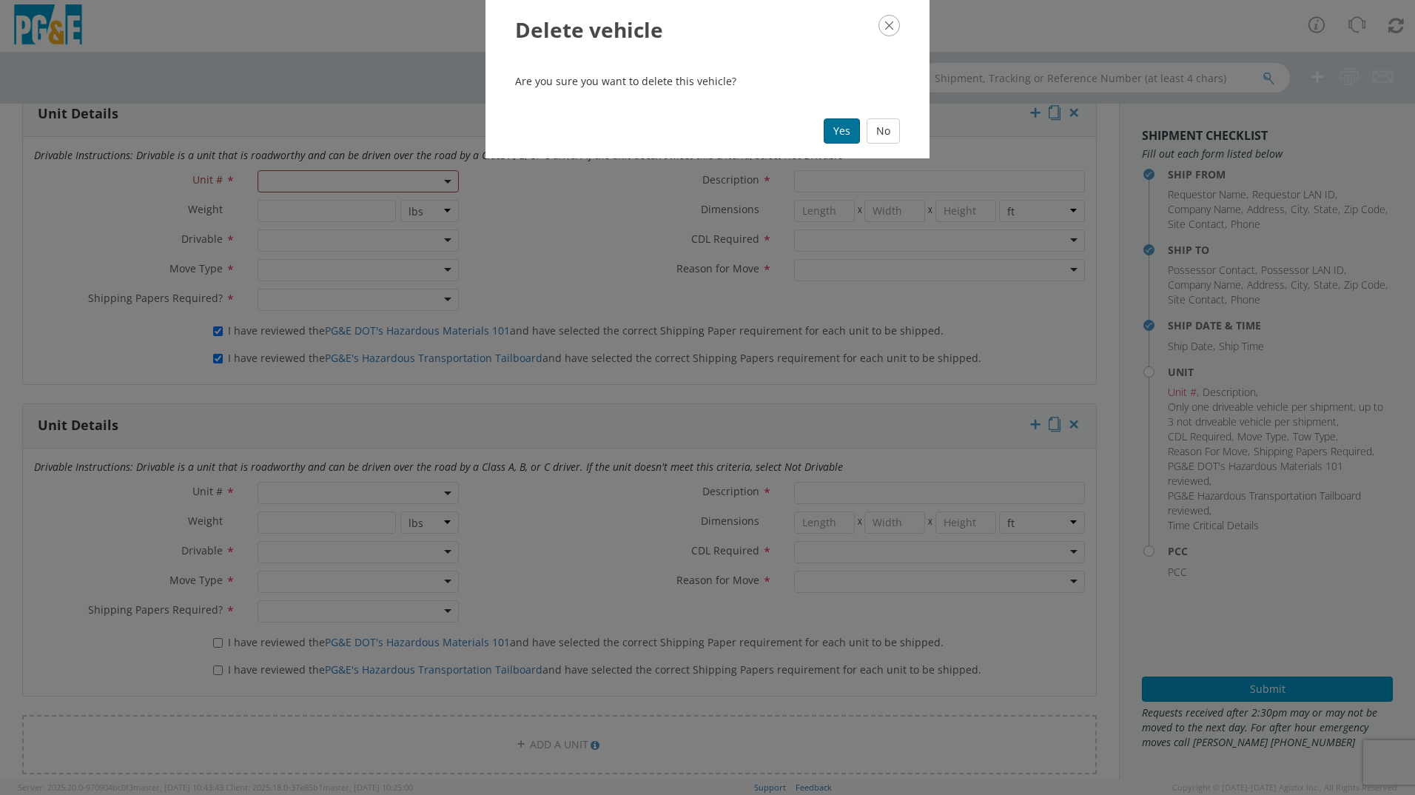
click at [841, 129] on button "Yes" at bounding box center [841, 130] width 36 height 25
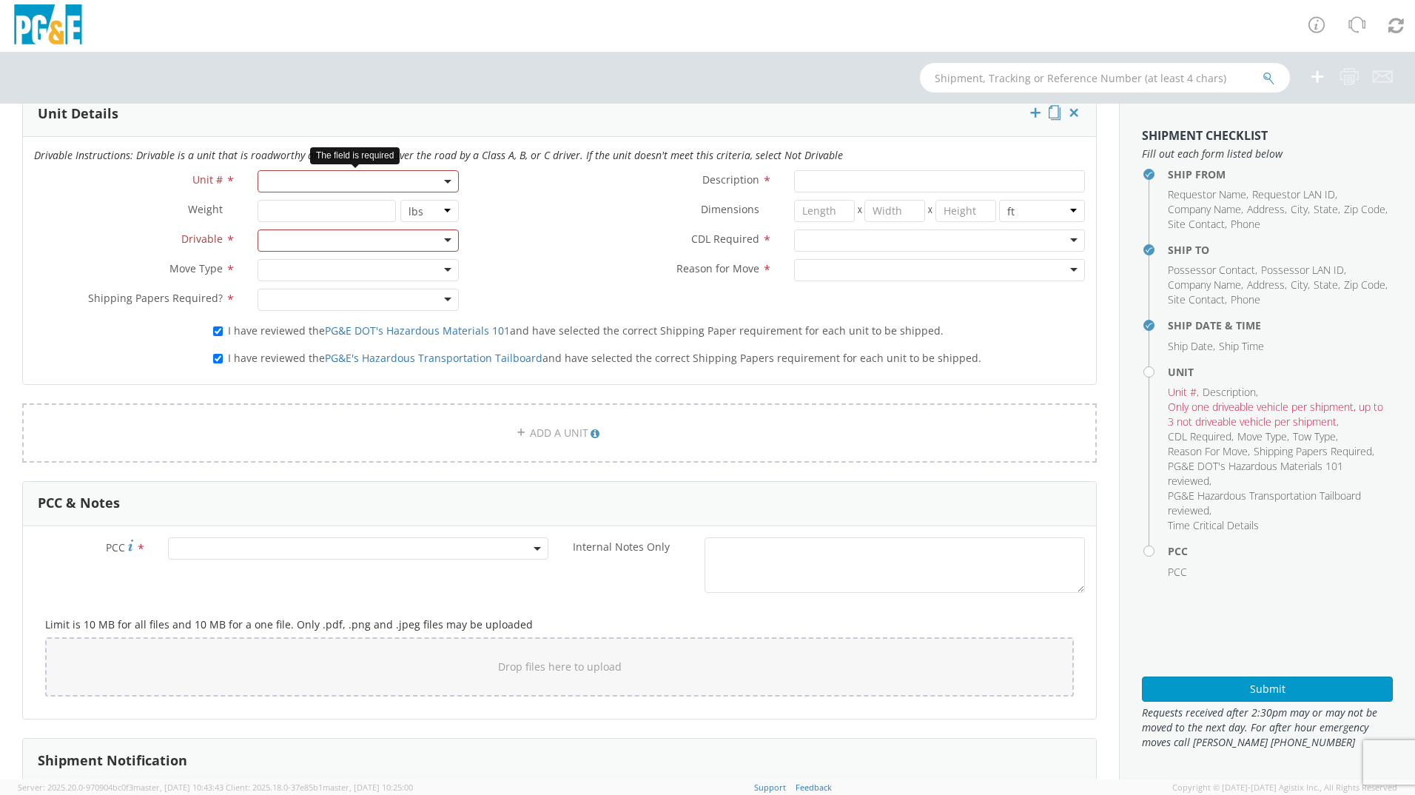
click at [374, 184] on span at bounding box center [357, 181] width 201 height 22
click at [374, 215] on input "search" at bounding box center [357, 206] width 192 height 22
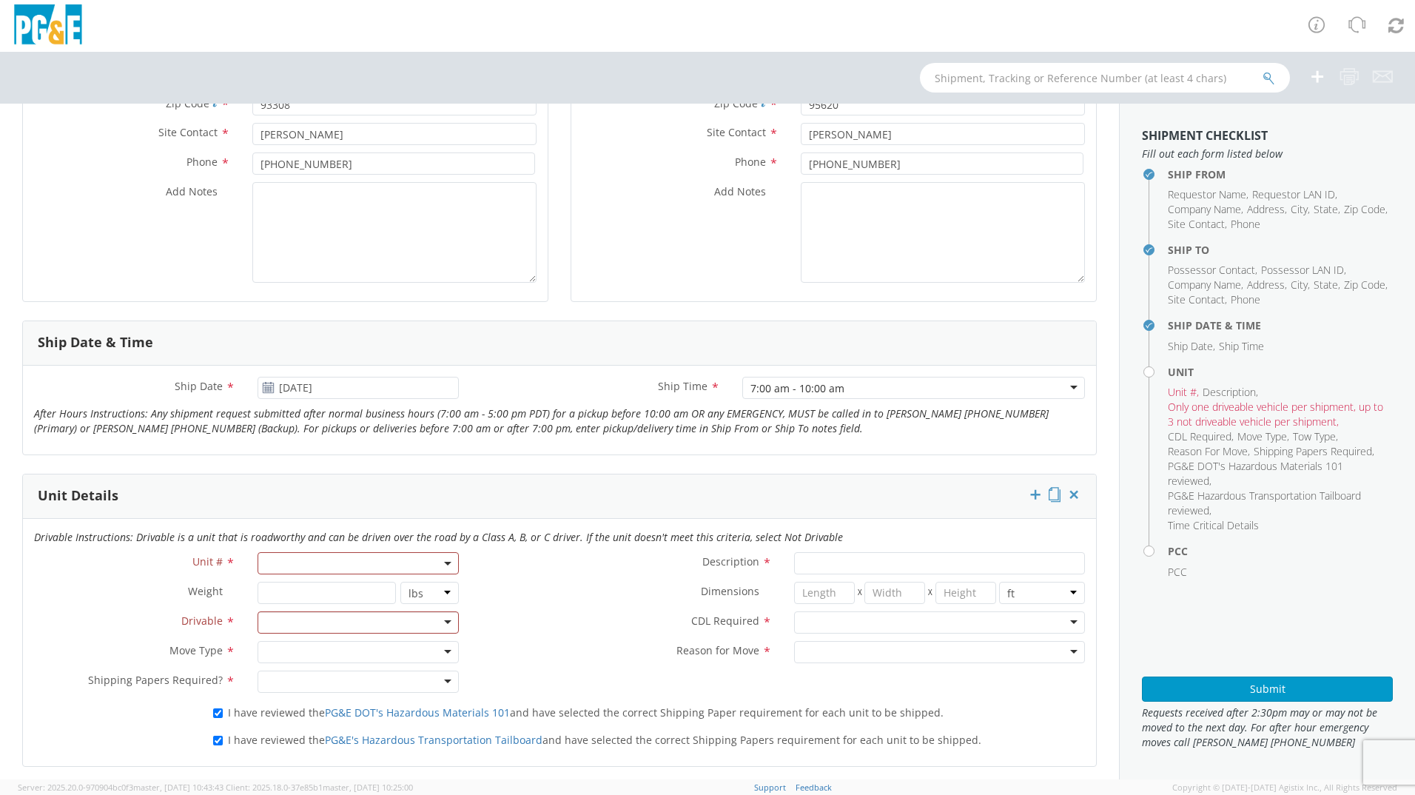
scroll to position [404, 0]
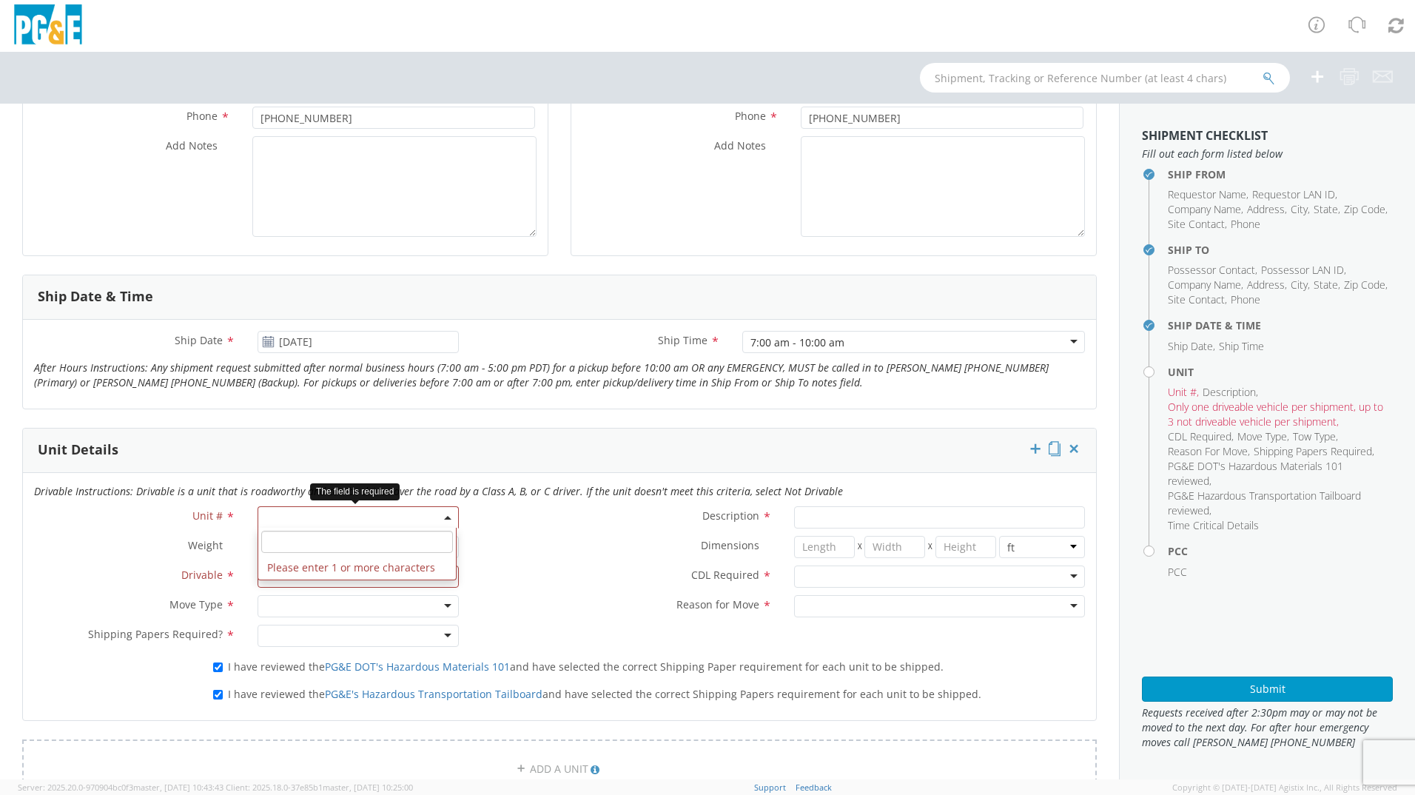
click at [380, 513] on span at bounding box center [357, 517] width 201 height 22
click at [387, 545] on input "search" at bounding box center [357, 541] width 192 height 22
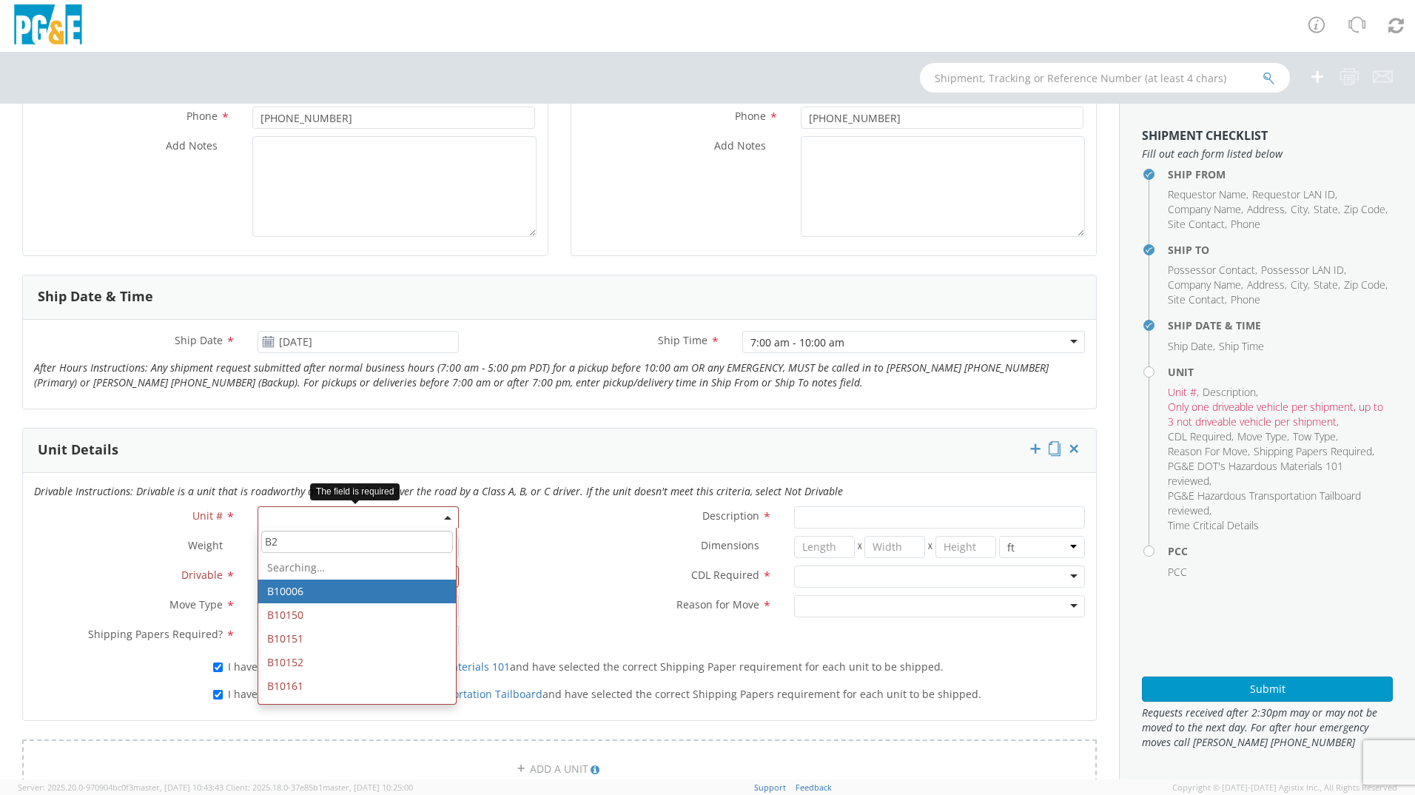
type input "B25"
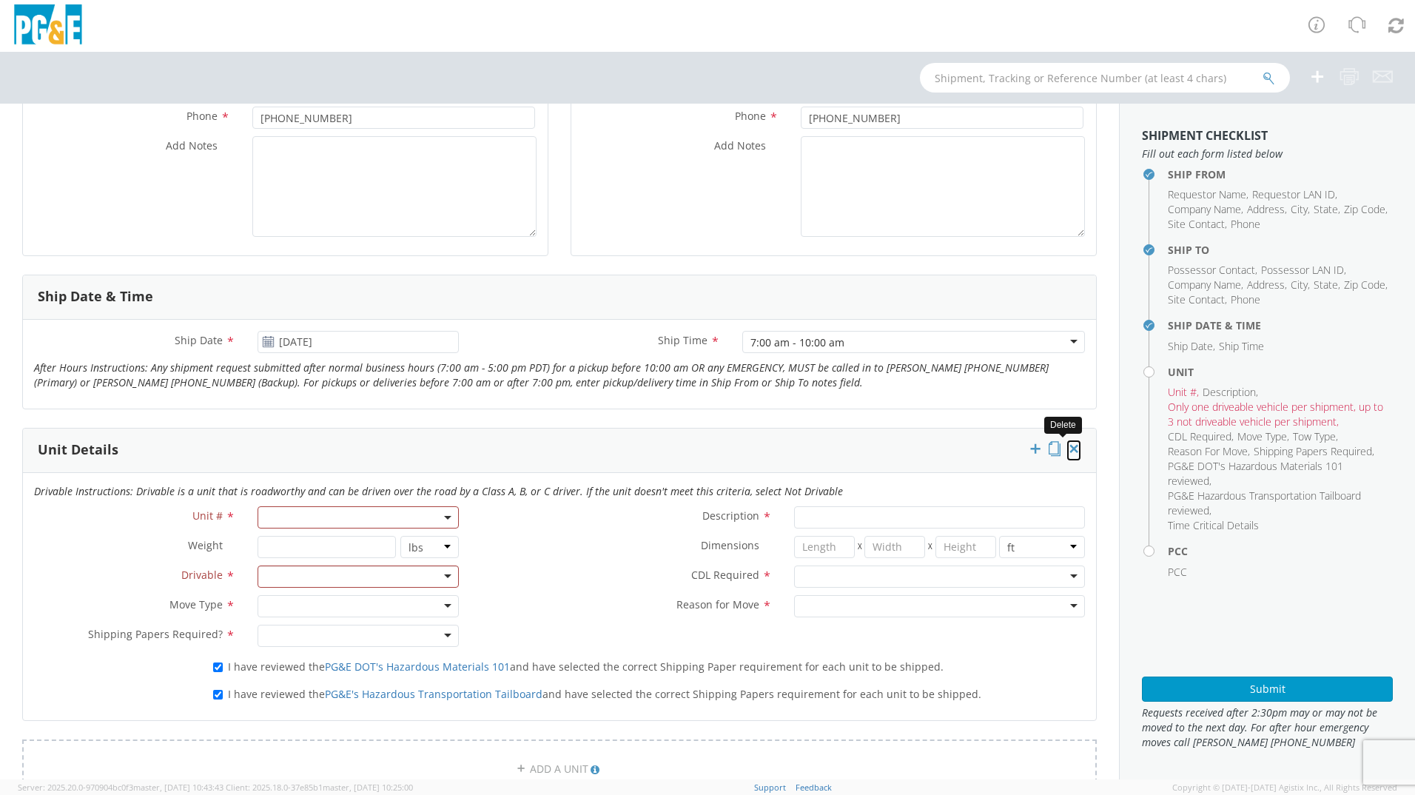
click at [1066, 452] on icon at bounding box center [1073, 448] width 15 height 15
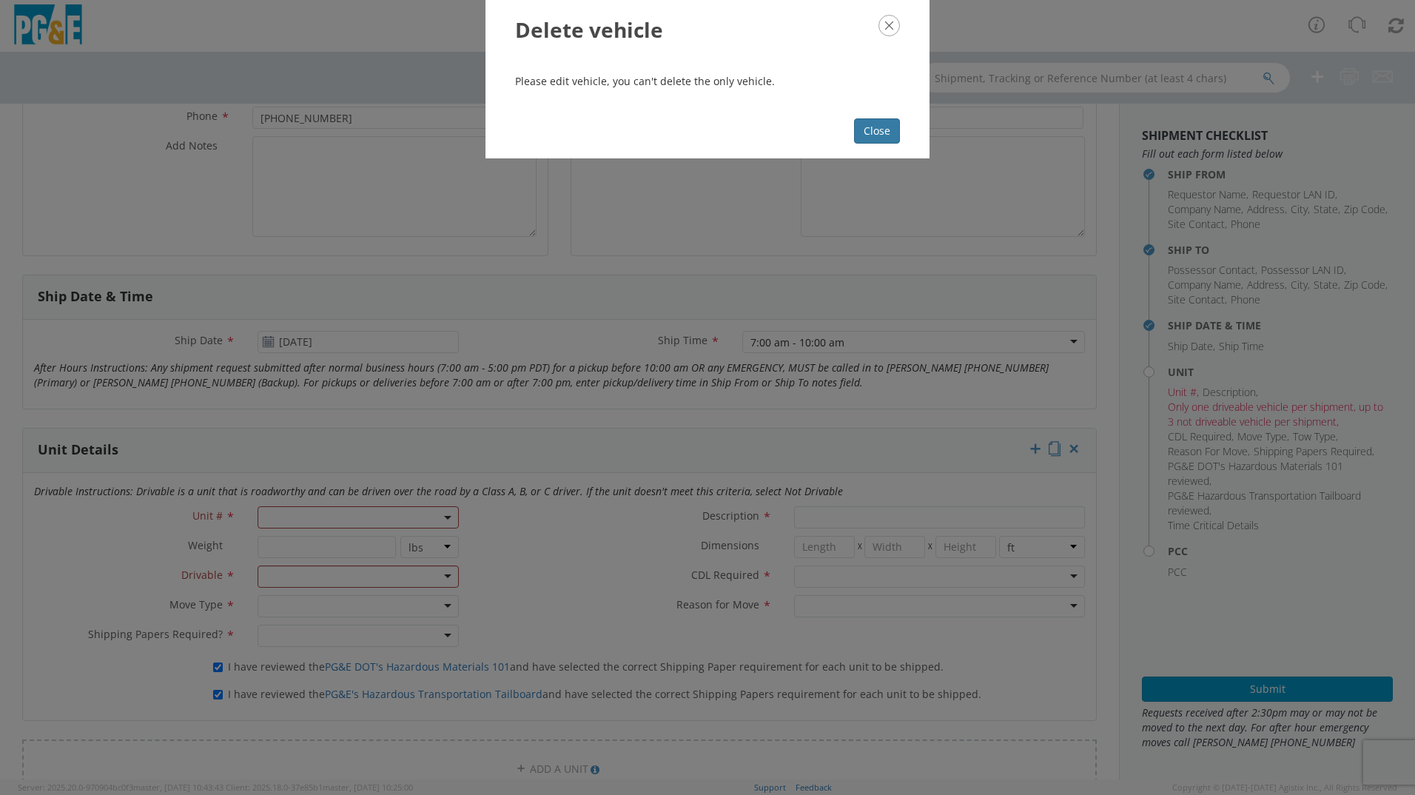
click at [869, 125] on button "Close" at bounding box center [877, 130] width 46 height 25
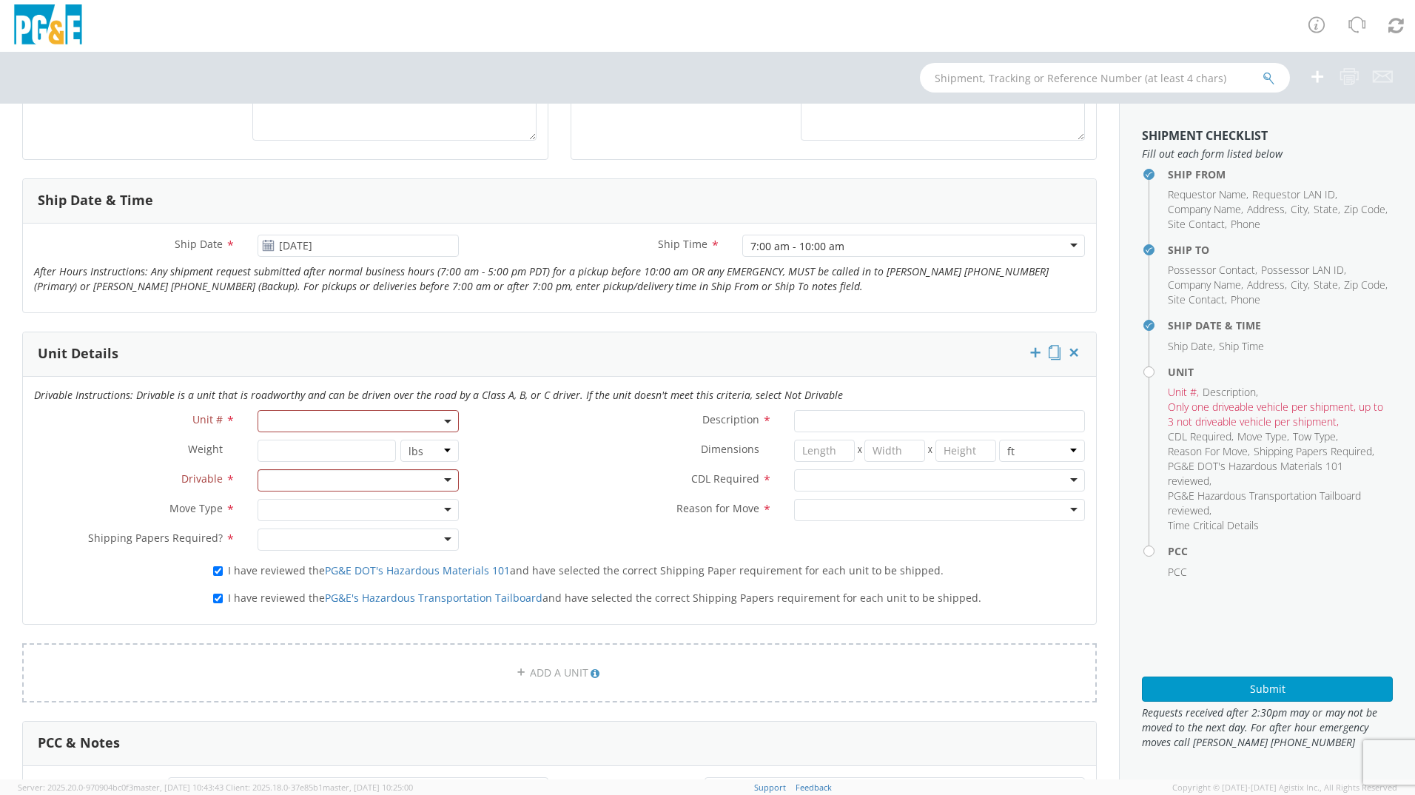
scroll to position [700, 0]
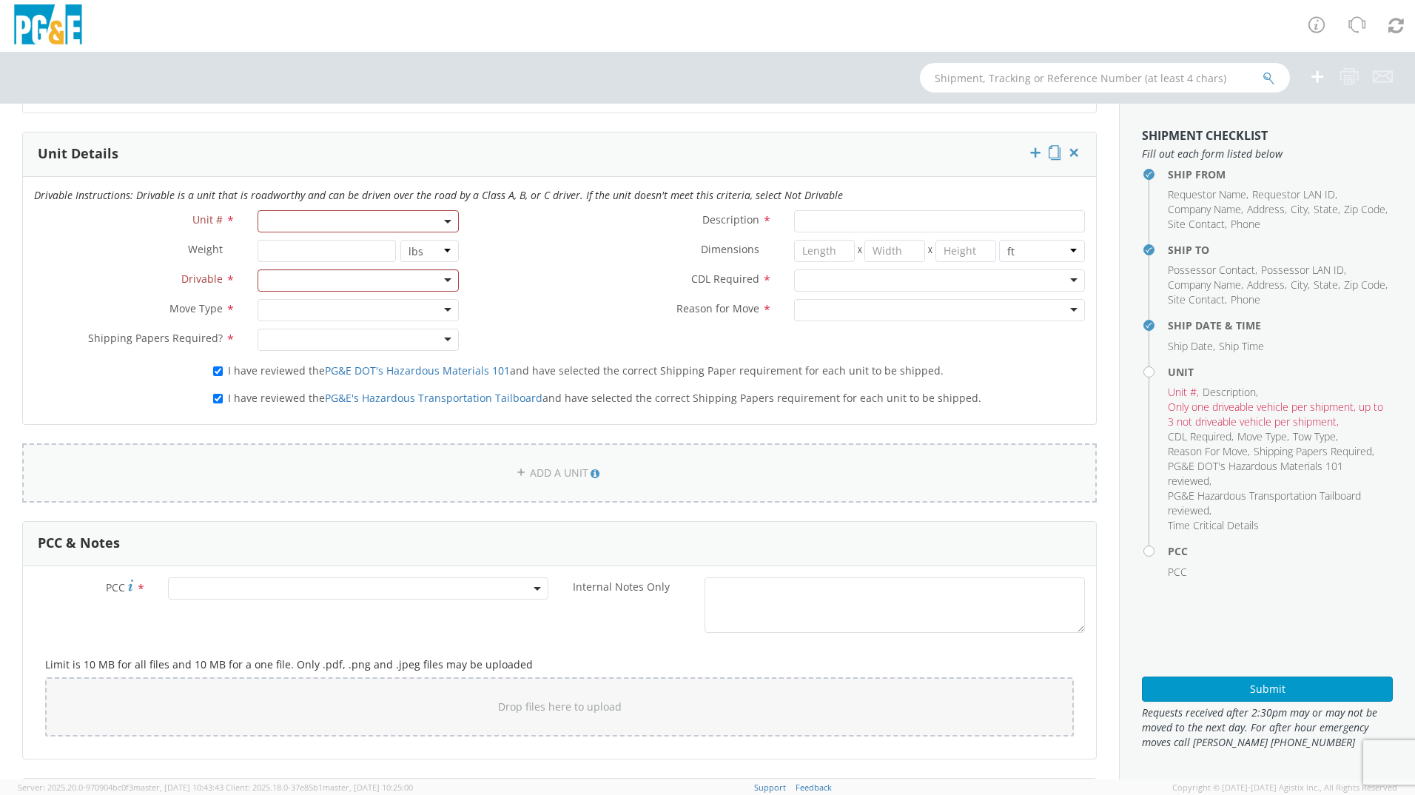
click at [493, 456] on link "ADD A UNIT" at bounding box center [559, 472] width 1074 height 59
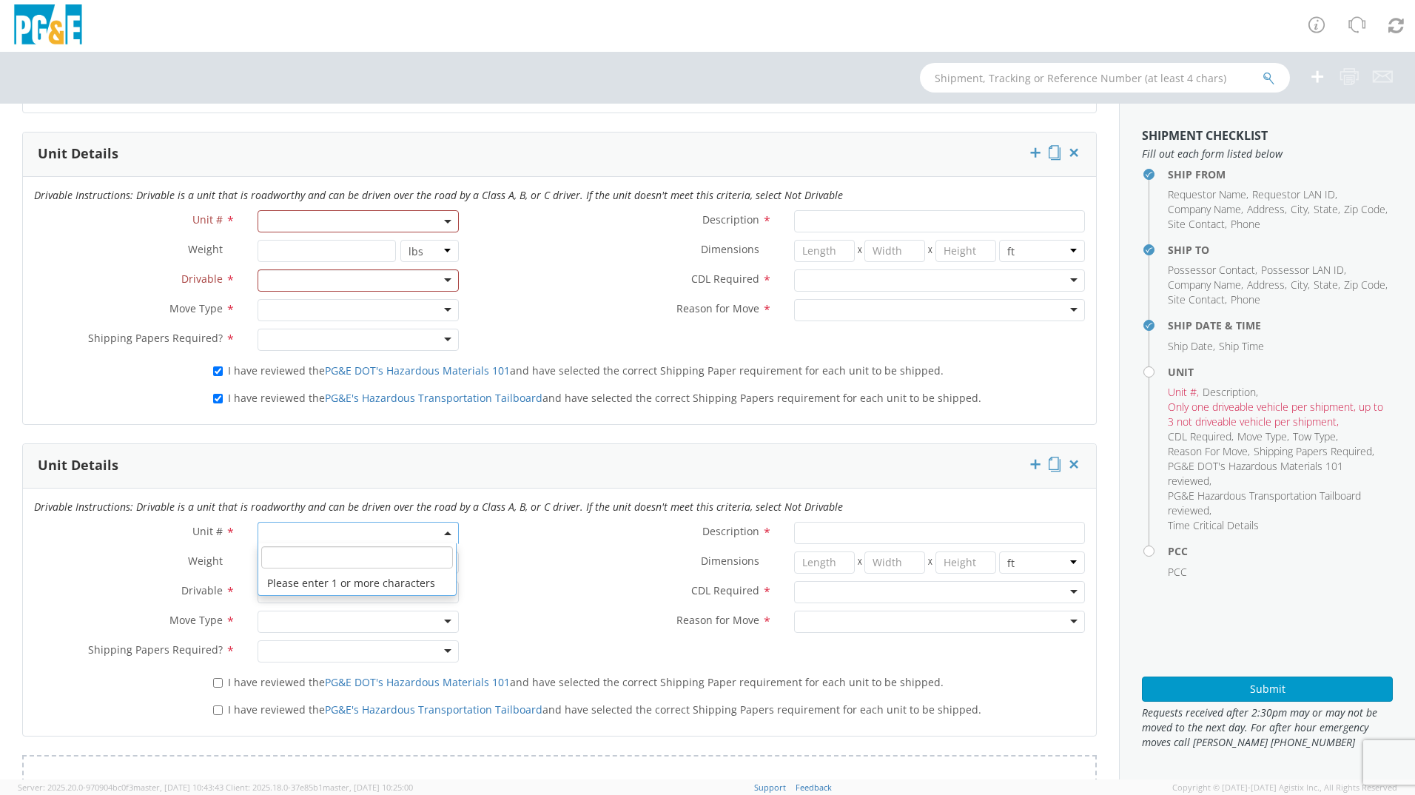
click at [315, 528] on span at bounding box center [357, 533] width 201 height 22
click at [328, 570] on span at bounding box center [357, 557] width 198 height 28
click at [337, 556] on input "search" at bounding box center [357, 557] width 192 height 22
type input "B25238"
click at [374, 582] on li "The results could not be loaded." at bounding box center [357, 583] width 198 height 24
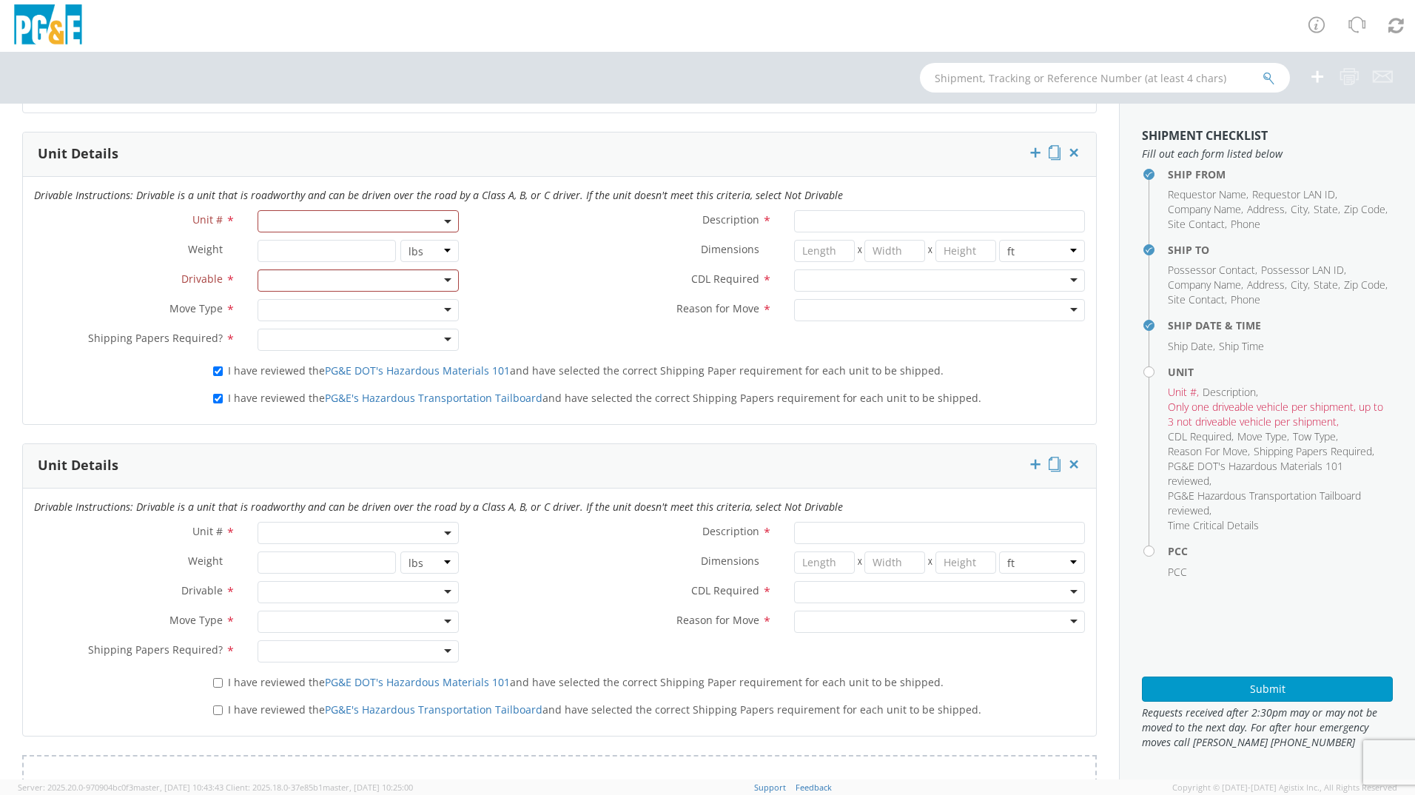
click at [1288, 571] on ul "PCC" at bounding box center [1279, 572] width 225 height 15
drag, startPoint x: 992, startPoint y: 444, endPoint x: 1025, endPoint y: 471, distance: 42.1
click at [1017, 468] on form "Ship From Location Location * Bakersfield Office Bakersfield Office (OBSOLETE) …" at bounding box center [559, 427] width 1074 height 1879
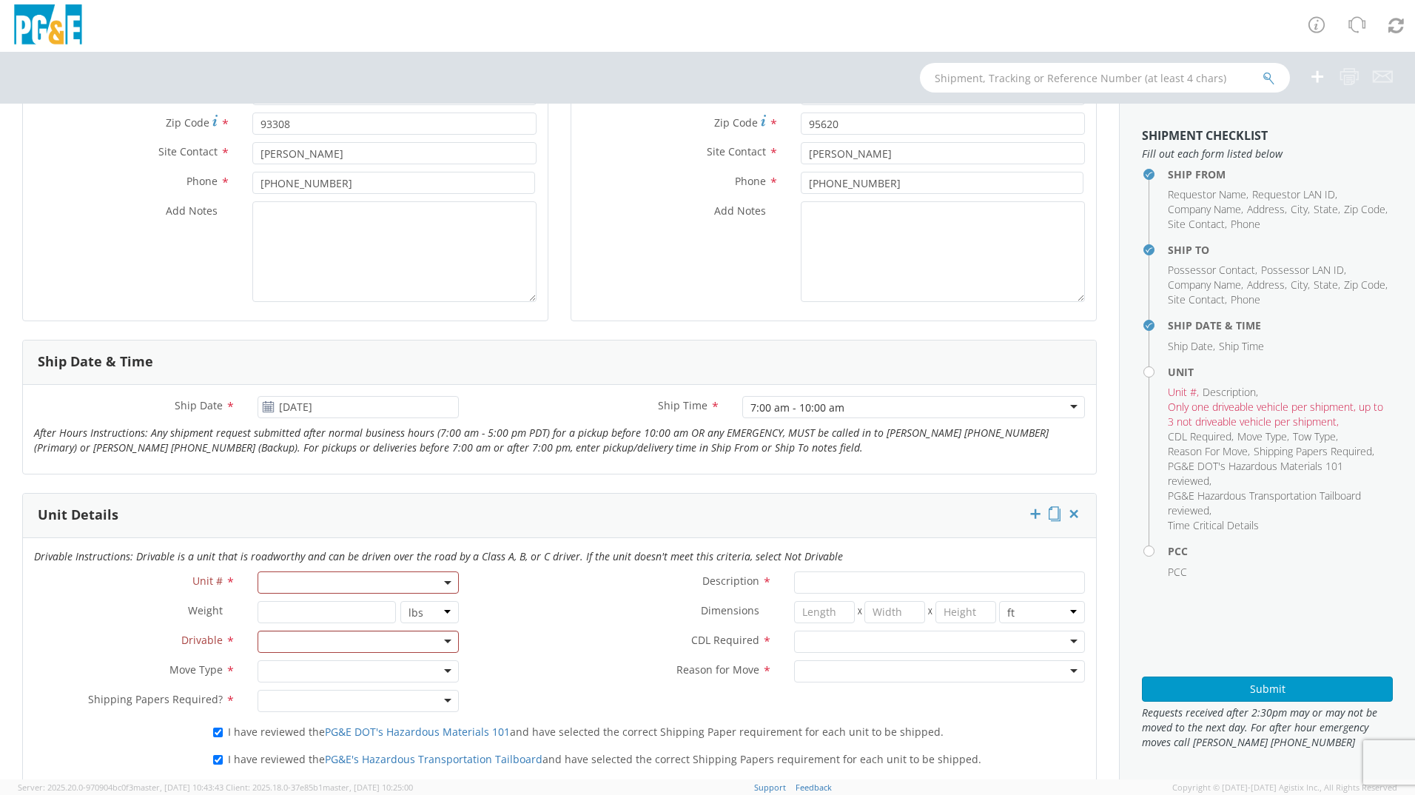
scroll to position [353, 0]
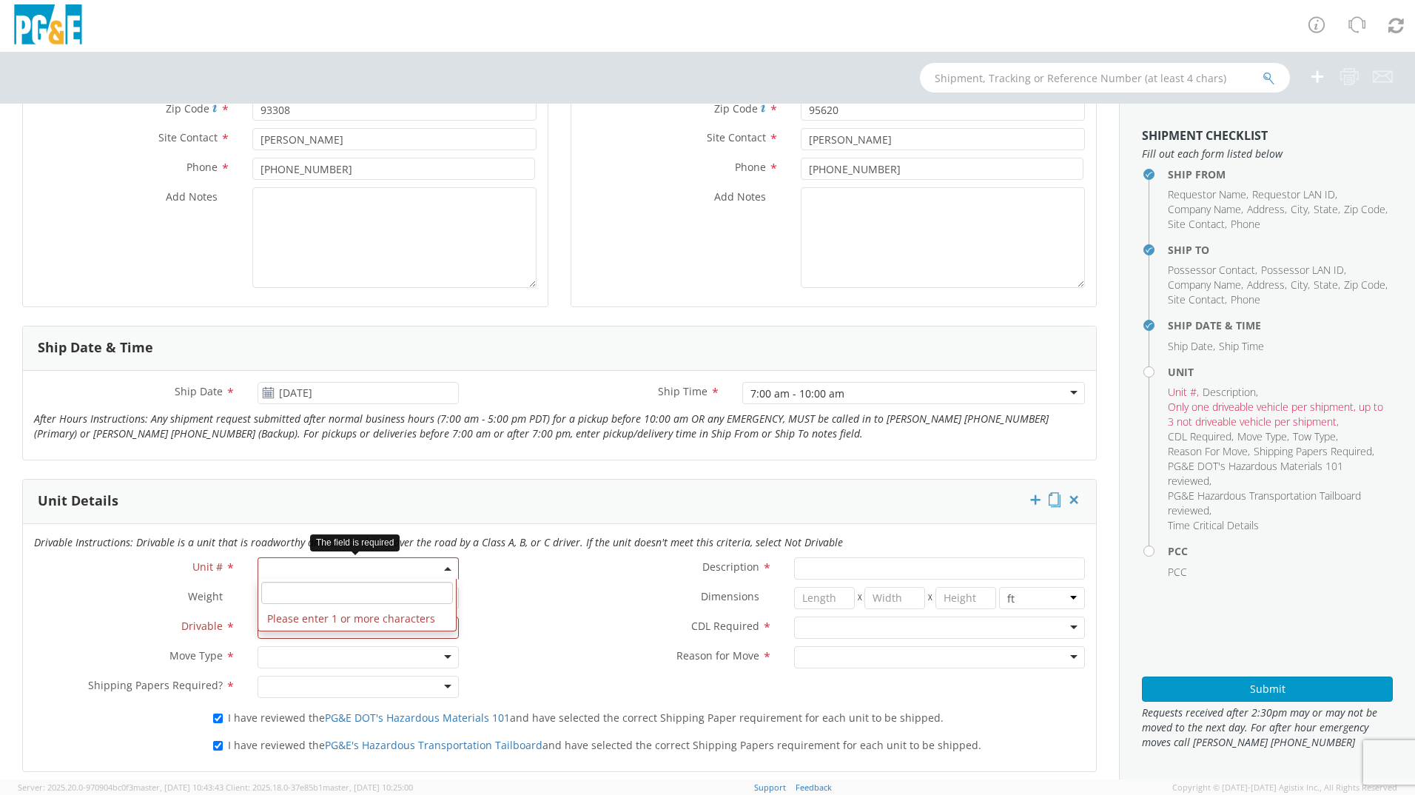
click at [385, 570] on span at bounding box center [357, 568] width 201 height 22
click at [378, 594] on input "search" at bounding box center [357, 593] width 192 height 22
type input "B"
click at [1066, 502] on icon at bounding box center [1073, 499] width 15 height 15
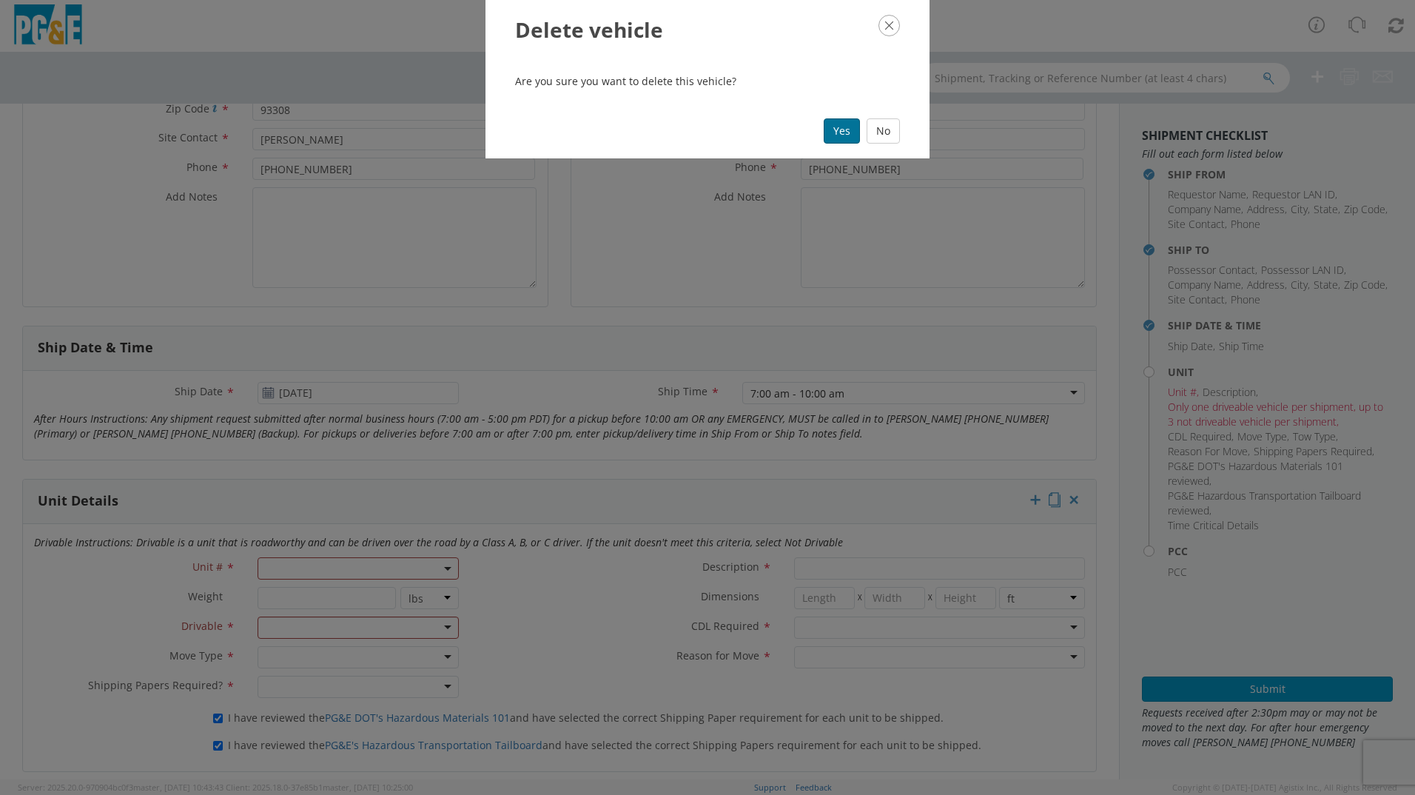
click at [827, 129] on button "Yes" at bounding box center [841, 130] width 36 height 25
checkbox input "false"
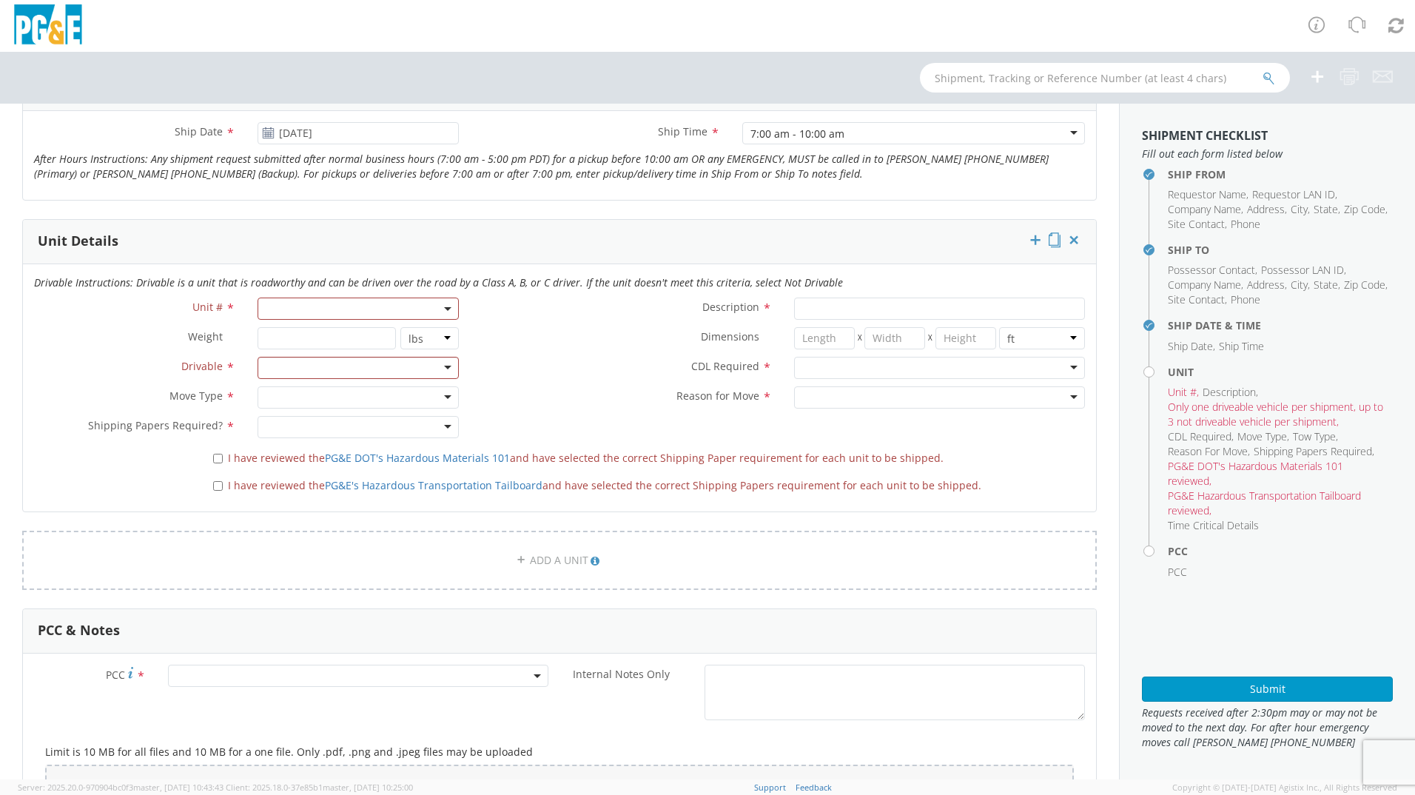
scroll to position [649, 0]
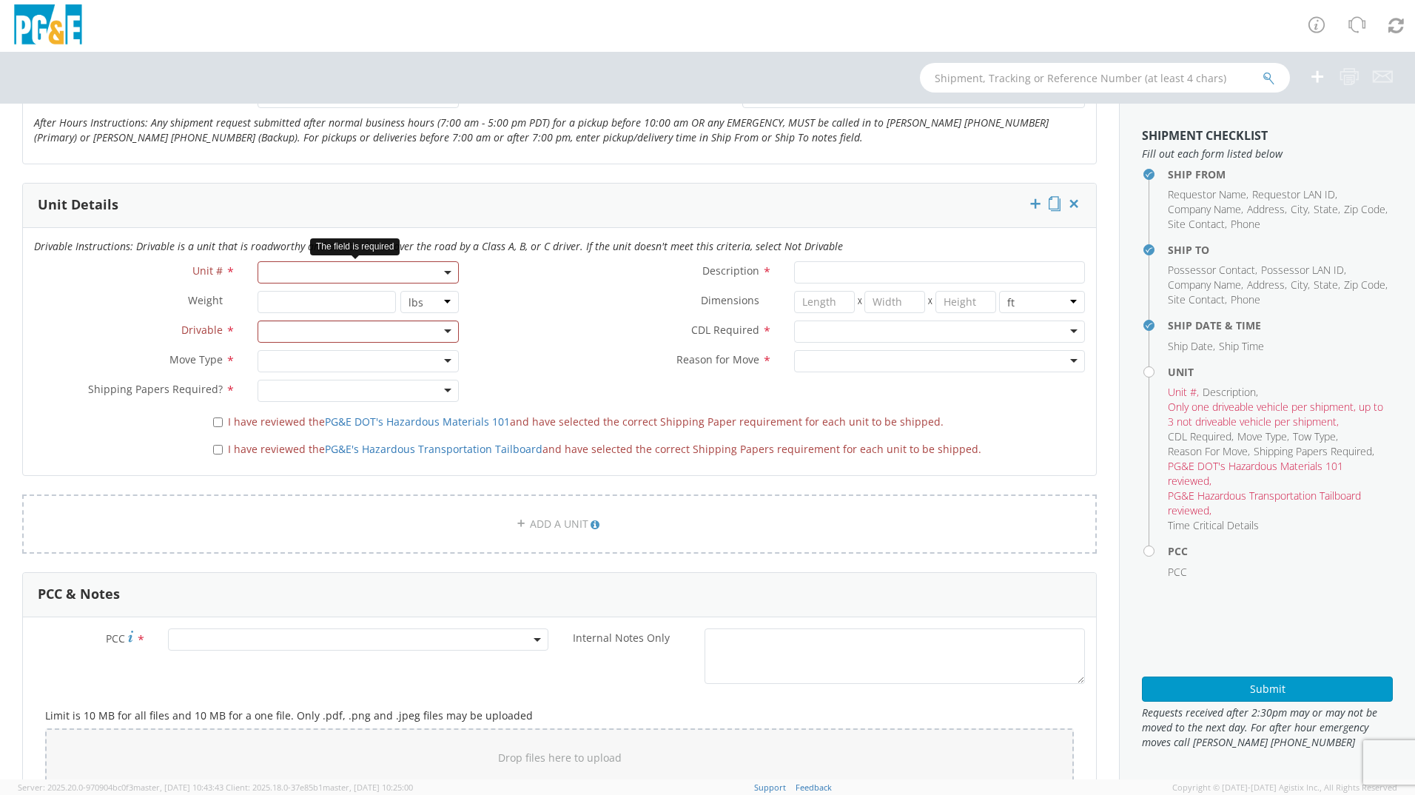
click at [364, 275] on span at bounding box center [357, 272] width 201 height 22
click at [367, 302] on input "search" at bounding box center [357, 297] width 192 height 22
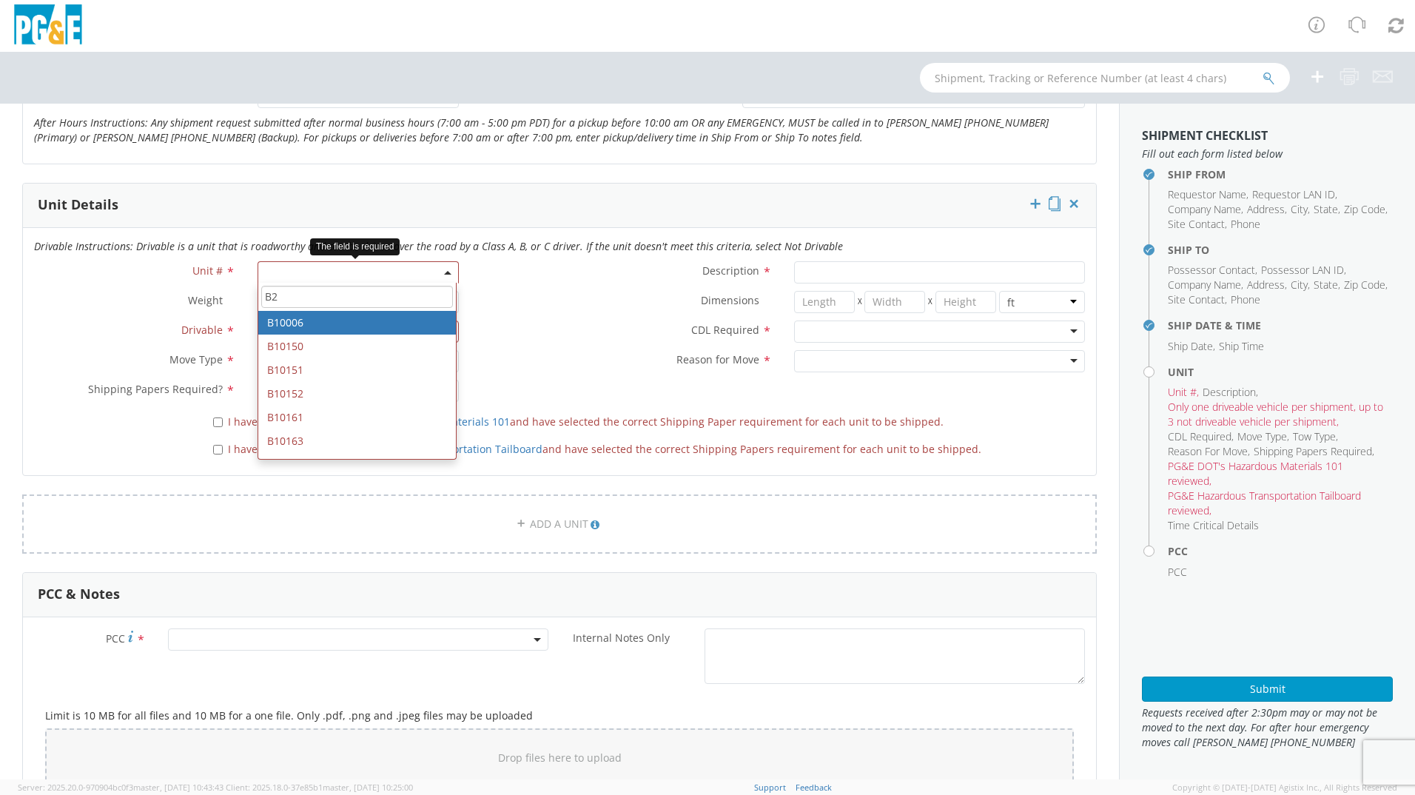
type input "B25"
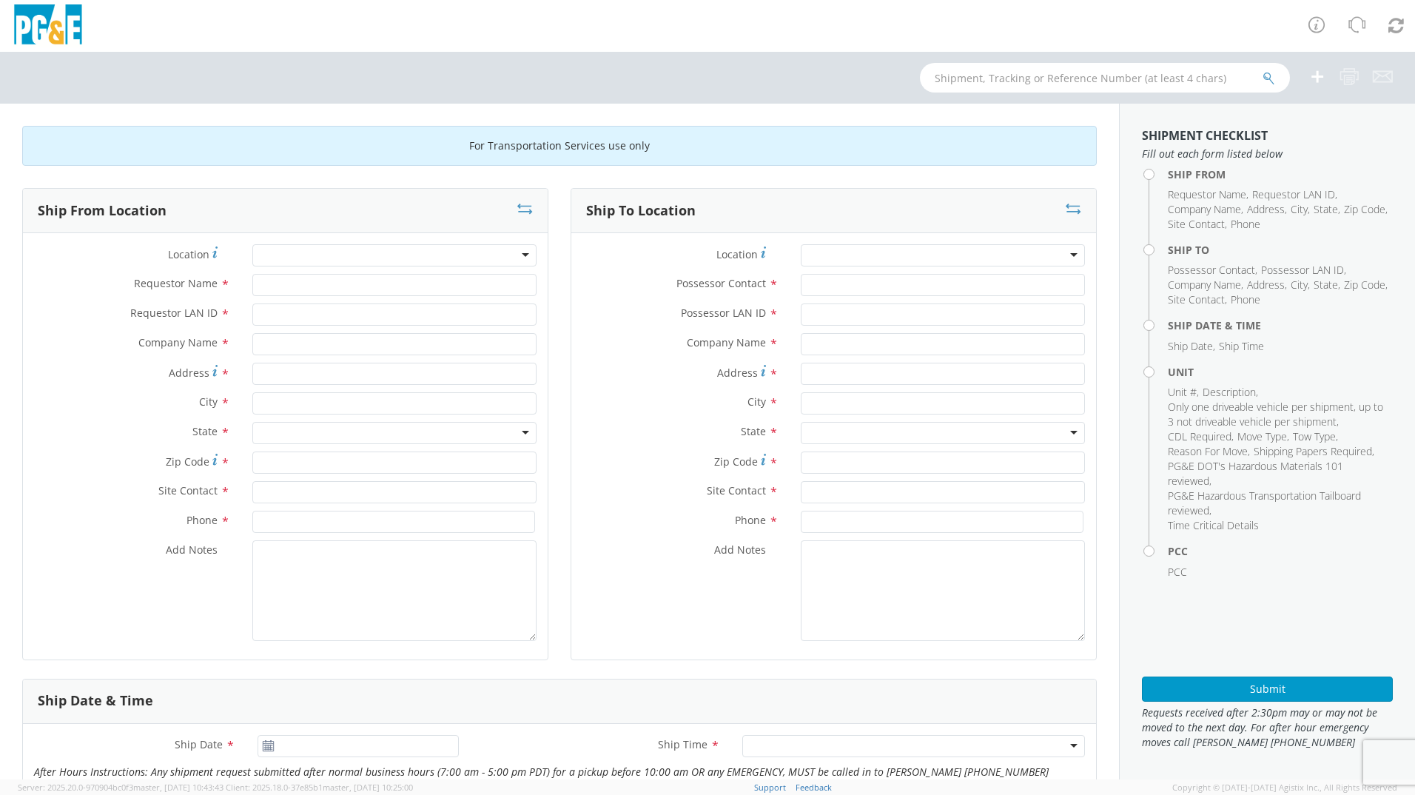
click at [415, 260] on div at bounding box center [394, 255] width 284 height 22
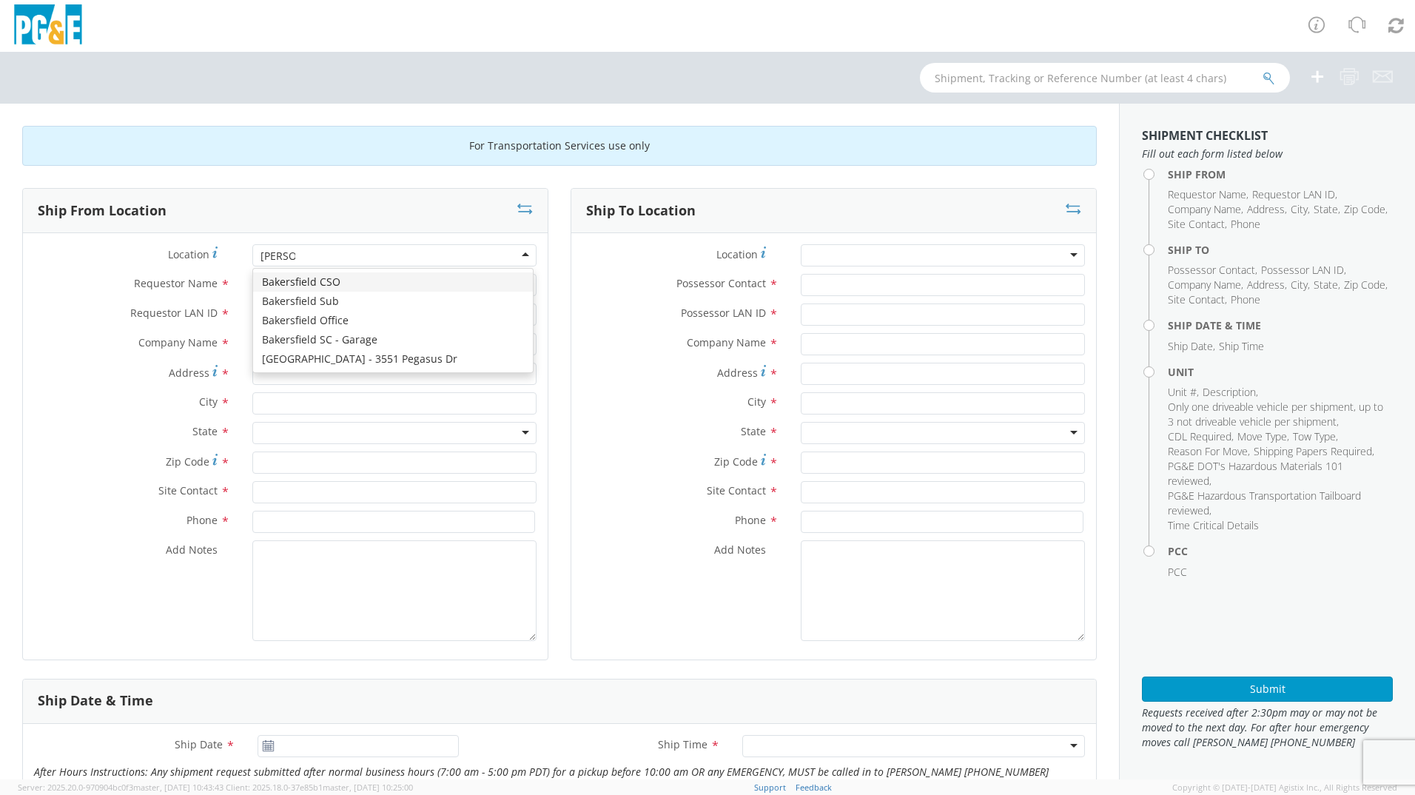
type input "BAKERS"
type input "PG&E"
type input "4201 Arrow St"
type input "Bakersfield"
type input "93308"
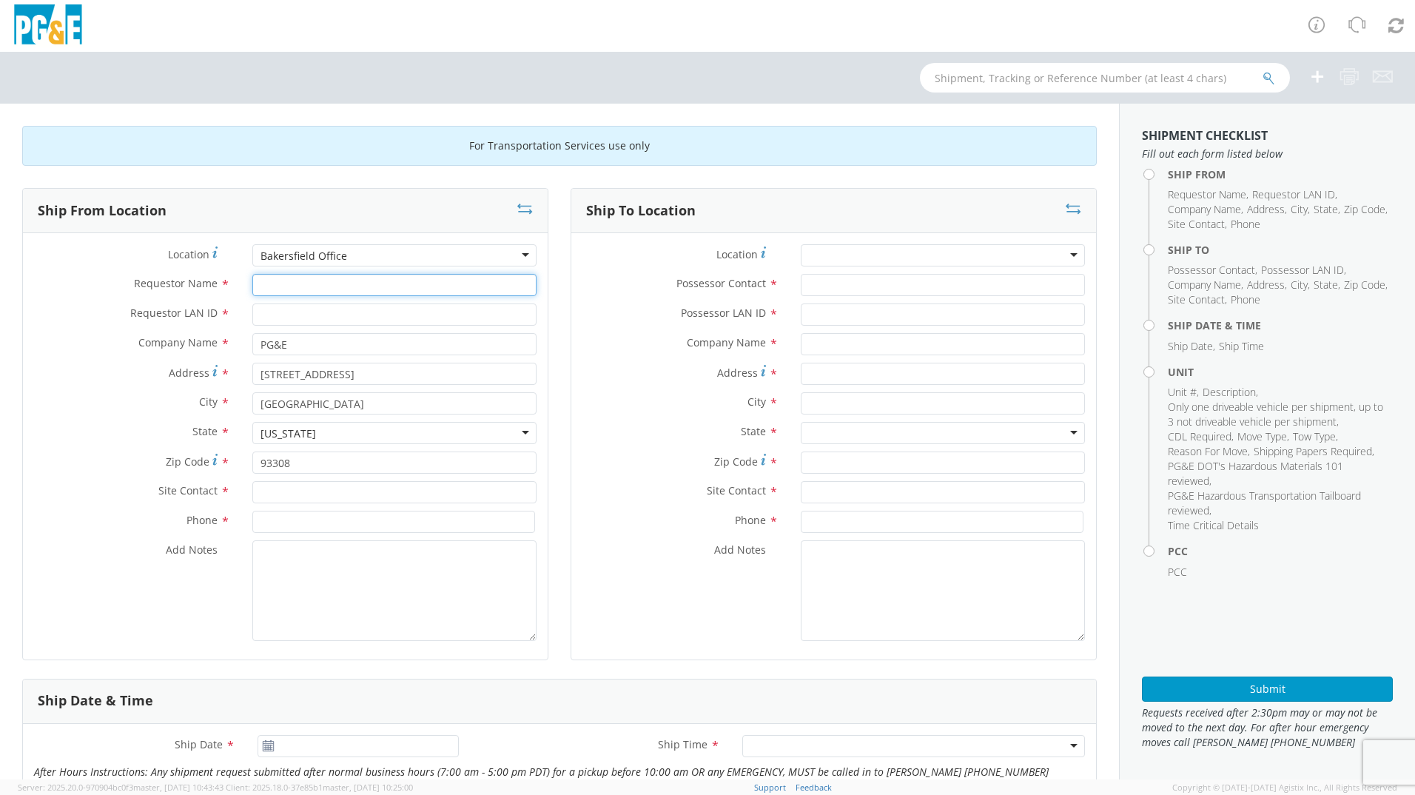
click at [349, 293] on input "Requestor Name *" at bounding box center [394, 285] width 284 height 22
type input "MICHEAL D HODGES"
click at [360, 318] on input "Requestor LAN ID *" at bounding box center [394, 314] width 284 height 22
type input "M3HV"
click at [335, 485] on input "text" at bounding box center [394, 492] width 284 height 22
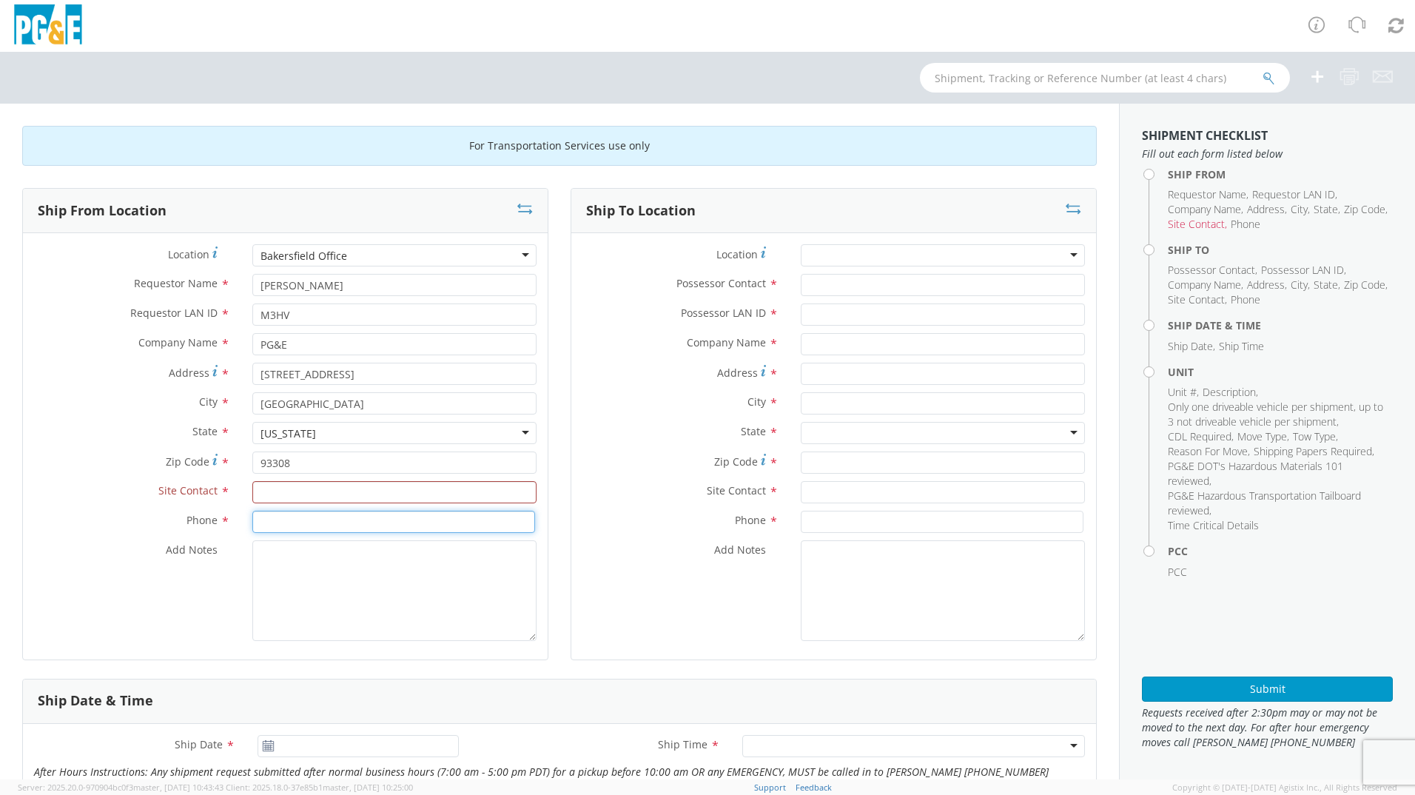
click at [297, 528] on input at bounding box center [393, 521] width 283 height 22
paste input "925-453-9743"
type input "925-453-9743"
click at [274, 493] on input "text" at bounding box center [394, 492] width 284 height 22
paste input "Tapia, Bert"
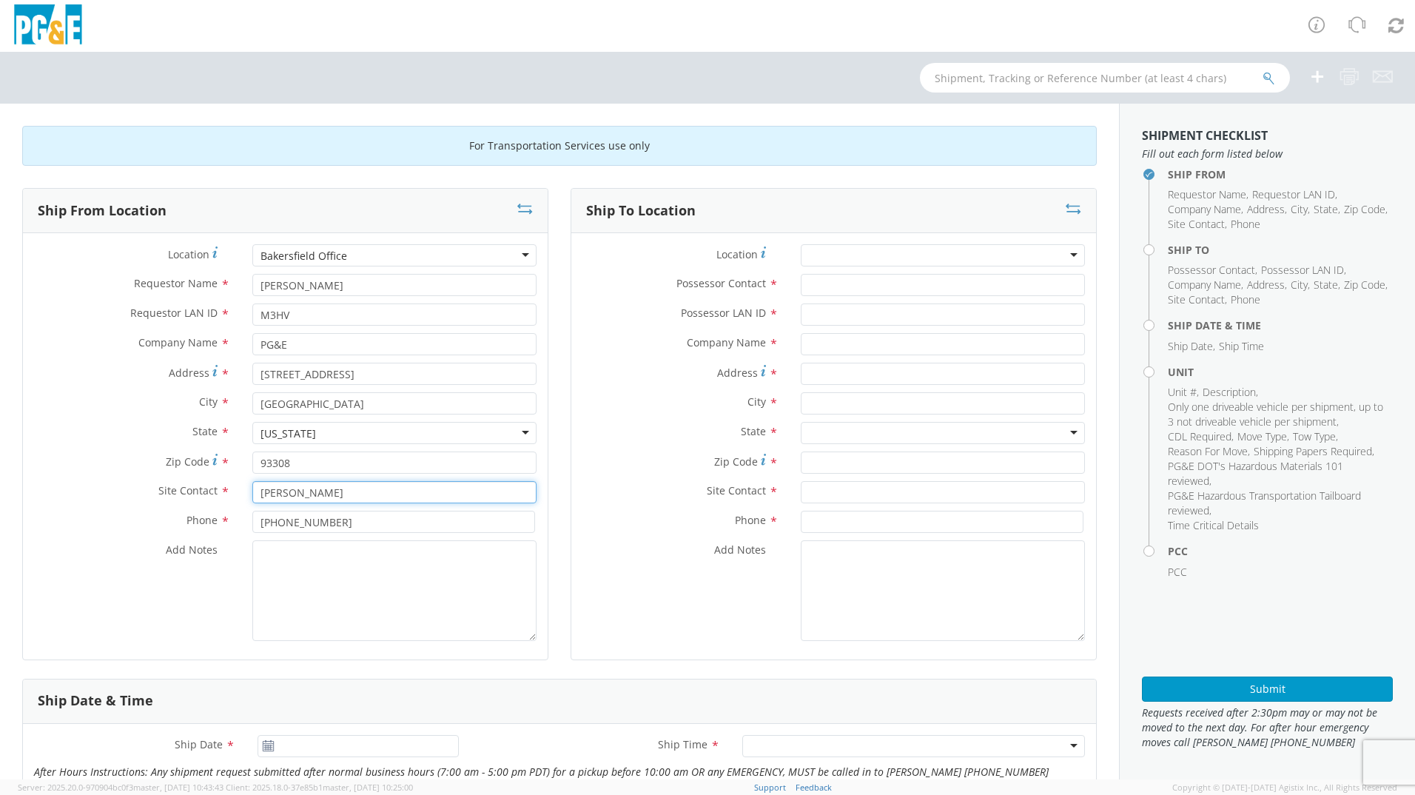
type input "Tapia, Bert"
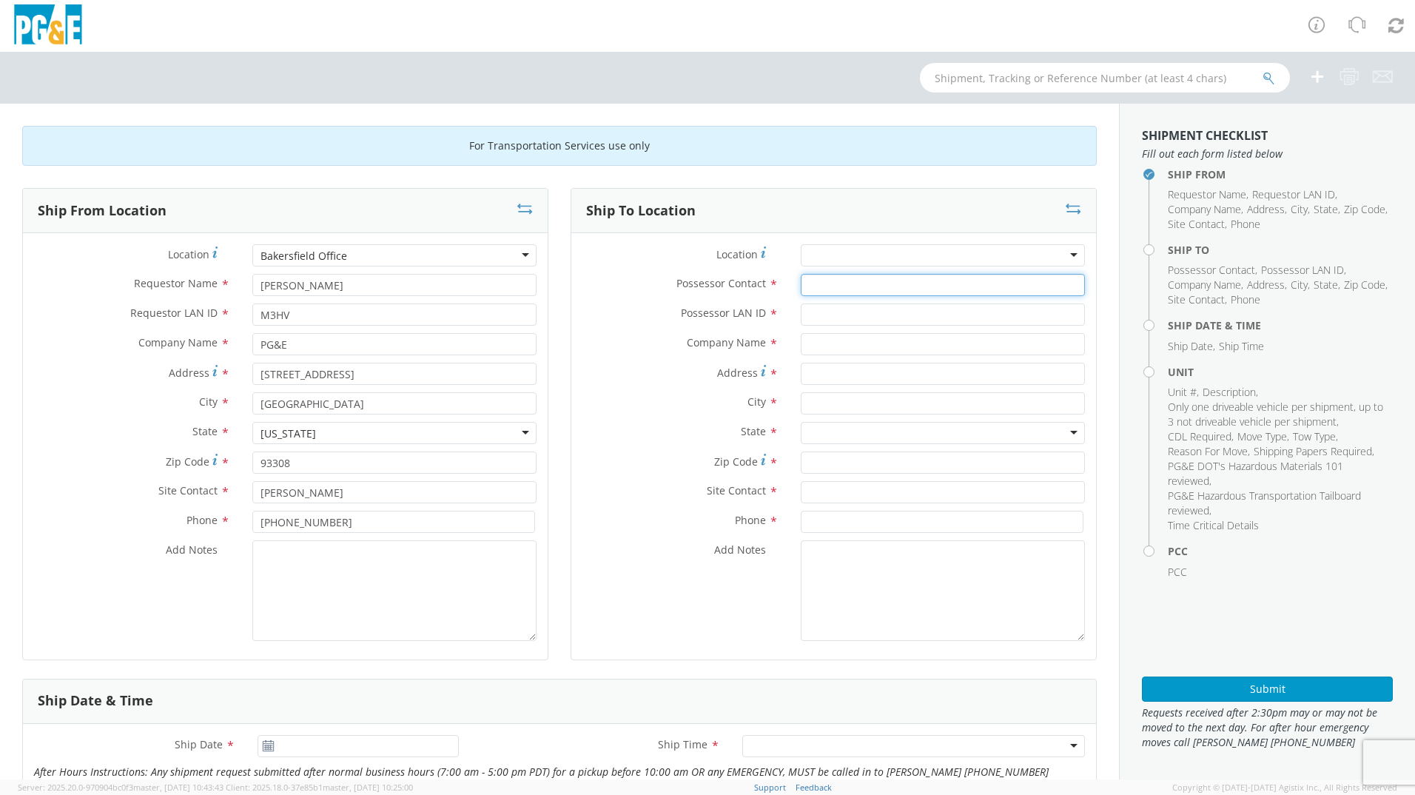
click at [866, 280] on input "Possessor Contact *" at bounding box center [943, 285] width 284 height 22
paste input "Tapia, Bert"
type input "Tapia, Bert"
click at [850, 315] on input "Possessor LAN ID *" at bounding box center [943, 314] width 284 height 22
paste input "H1TA"
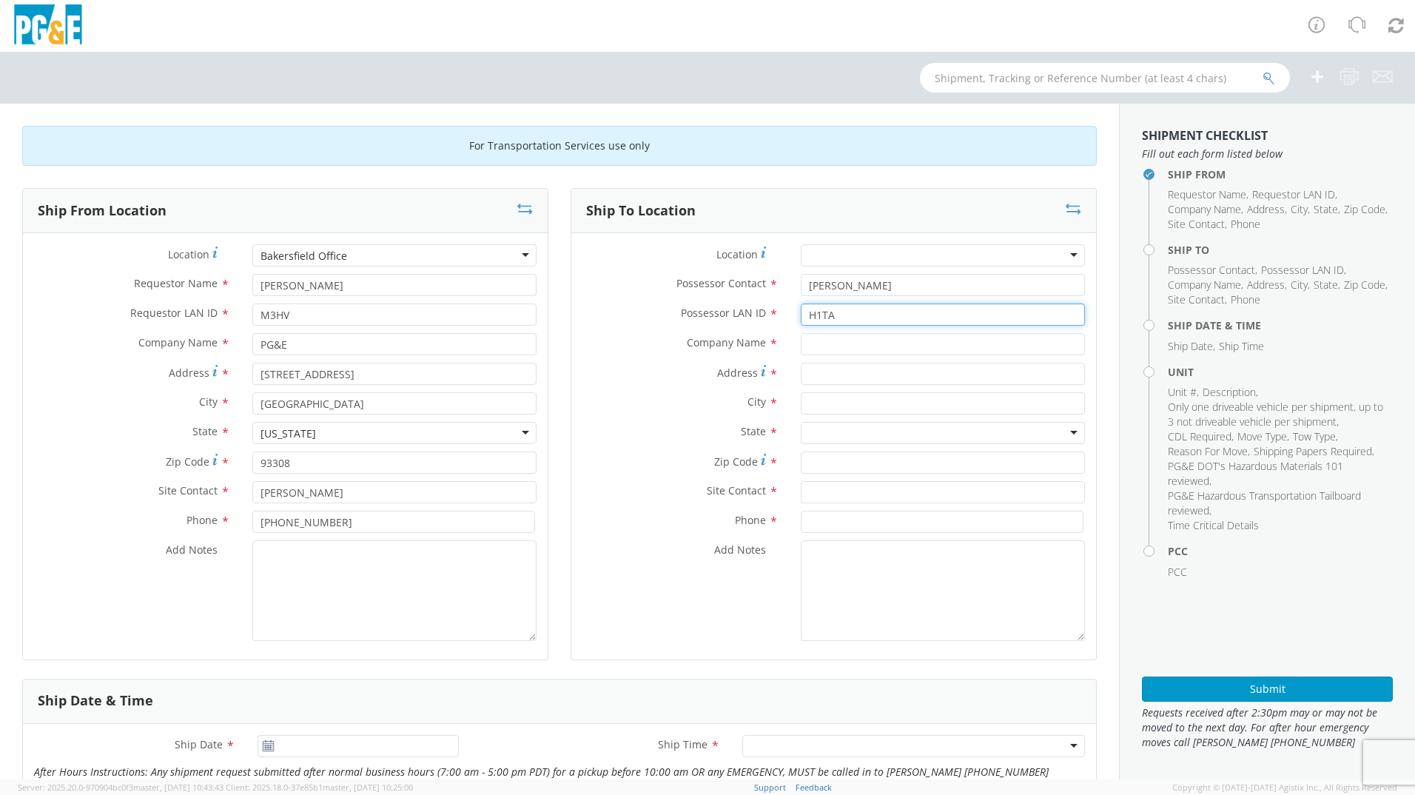
type input "H1TA"
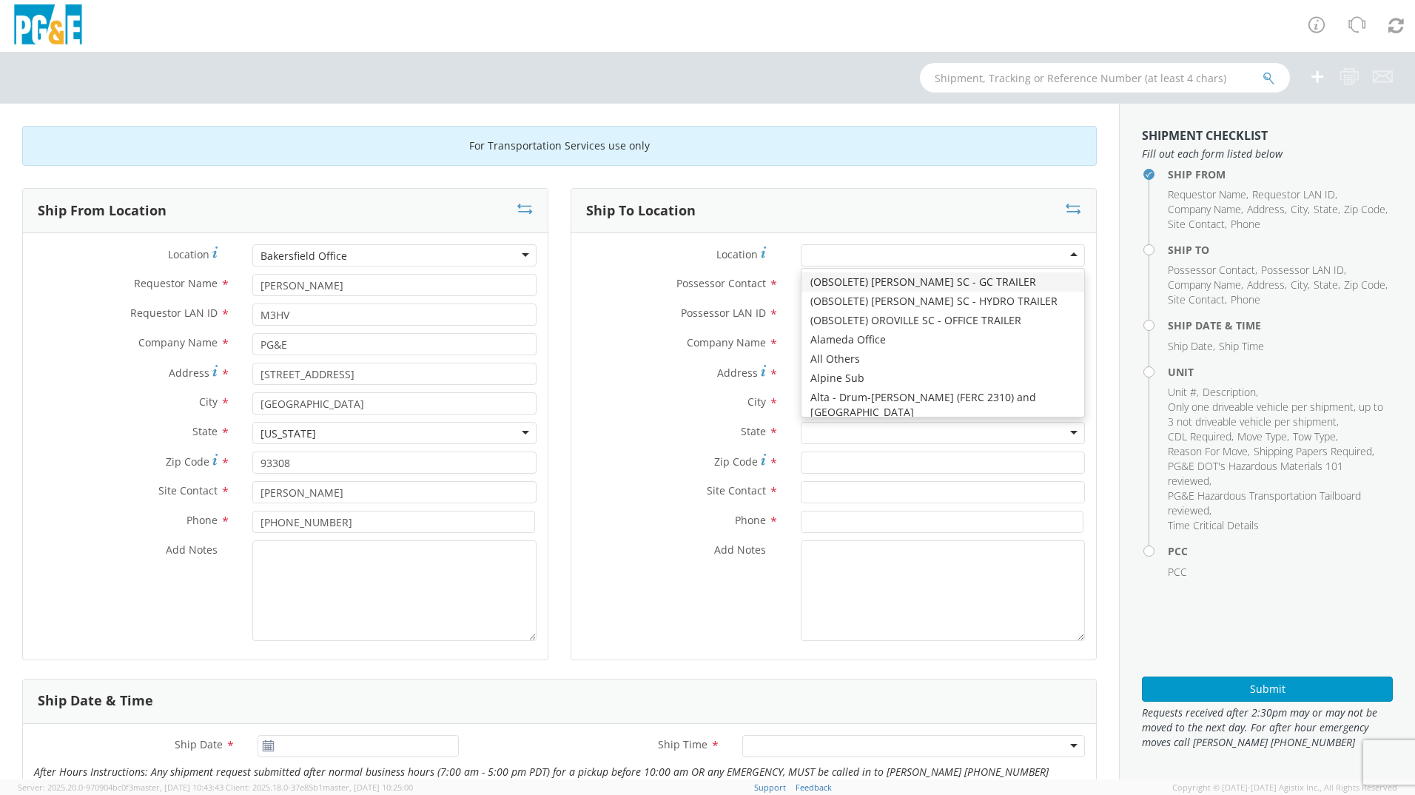
click at [834, 257] on div at bounding box center [943, 255] width 284 height 22
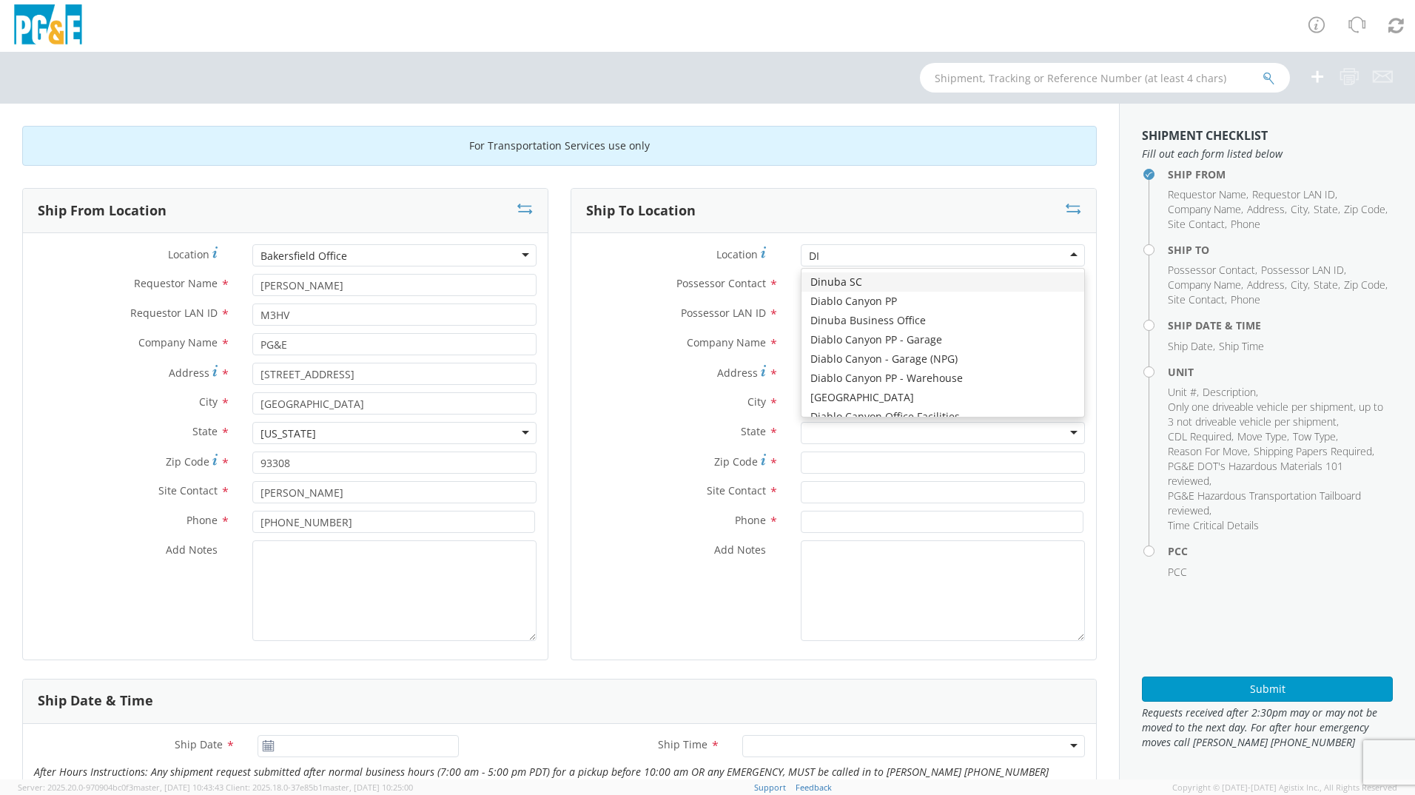
type input "[PERSON_NAME]"
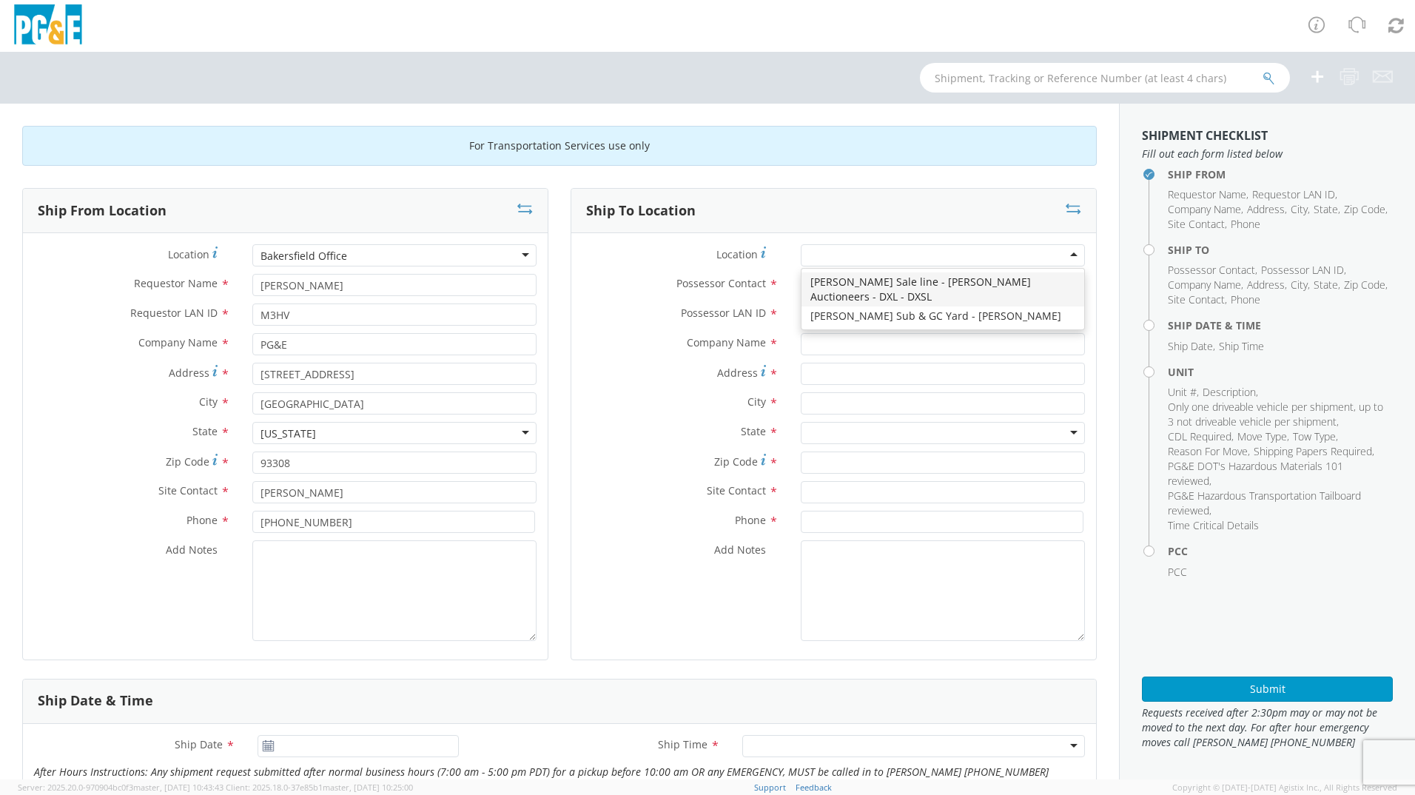
type input "PG&E"
type input "[STREET_ADDRESS][PERSON_NAME]"
type input "[PERSON_NAME]"
type input "95620"
type input "[PHONE_NUMBER]"
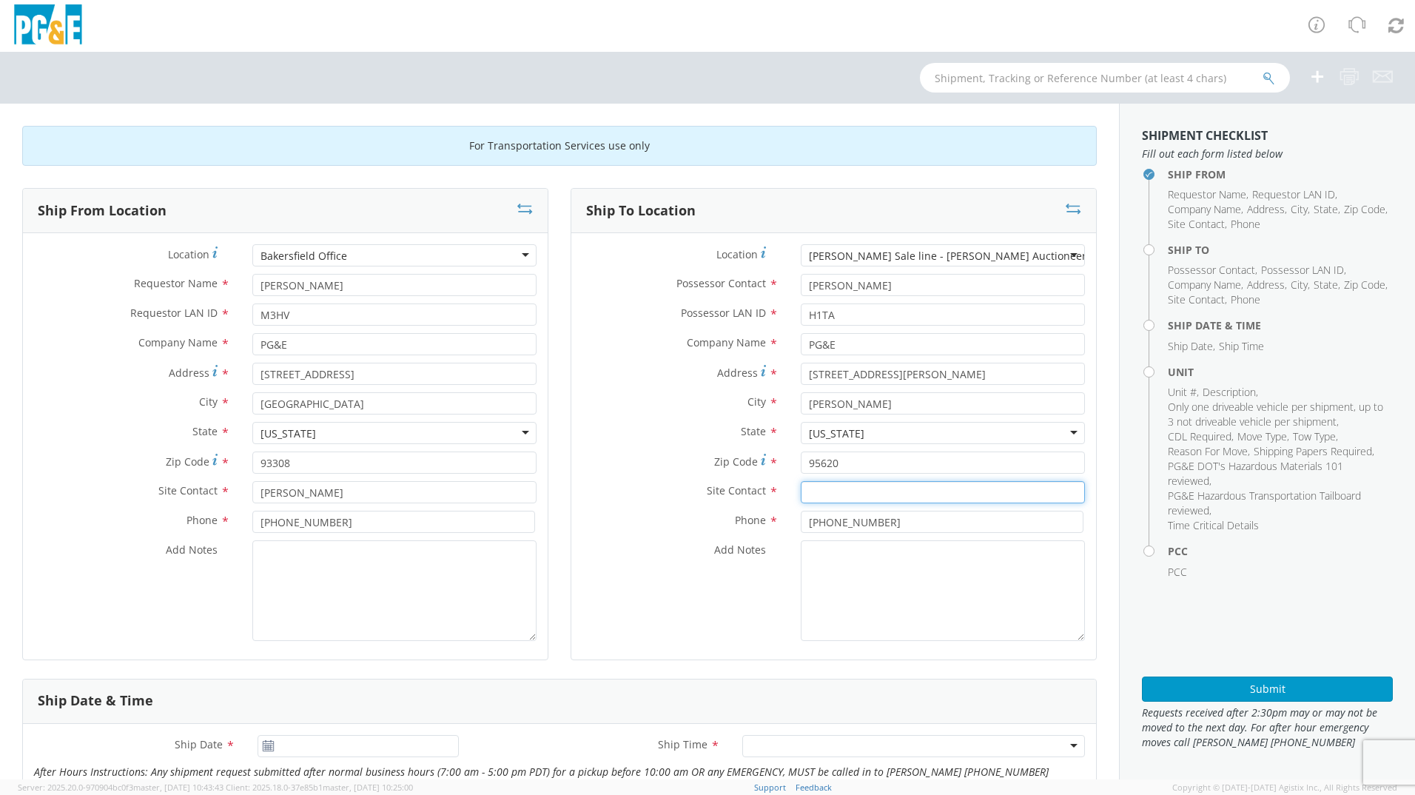
click at [932, 482] on input "text" at bounding box center [943, 492] width 284 height 22
paste input "[PERSON_NAME]"
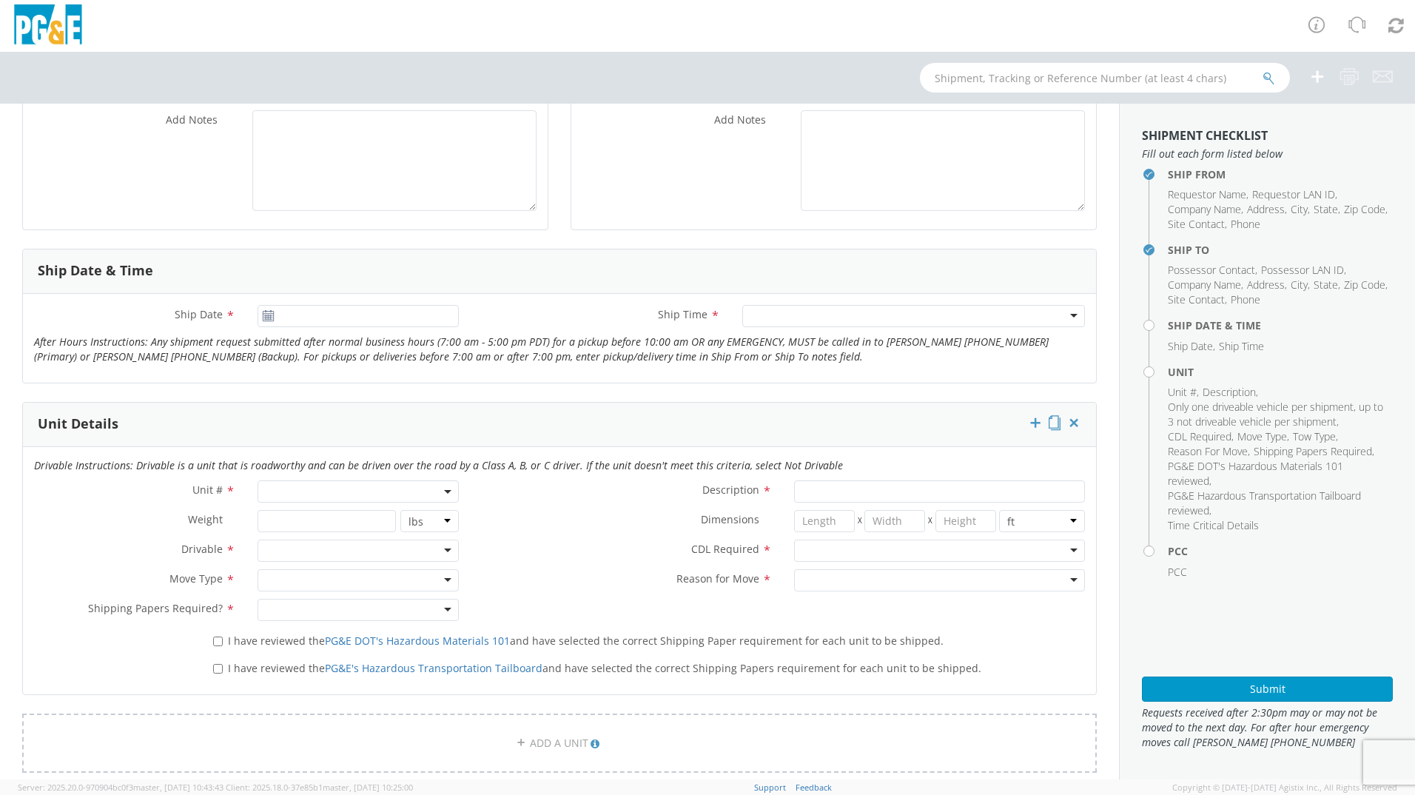
scroll to position [444, 0]
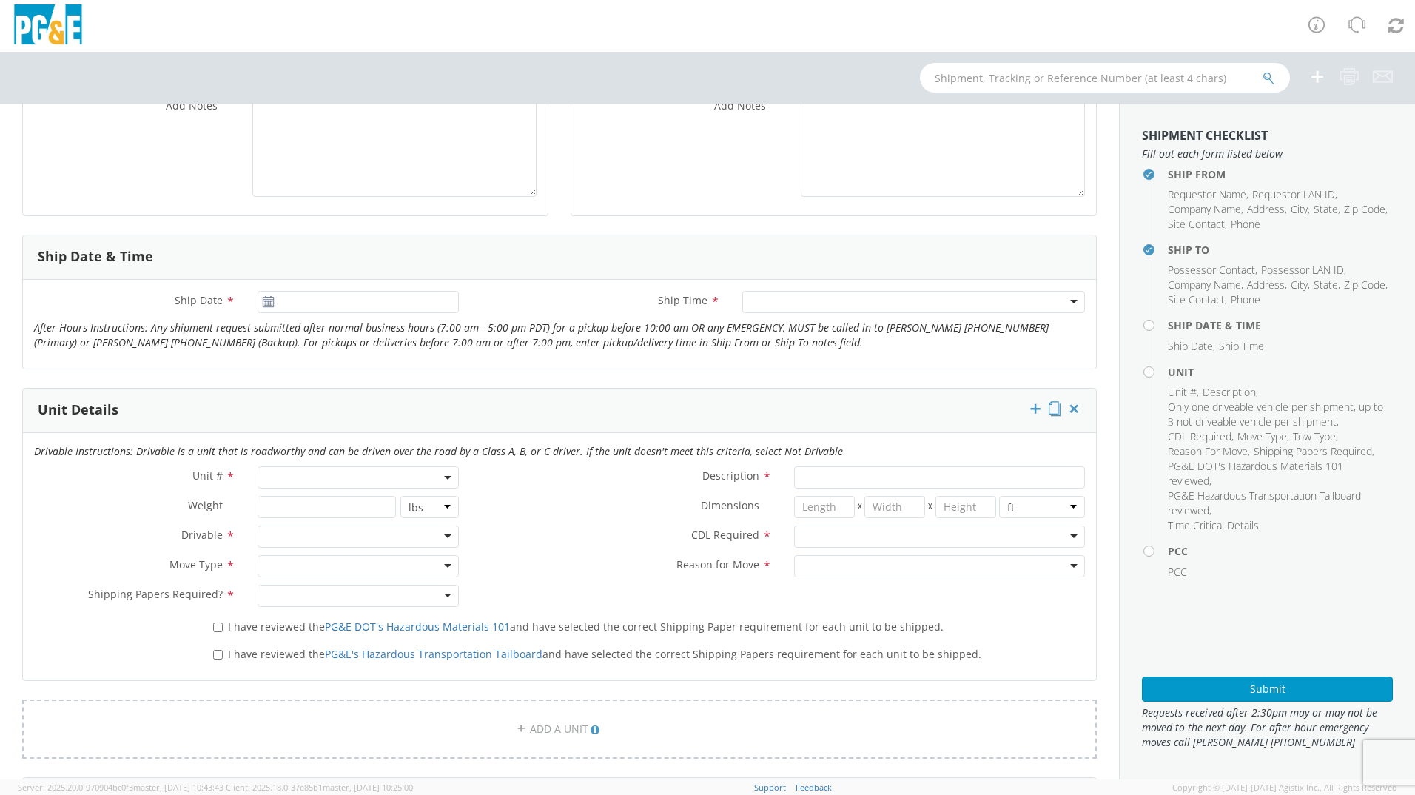
type input "[PERSON_NAME]"
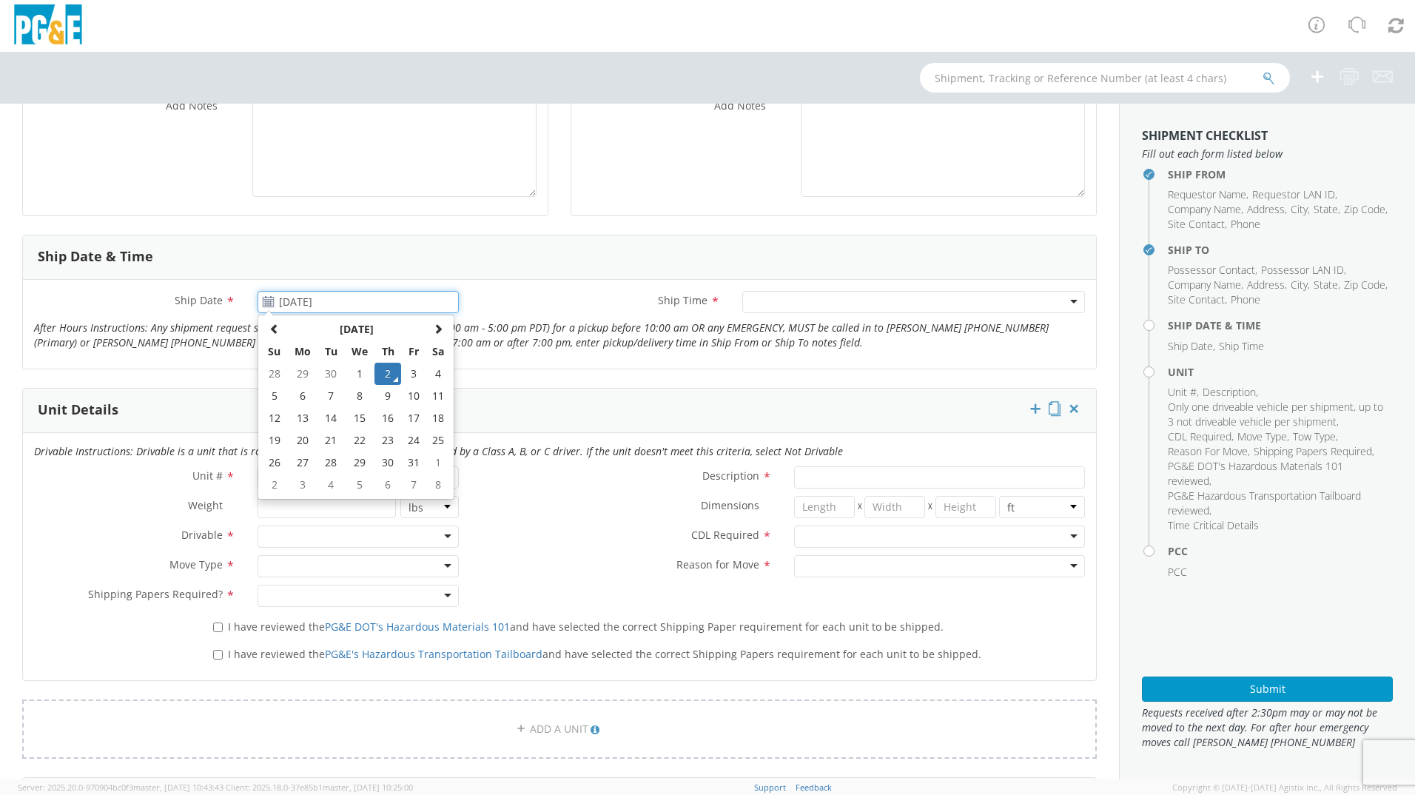
click at [307, 306] on input "[DATE]" at bounding box center [357, 302] width 201 height 22
click at [378, 374] on td "2" at bounding box center [387, 374] width 26 height 22
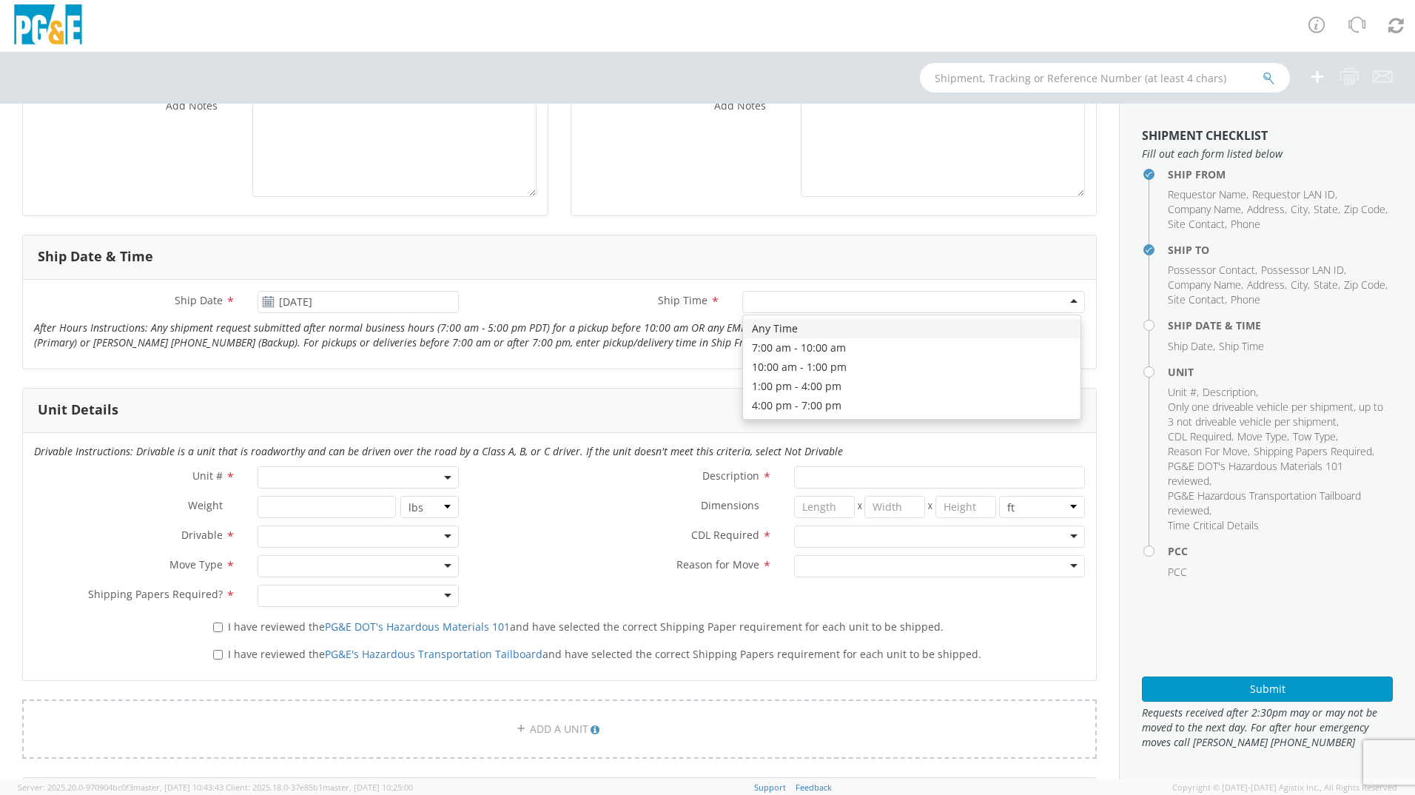
click at [825, 306] on div at bounding box center [913, 302] width 343 height 22
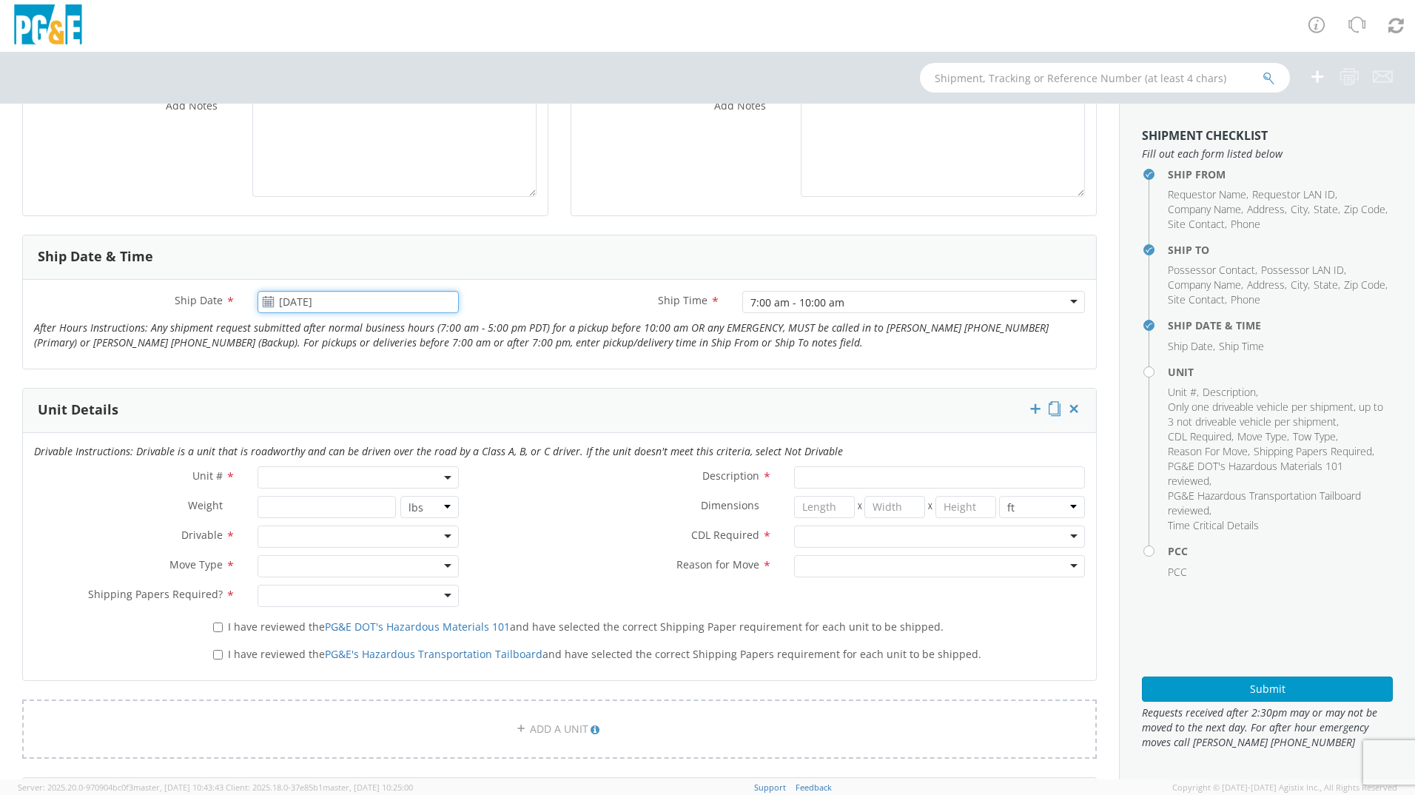
click at [313, 300] on input "[DATE]" at bounding box center [357, 302] width 201 height 22
click at [439, 333] on span at bounding box center [438, 328] width 10 height 10
click at [276, 334] on span at bounding box center [274, 328] width 10 height 10
click at [323, 395] on td "7" at bounding box center [331, 396] width 26 height 22
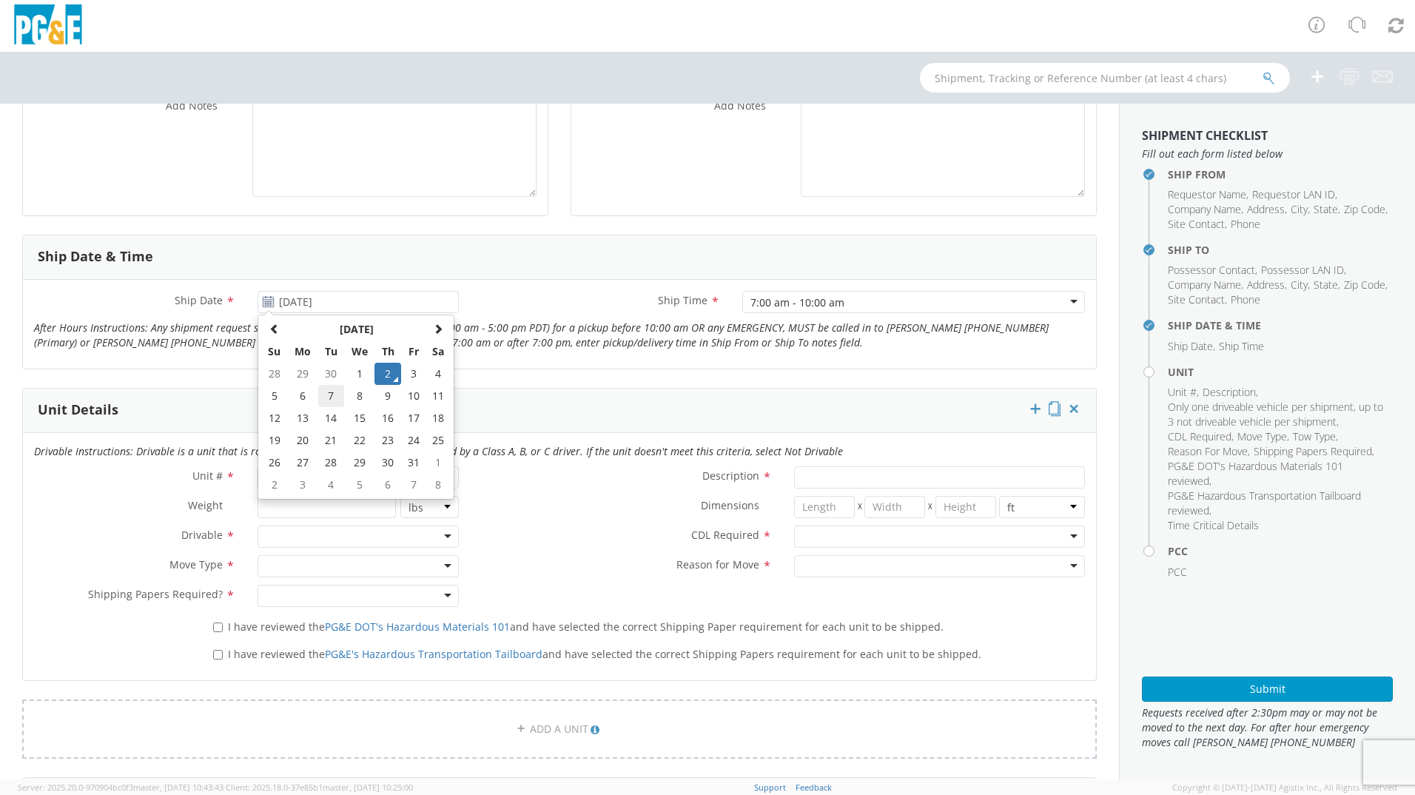
type input "[DATE]"
click at [420, 475] on span at bounding box center [357, 477] width 201 height 22
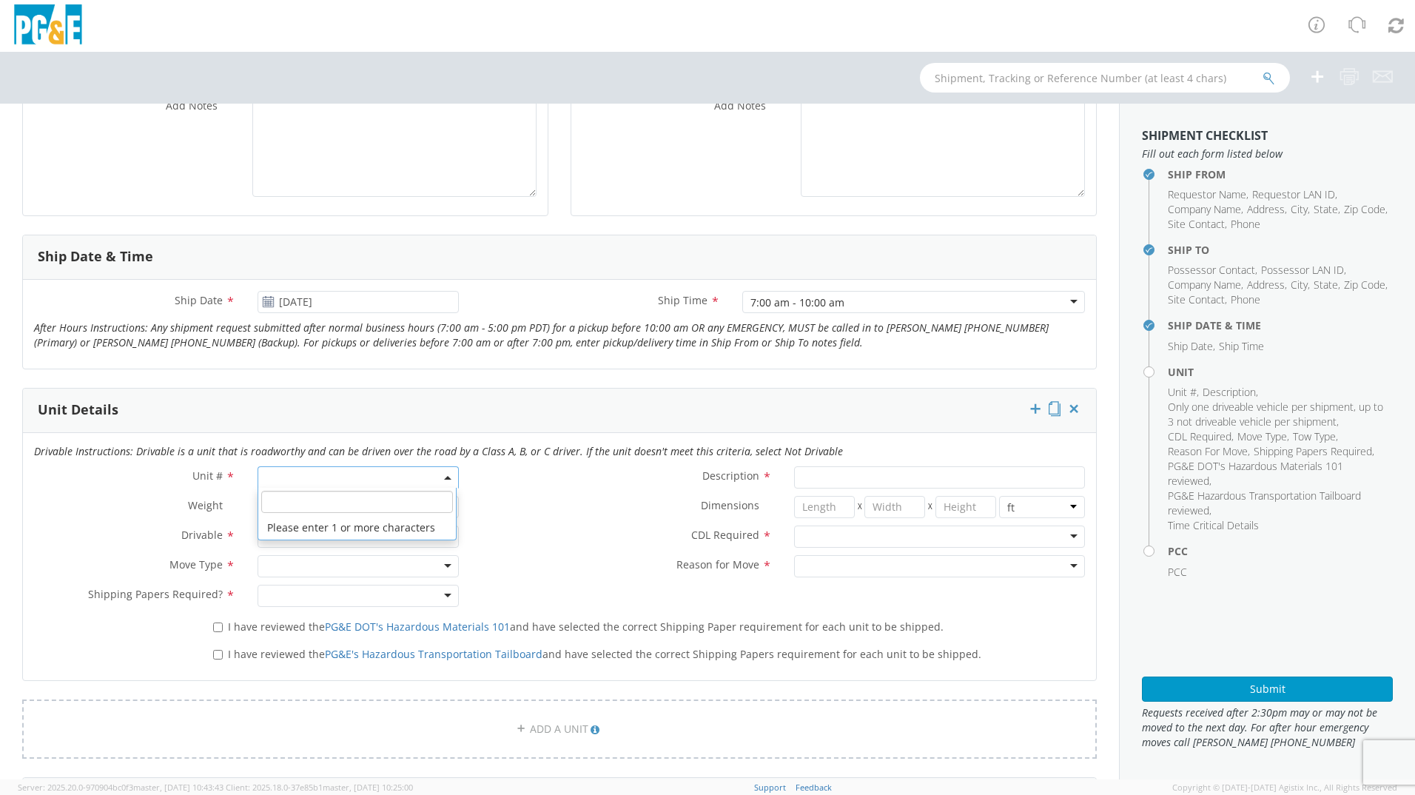
click at [376, 499] on input "search" at bounding box center [357, 502] width 192 height 22
type input "B25238"
type input "TRUCK; FIELD MECHANIC 14-16K 4X4"
type input "16000"
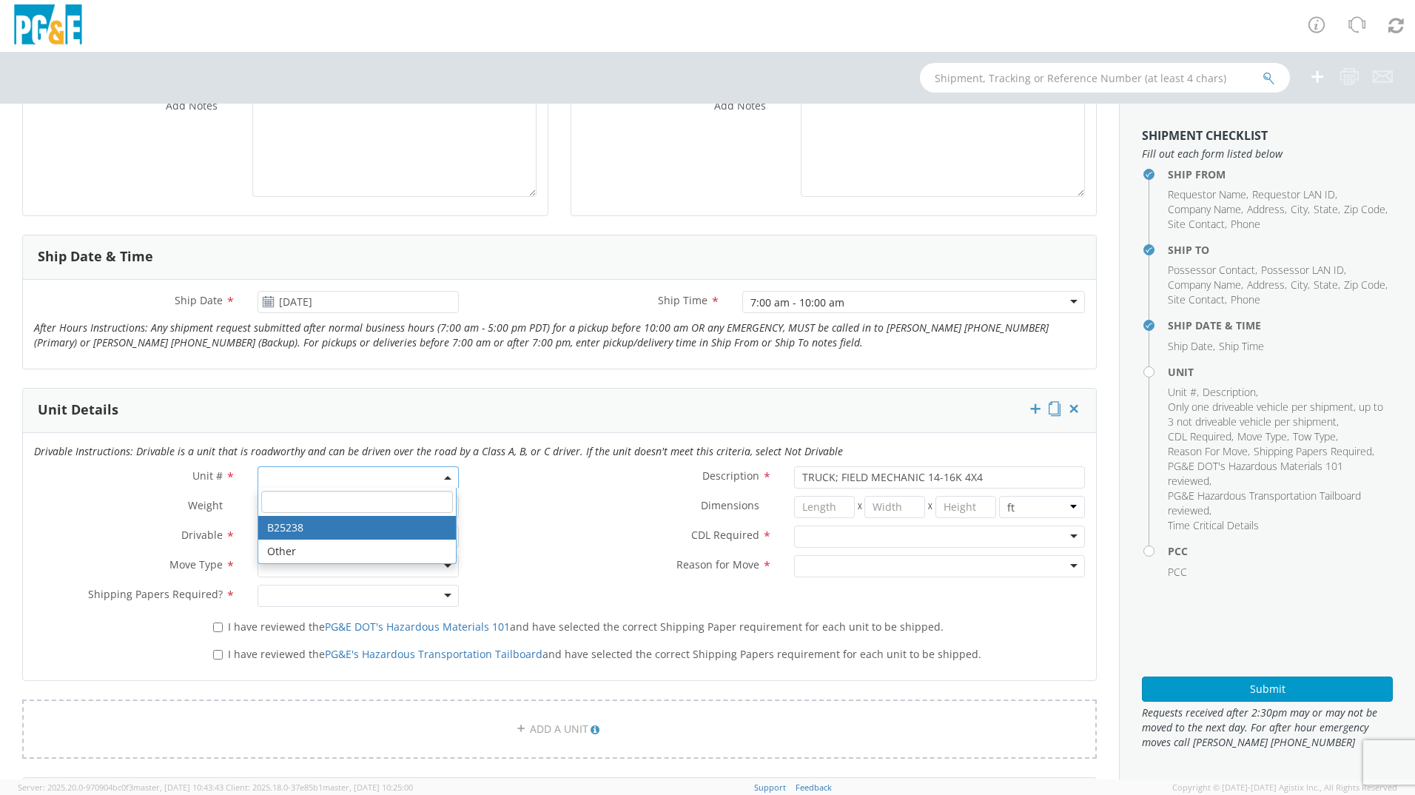
select select "B25238"
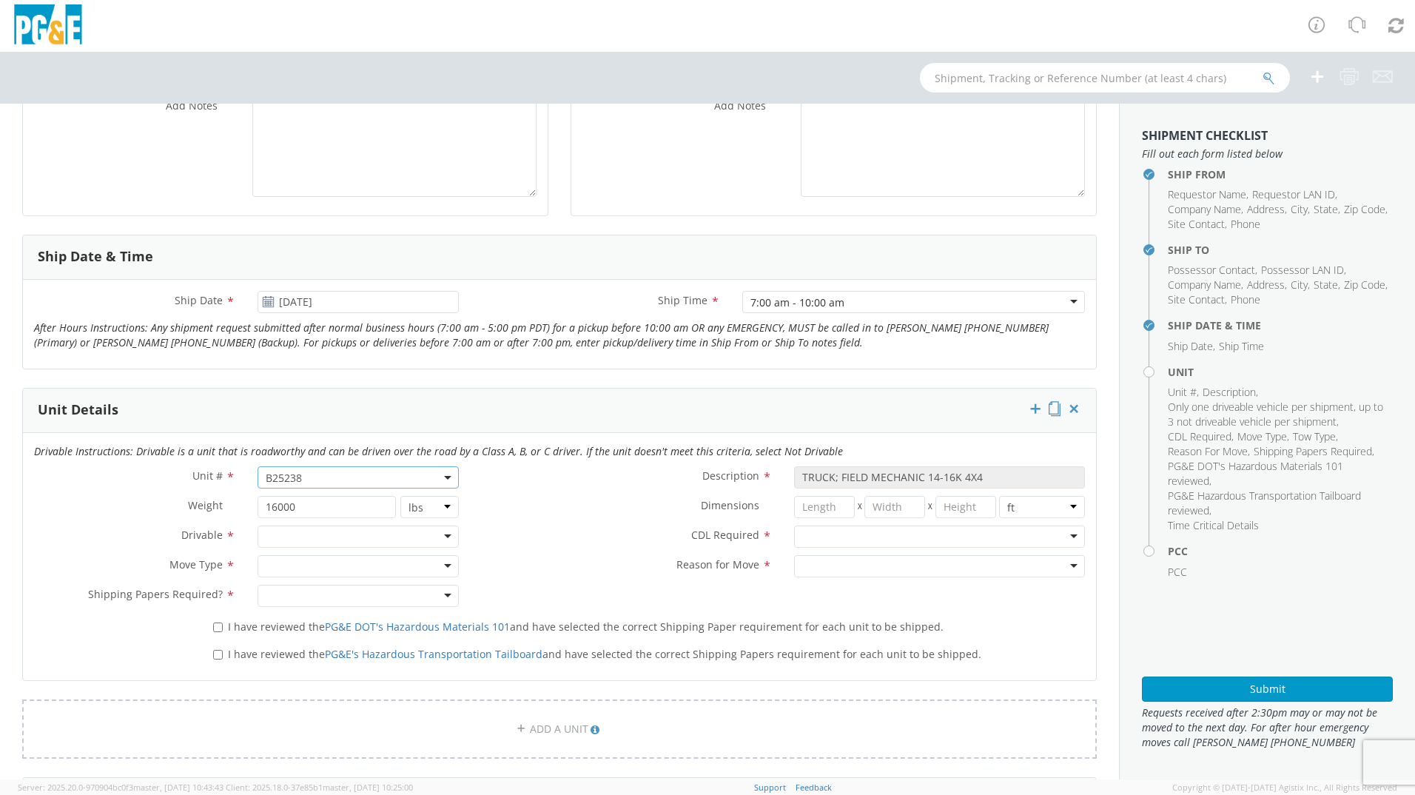
click at [336, 537] on div at bounding box center [357, 536] width 201 height 22
click at [329, 569] on div at bounding box center [357, 566] width 201 height 22
click at [280, 598] on div at bounding box center [357, 595] width 201 height 22
click at [213, 628] on input "I have reviewed the PG&E DOT's Hazardous Materials 101 and have selected the co…" at bounding box center [218, 627] width 10 height 10
checkbox input "true"
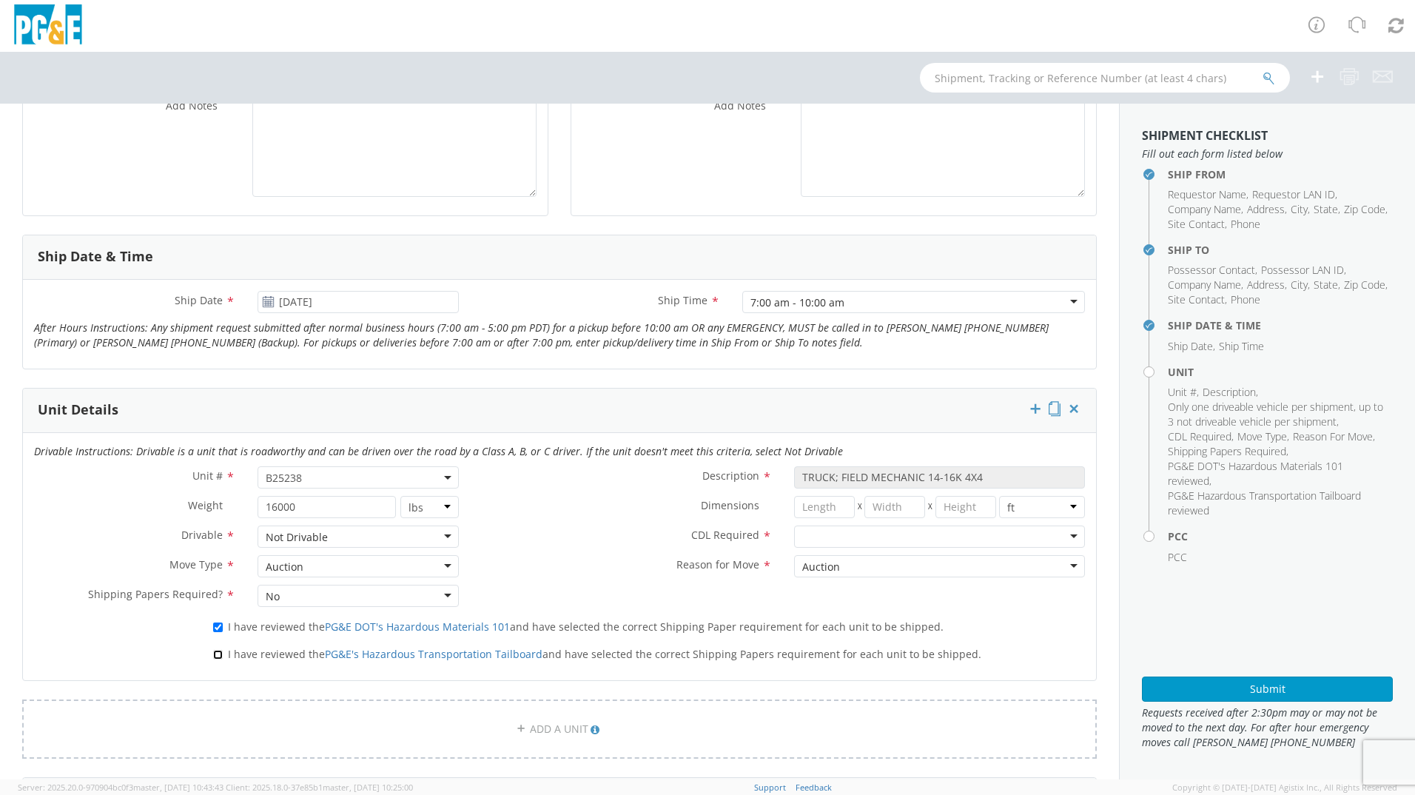
click at [218, 653] on input "I have reviewed the PG&E's Hazardous Transportation Tailboard and have selected…" at bounding box center [218, 655] width 10 height 10
checkbox input "true"
click at [850, 539] on div at bounding box center [939, 536] width 291 height 22
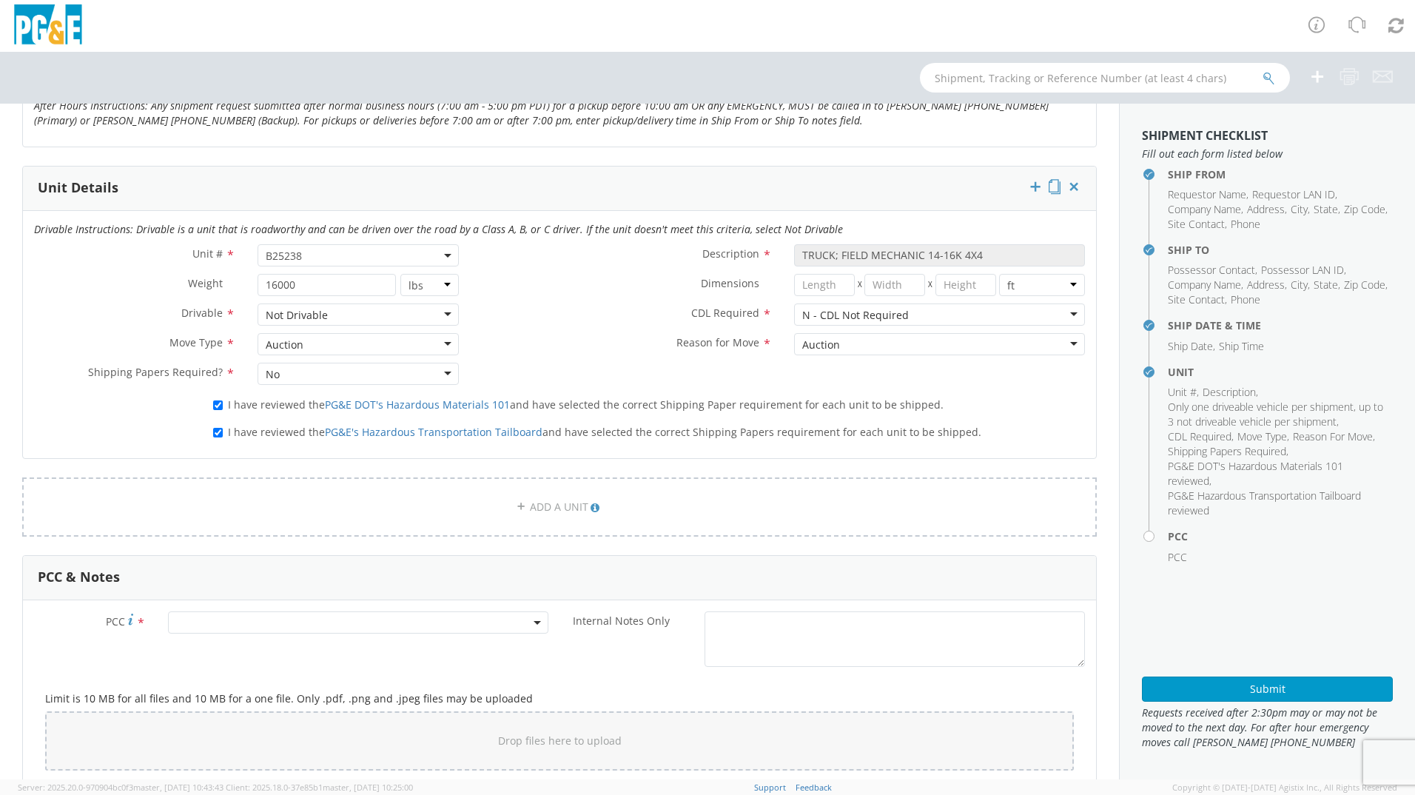
scroll to position [740, 0]
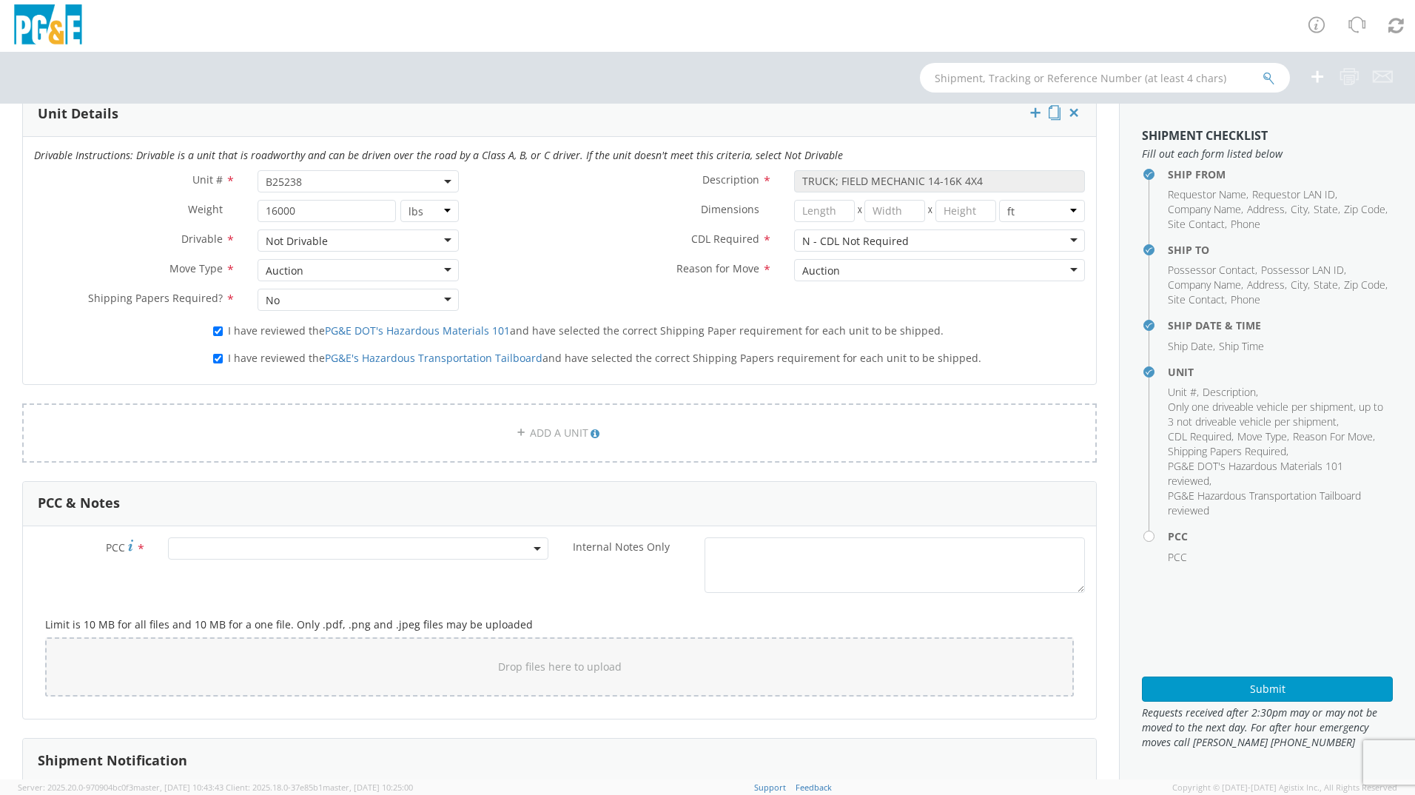
click at [265, 553] on span at bounding box center [358, 548] width 380 height 22
click at [259, 572] on input "number" at bounding box center [356, 573] width 368 height 22
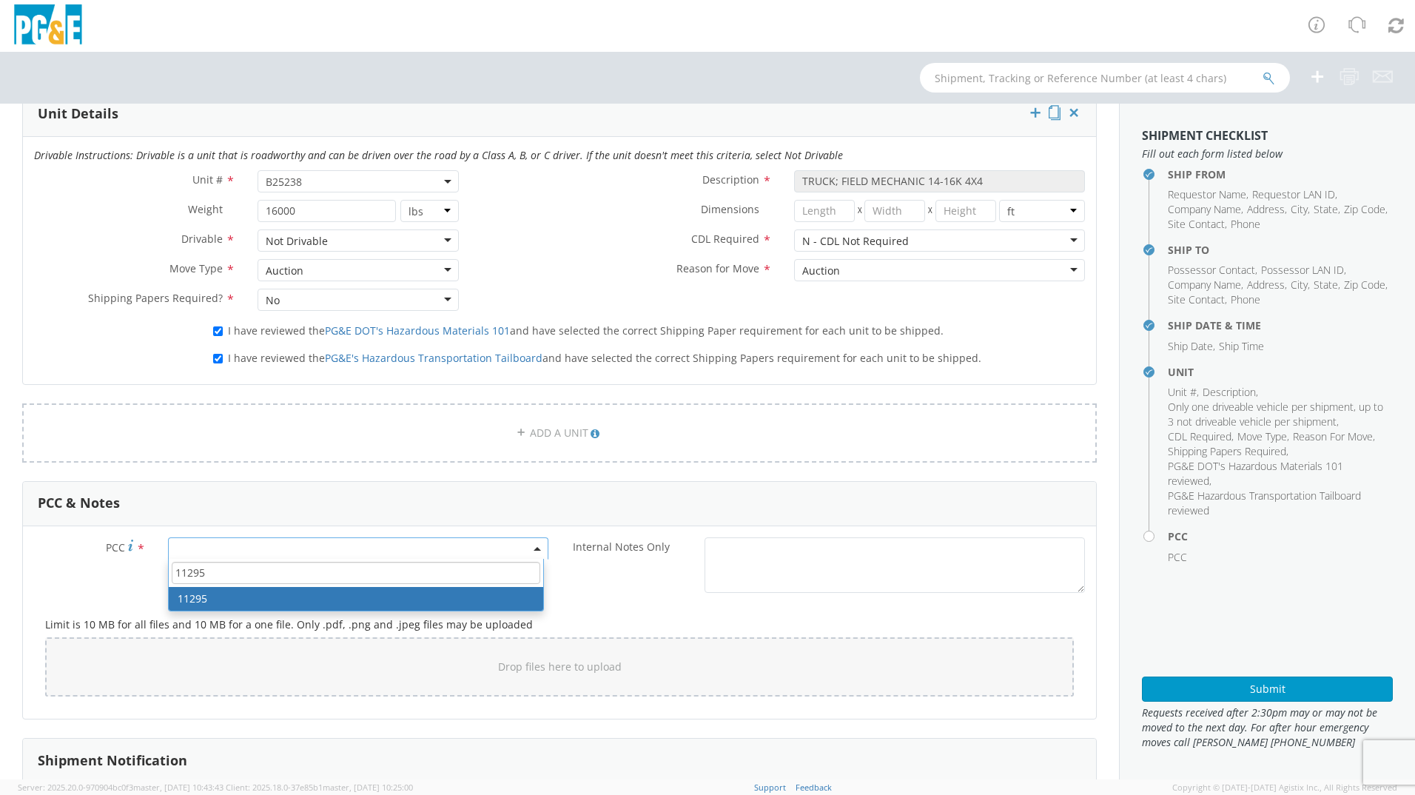
type input "11295"
select select "11295"
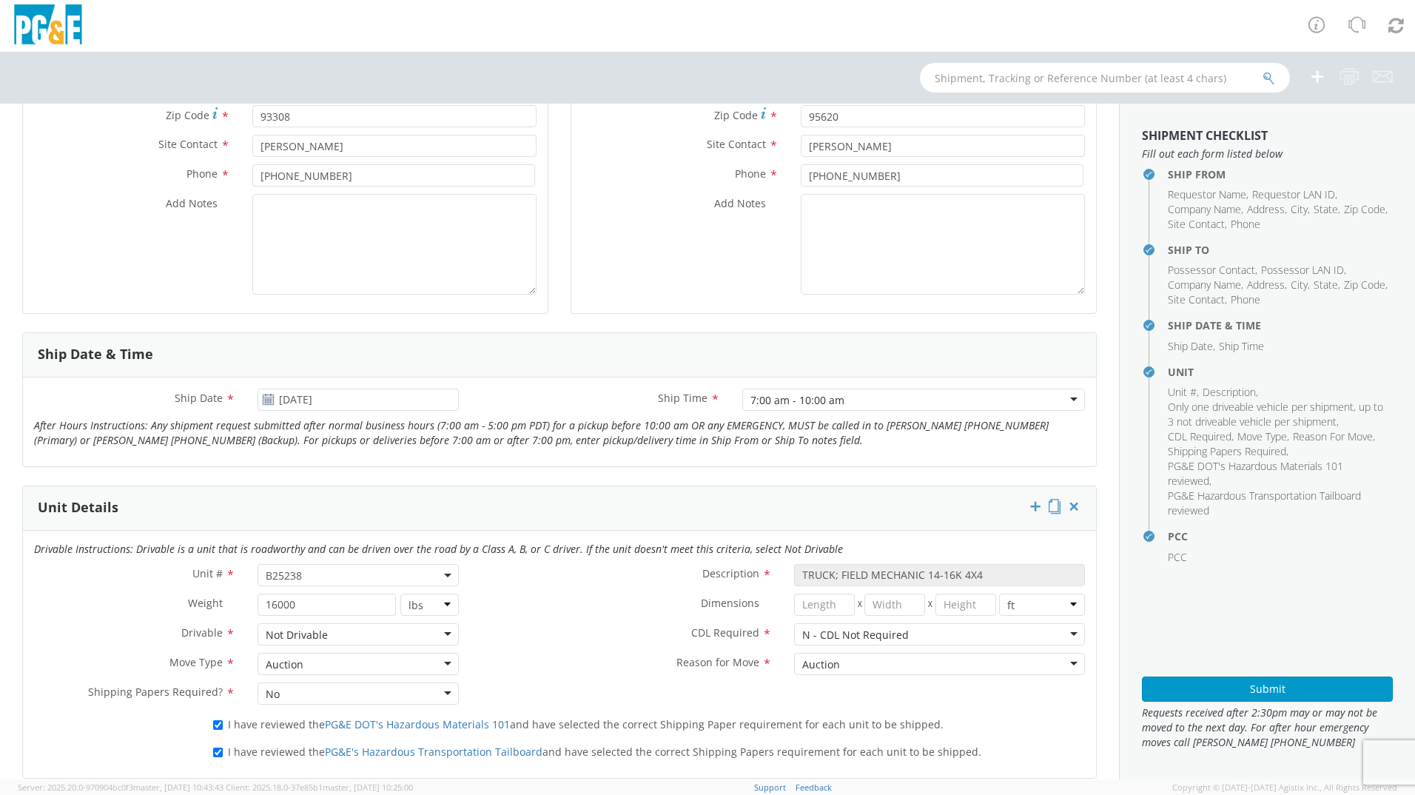
scroll to position [296, 0]
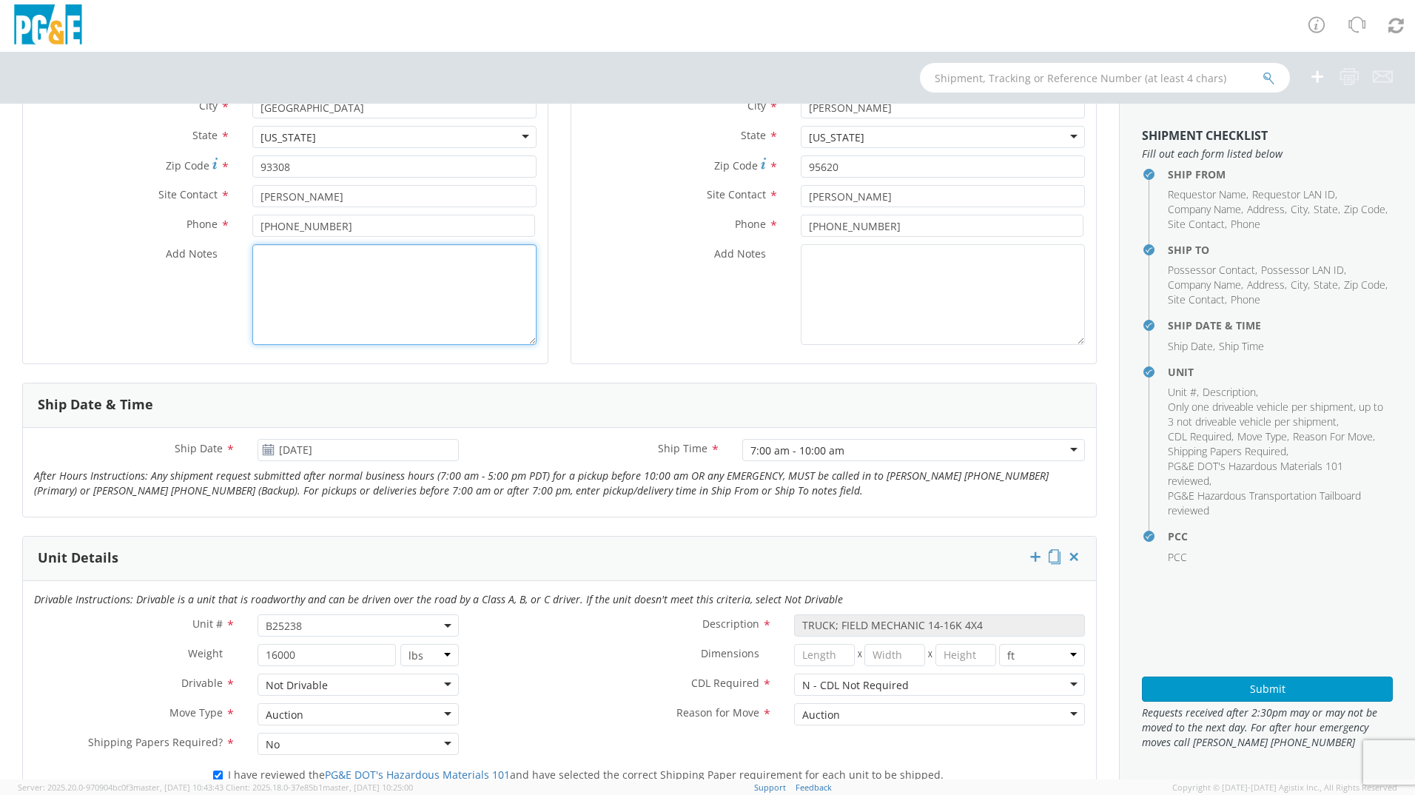
click at [326, 292] on textarea "Add Notes *" at bounding box center [394, 294] width 284 height 101
drag, startPoint x: 482, startPoint y: 266, endPoint x: 259, endPoint y: 269, distance: 222.7
click at [257, 268] on textarea "START AND RUNS, NOT ROAD WORTHY" at bounding box center [394, 294] width 284 height 101
type textarea "START AND RUNS, NOT ROAD WORTHY"
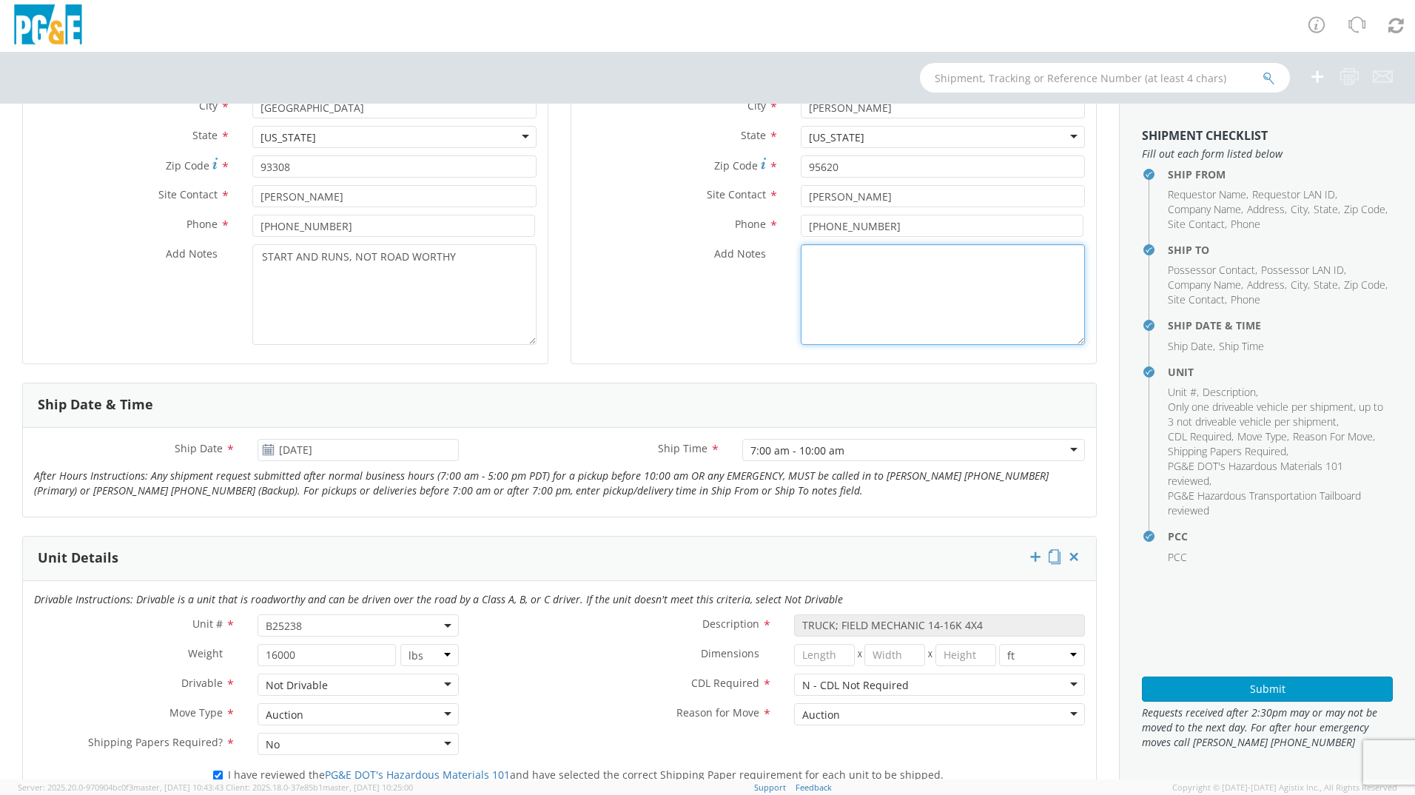
click at [957, 261] on textarea "Add Notes *" at bounding box center [943, 294] width 284 height 101
paste textarea "START AND RUNS, NOT ROAD WORTHY"
type textarea "START AND RUNS, NOT ROAD WORTHY"
click at [589, 321] on div "Add Notes * START AND RUNS, NOT ROAD WORTHY" at bounding box center [833, 294] width 525 height 101
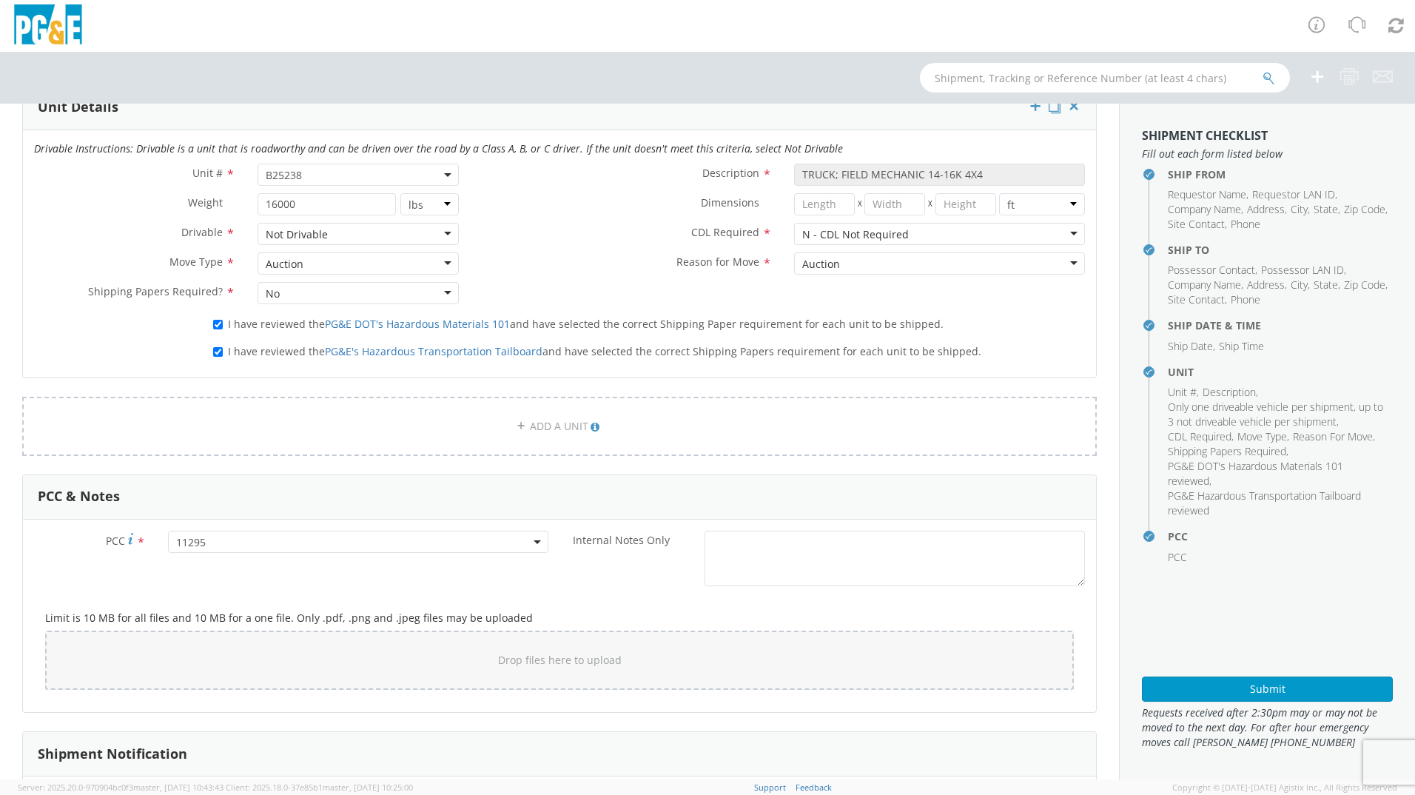
scroll to position [0, 0]
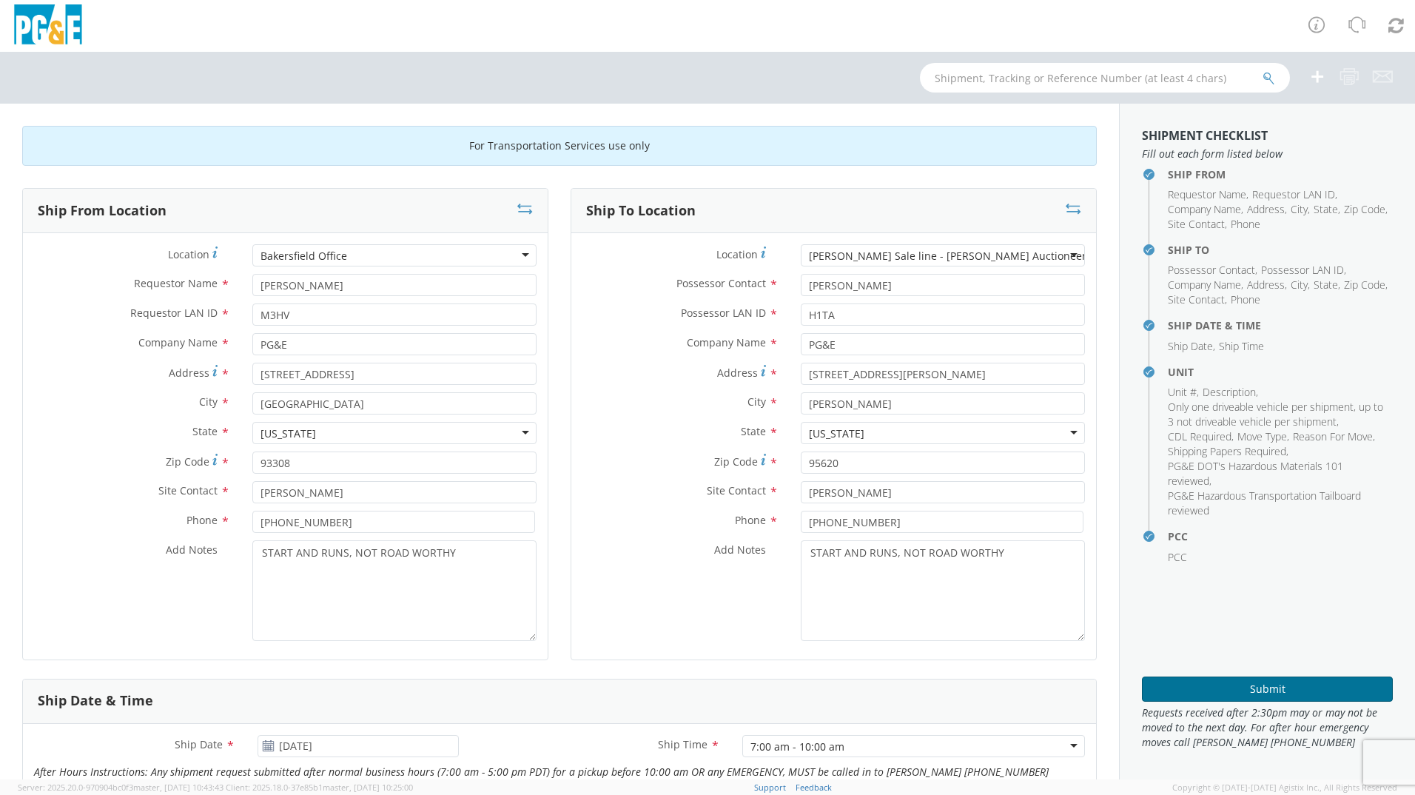
click at [1218, 682] on button "Submit" at bounding box center [1267, 688] width 251 height 25
